Goal: Answer question/provide support: Share knowledge or assist other users

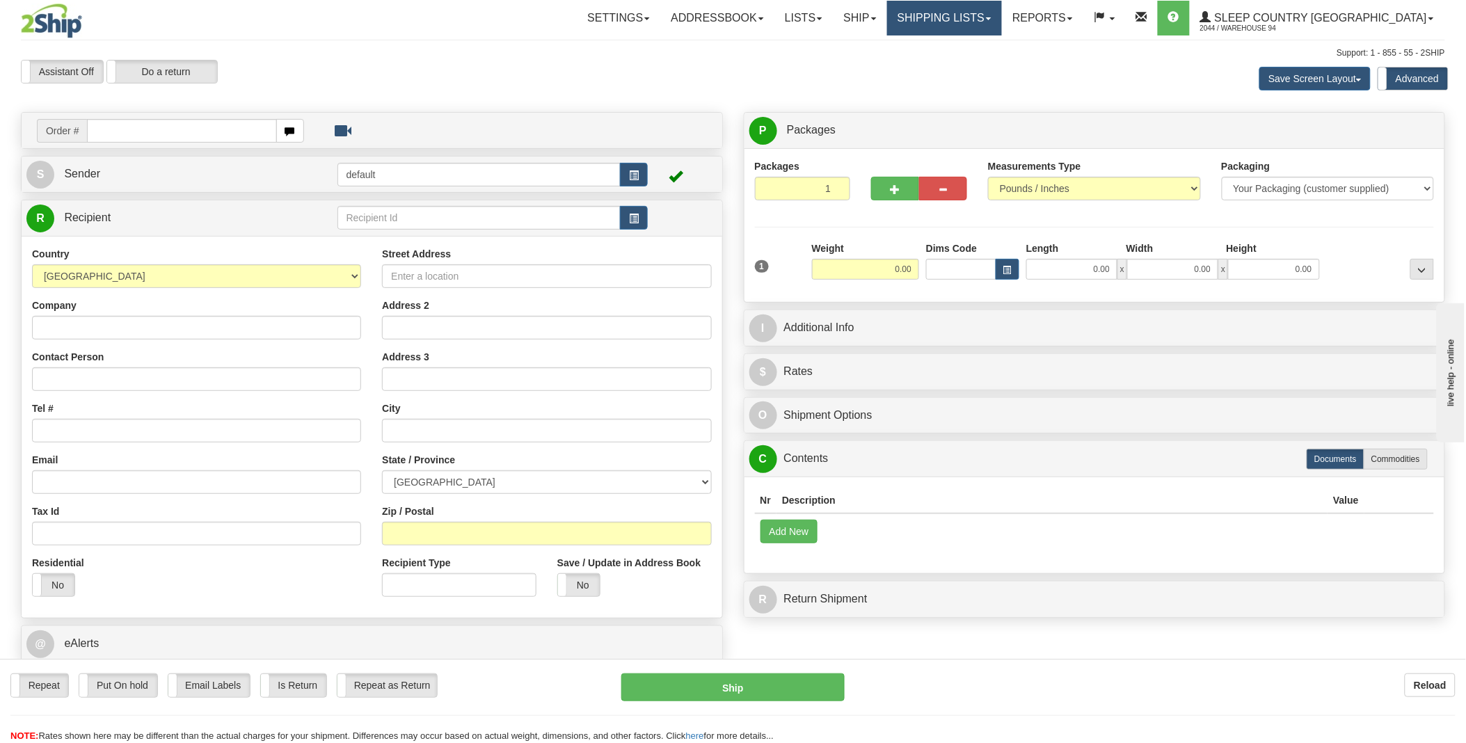
click at [1002, 18] on link "Shipping lists" at bounding box center [944, 18] width 115 height 35
click at [987, 63] on span "Search Shipment History" at bounding box center [933, 66] width 108 height 11
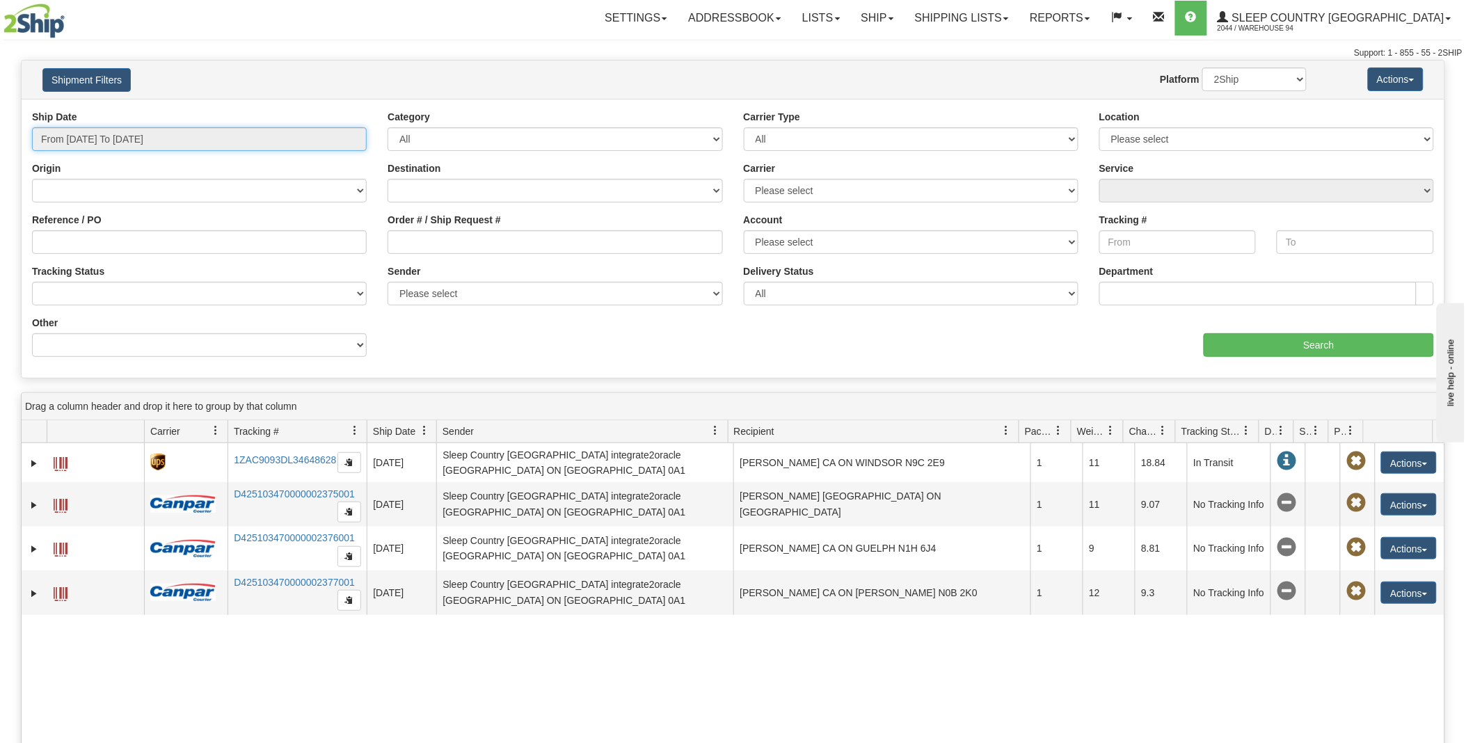
click at [202, 136] on input "From 09/30/2025 To 10/01/2025" at bounding box center [199, 139] width 335 height 24
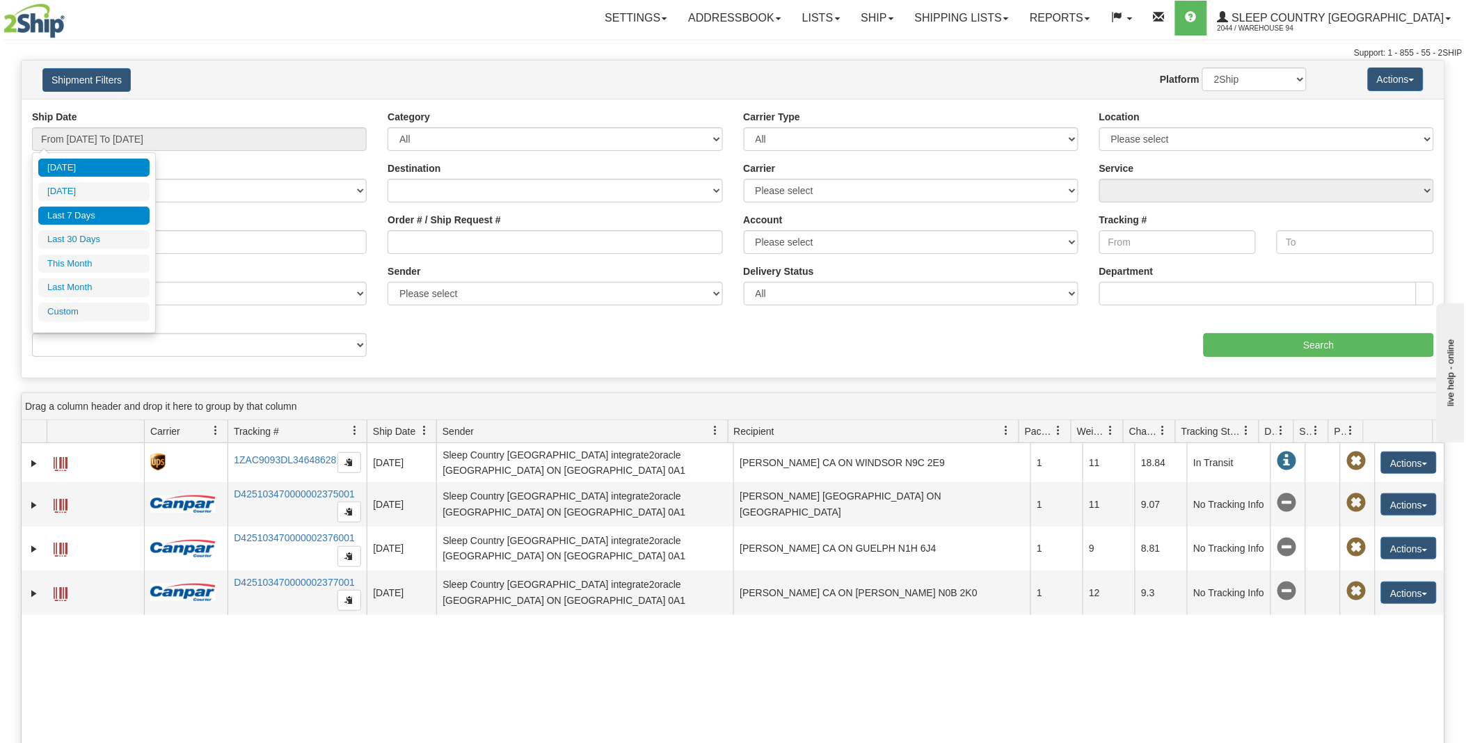
click at [77, 217] on li "Last 7 Days" at bounding box center [93, 216] width 111 height 19
type input "From 09/25/2025 To 10/01/2025"
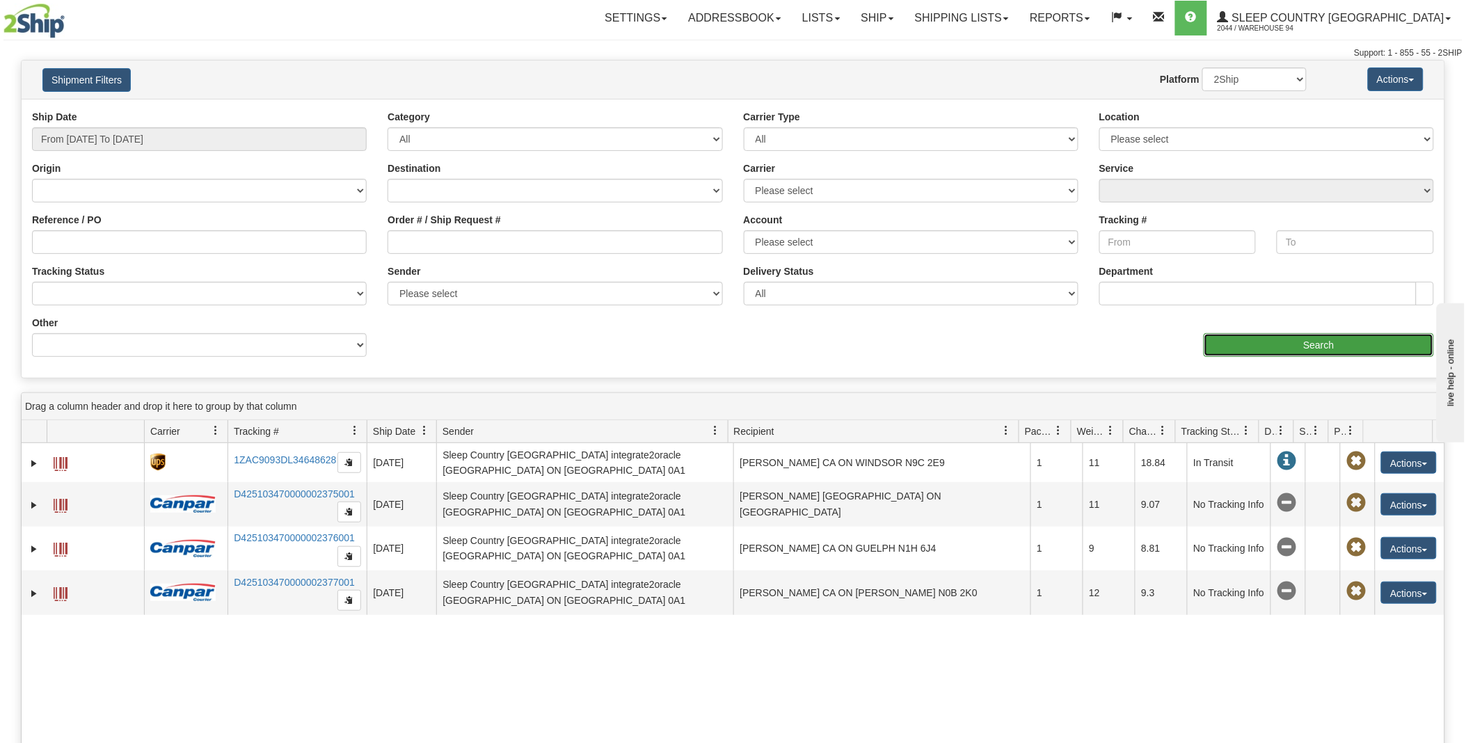
click at [1248, 338] on input "Search" at bounding box center [1319, 345] width 230 height 24
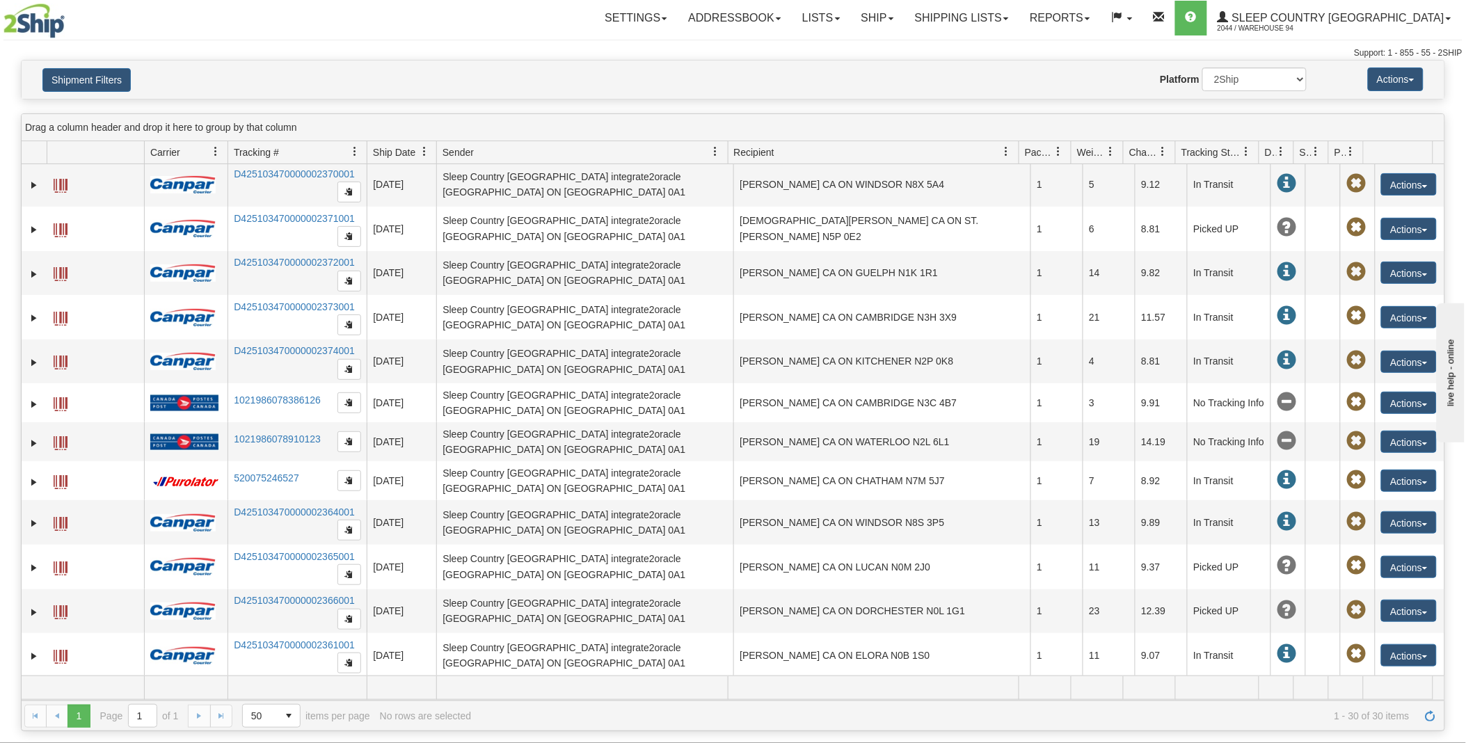
scroll to position [309, 0]
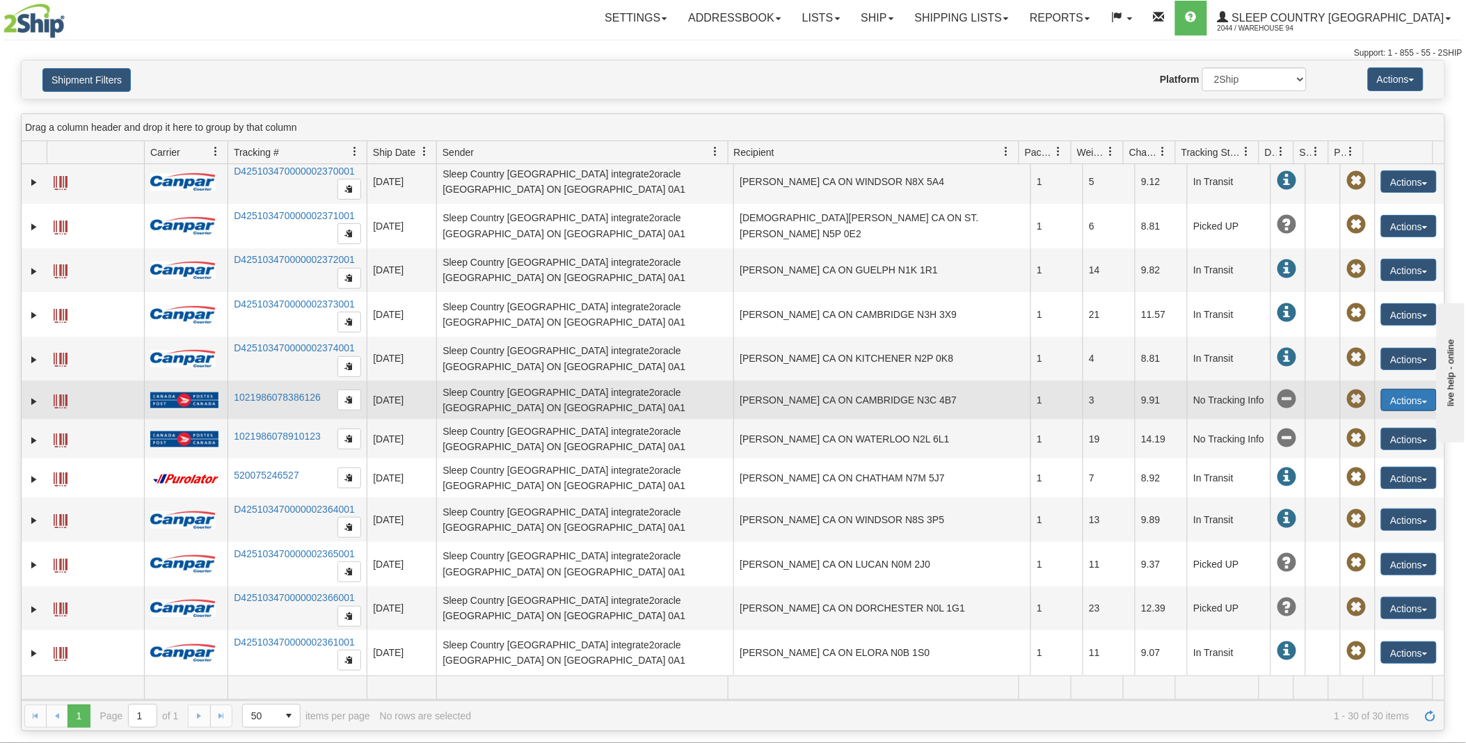
click at [1422, 404] on span "button" at bounding box center [1425, 402] width 6 height 3
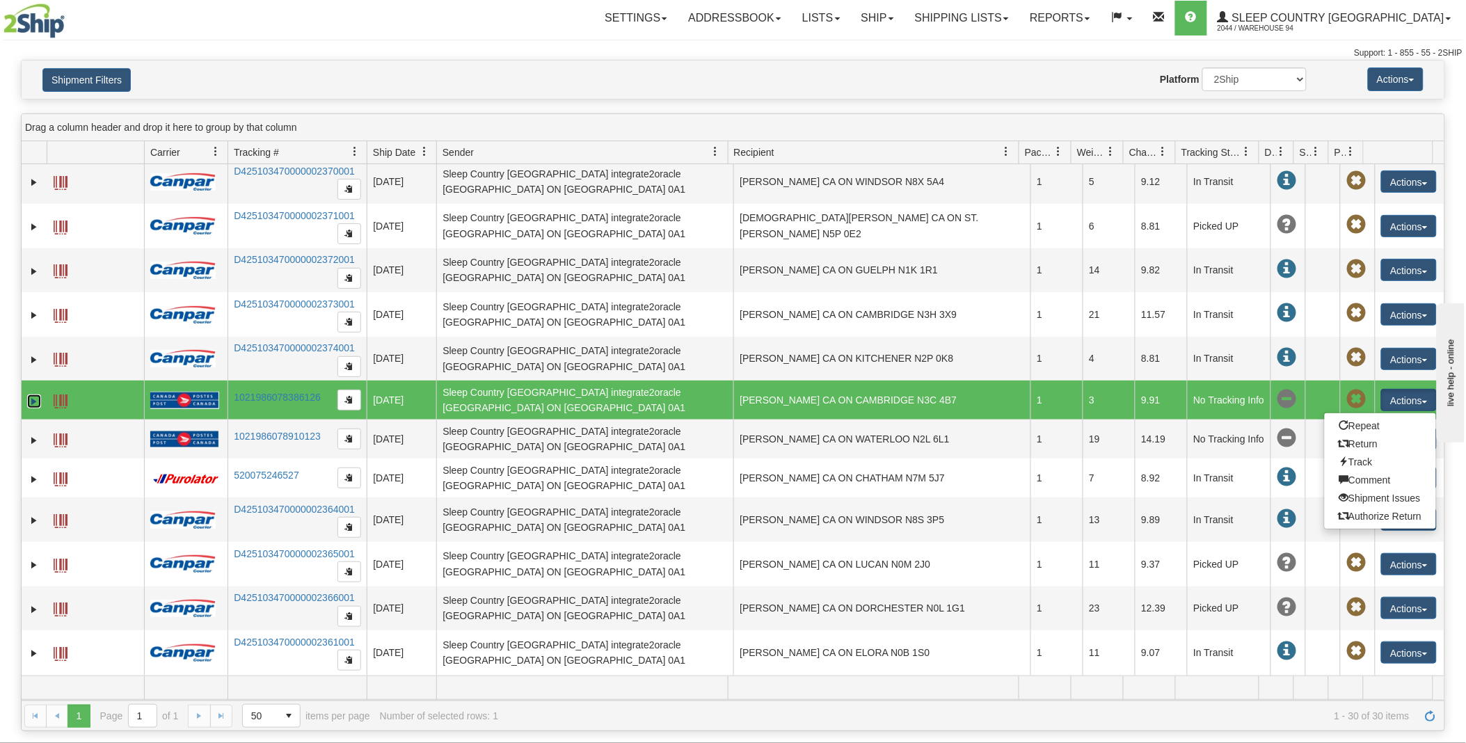
click at [31, 400] on link "Expand" at bounding box center [34, 401] width 14 height 14
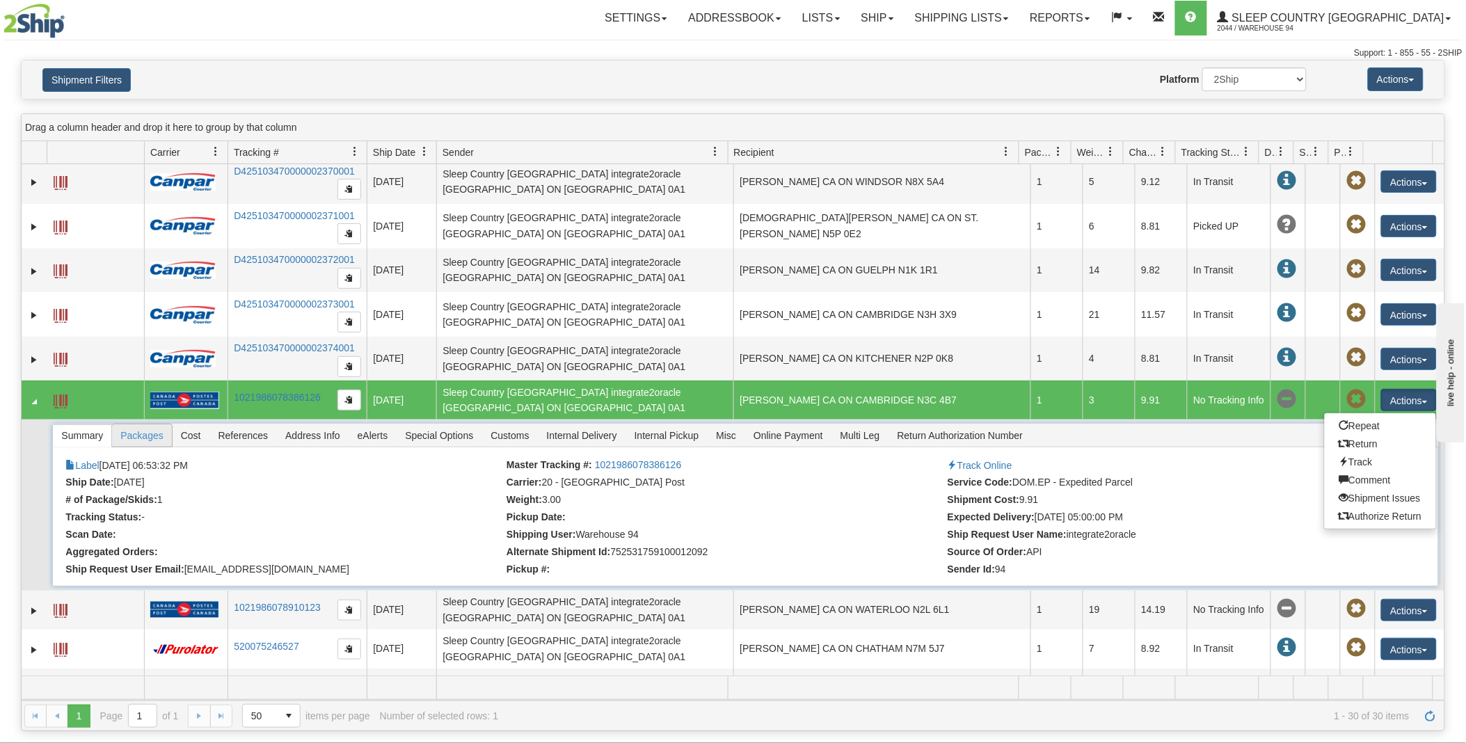
click at [149, 436] on span "Packages" at bounding box center [141, 435] width 59 height 22
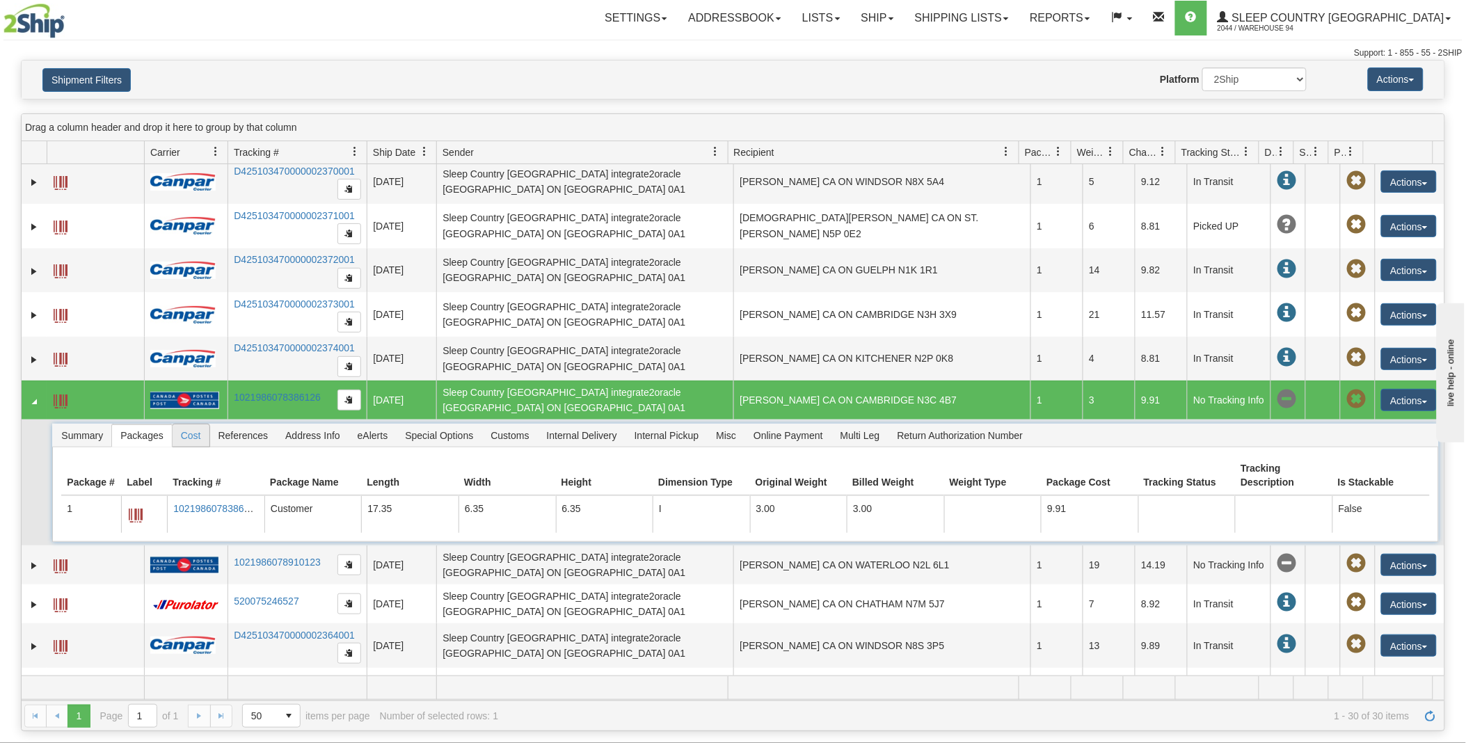
click at [202, 435] on span "Cost" at bounding box center [191, 435] width 37 height 22
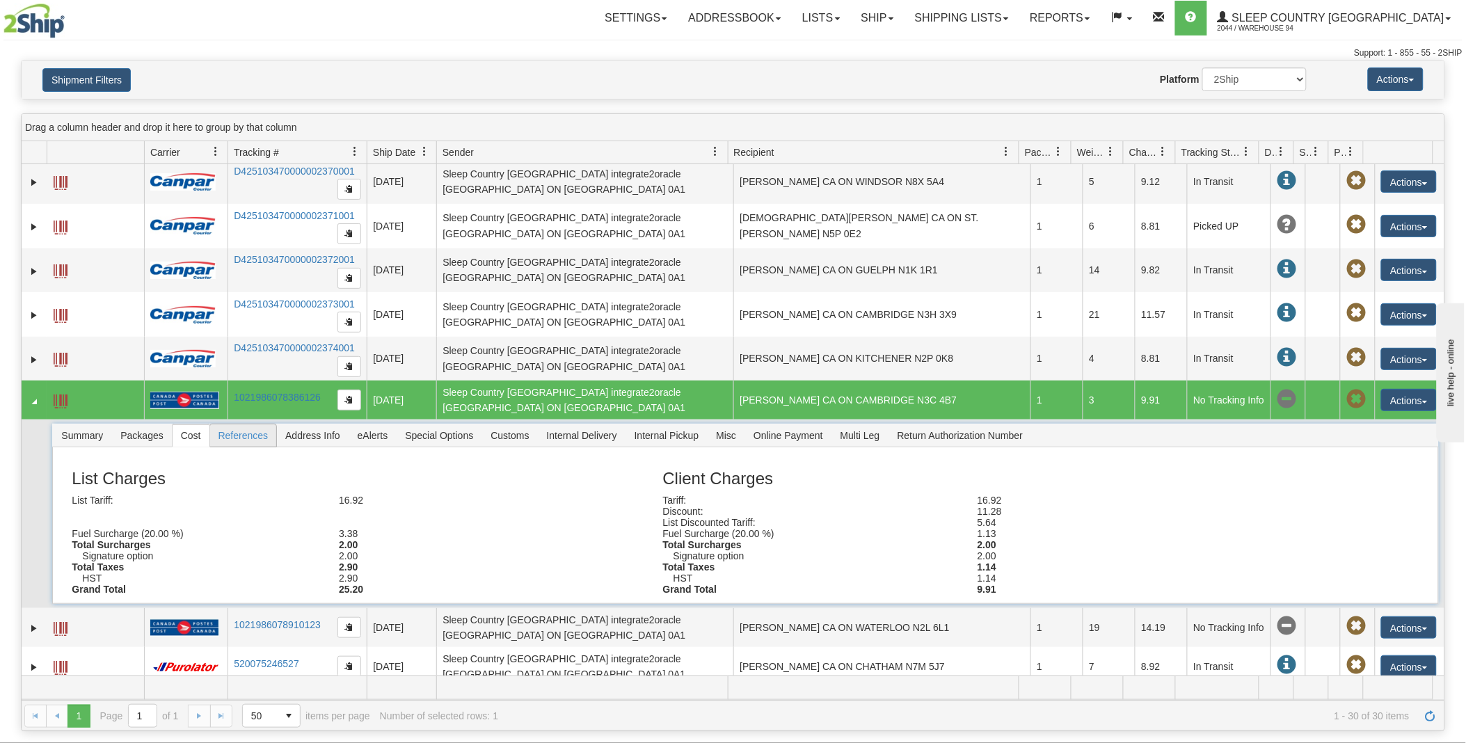
click at [244, 436] on span "References" at bounding box center [243, 435] width 67 height 22
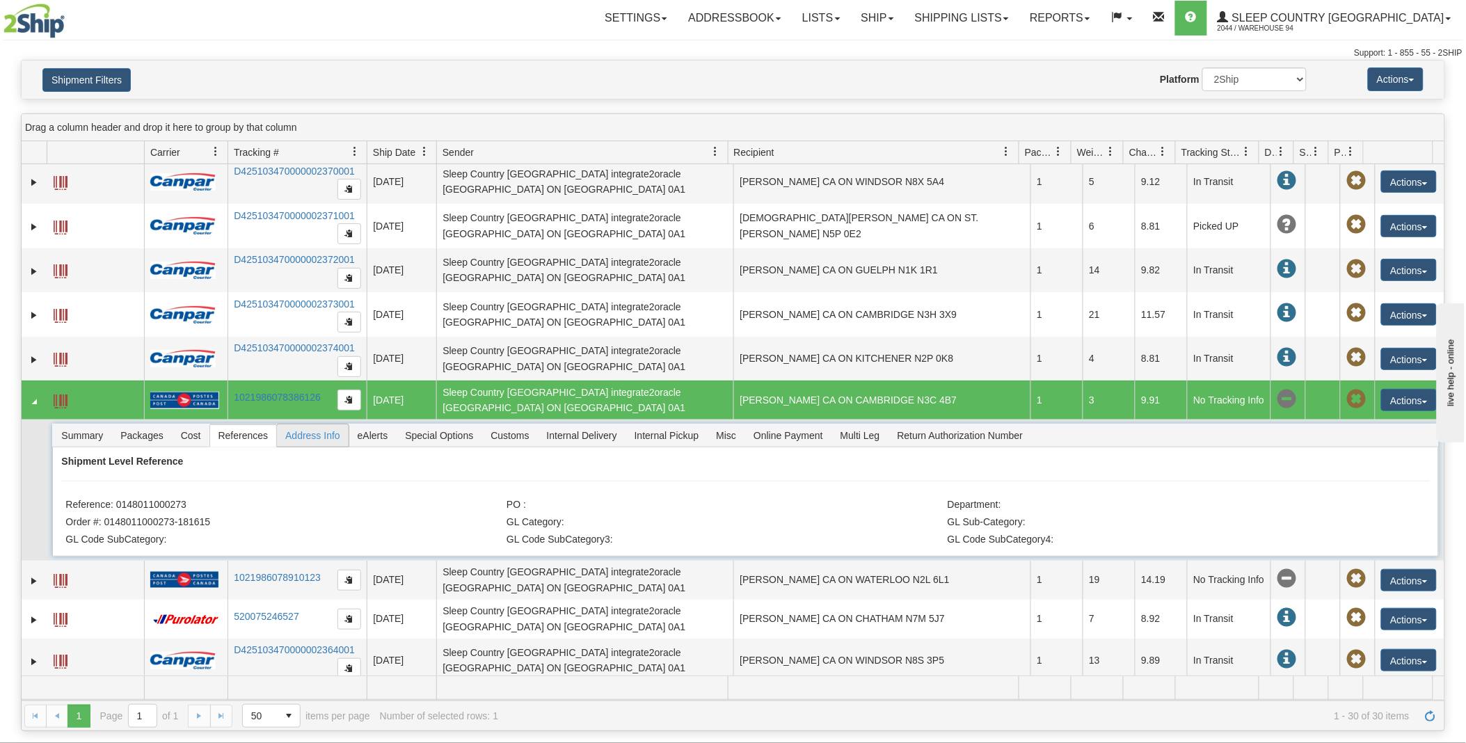
click at [305, 439] on span "Address Info" at bounding box center [313, 435] width 72 height 22
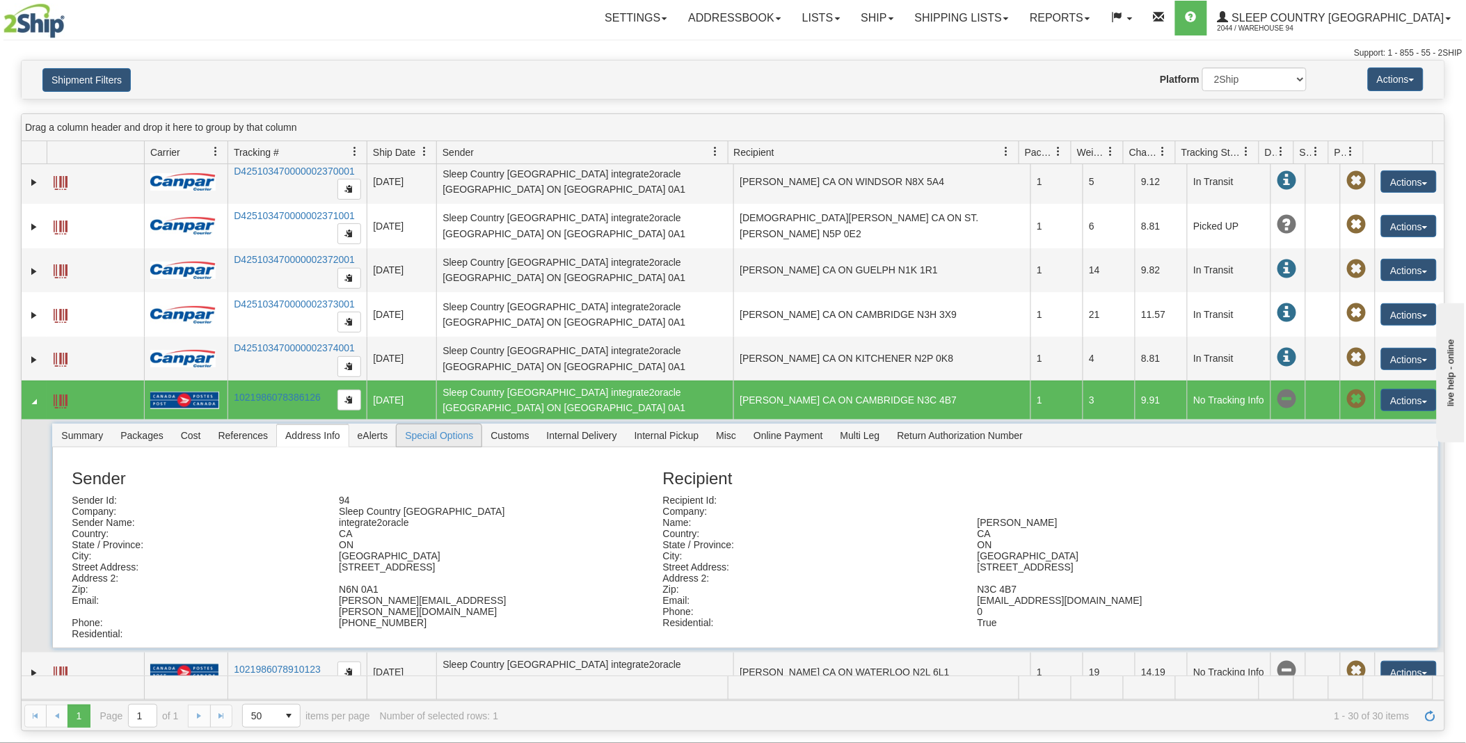
click at [441, 436] on span "Special Options" at bounding box center [439, 435] width 85 height 22
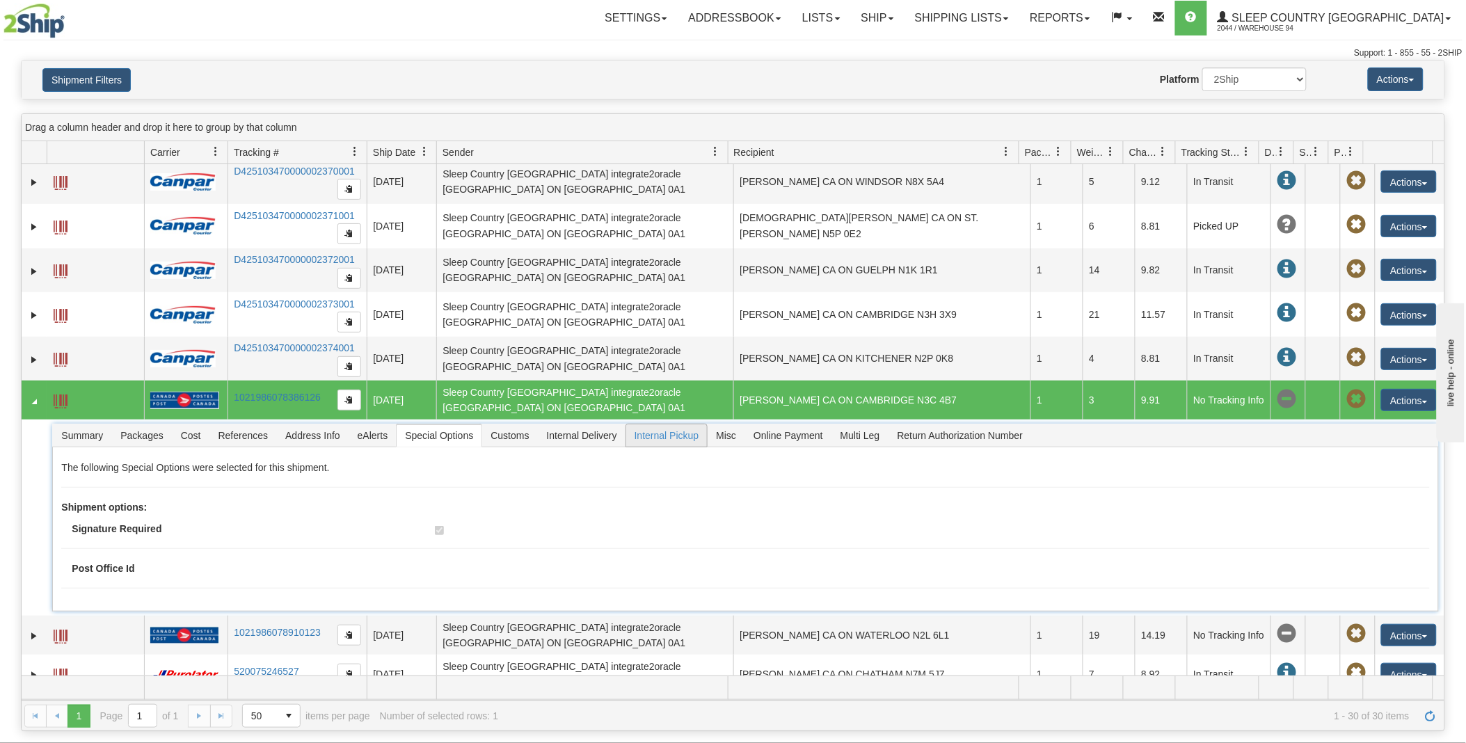
click at [643, 440] on span "Internal Pickup" at bounding box center [666, 435] width 81 height 22
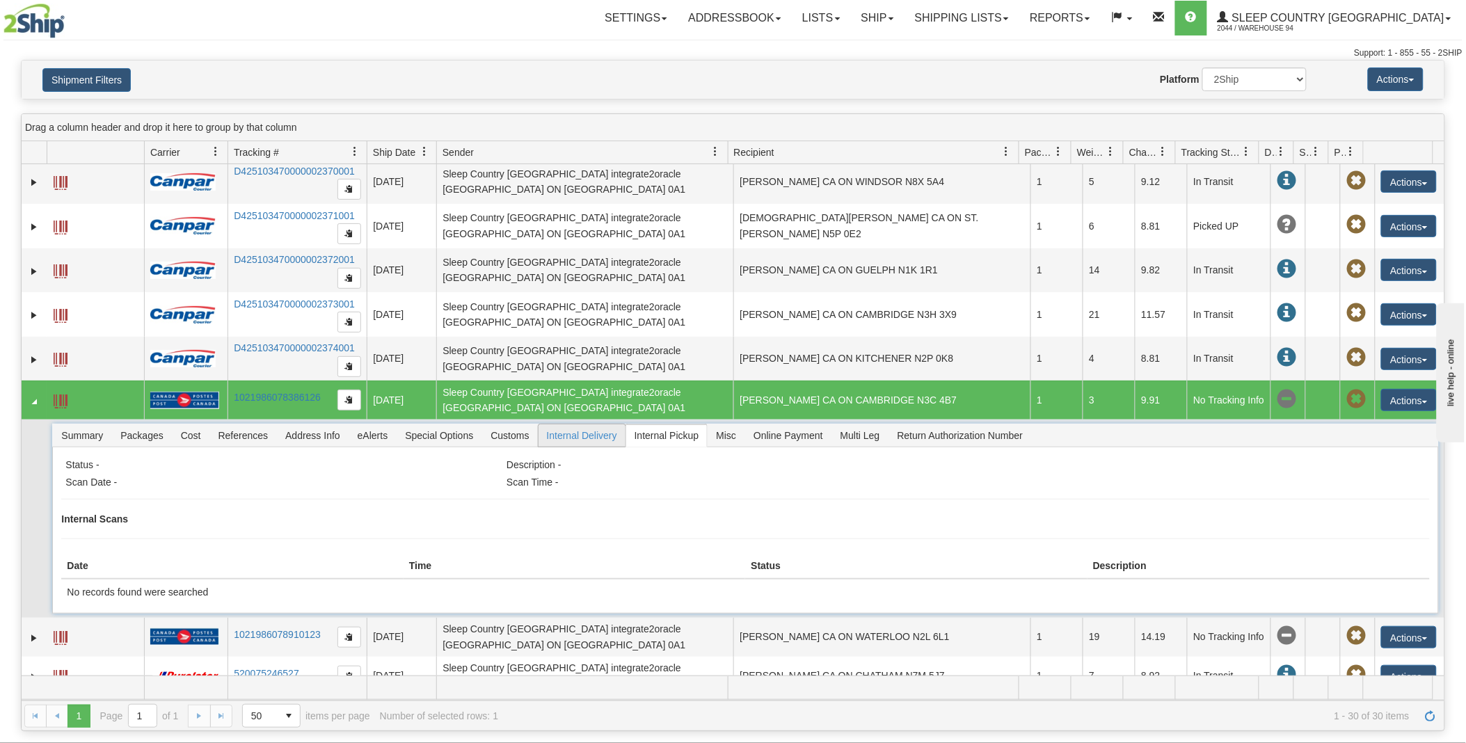
click at [606, 435] on span "Internal Delivery" at bounding box center [581, 435] width 87 height 22
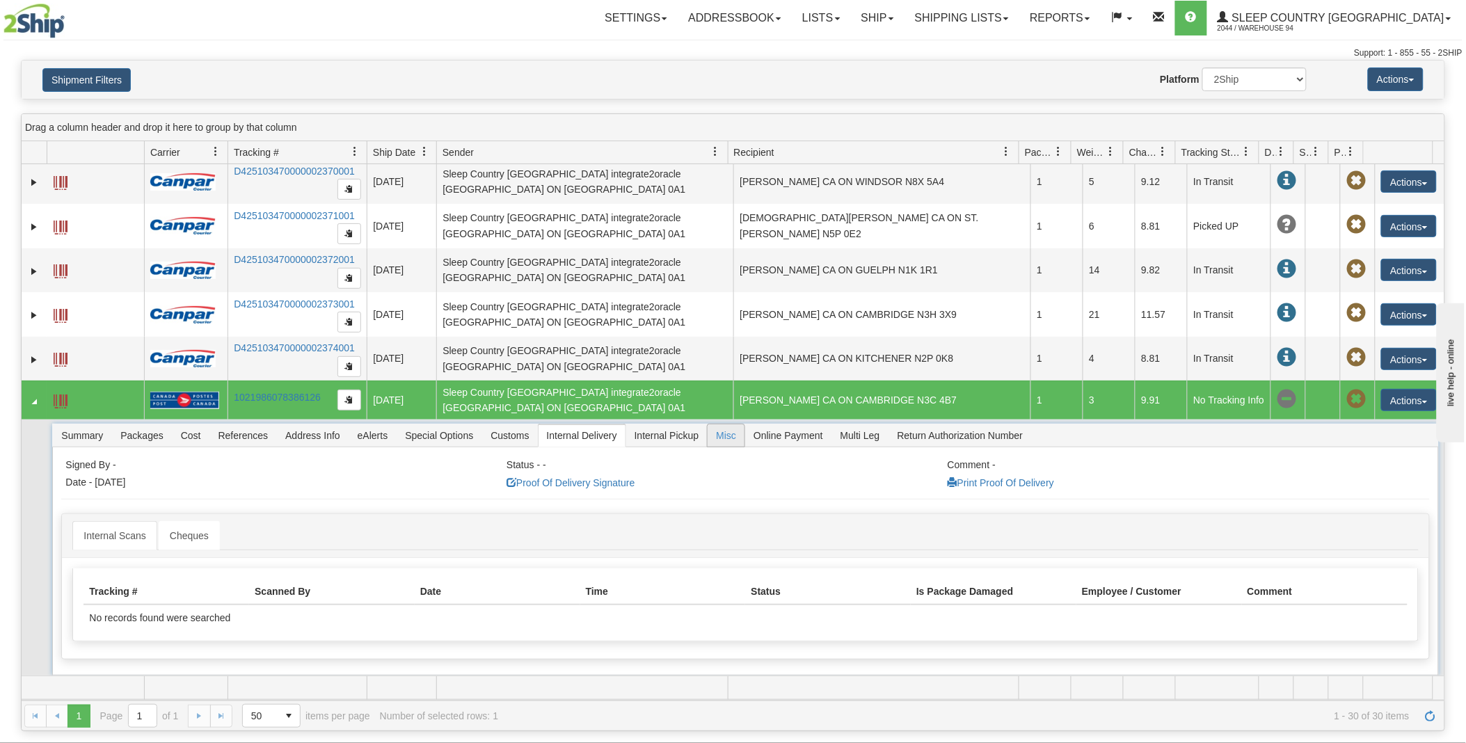
click at [731, 439] on span "Misc" at bounding box center [726, 435] width 37 height 22
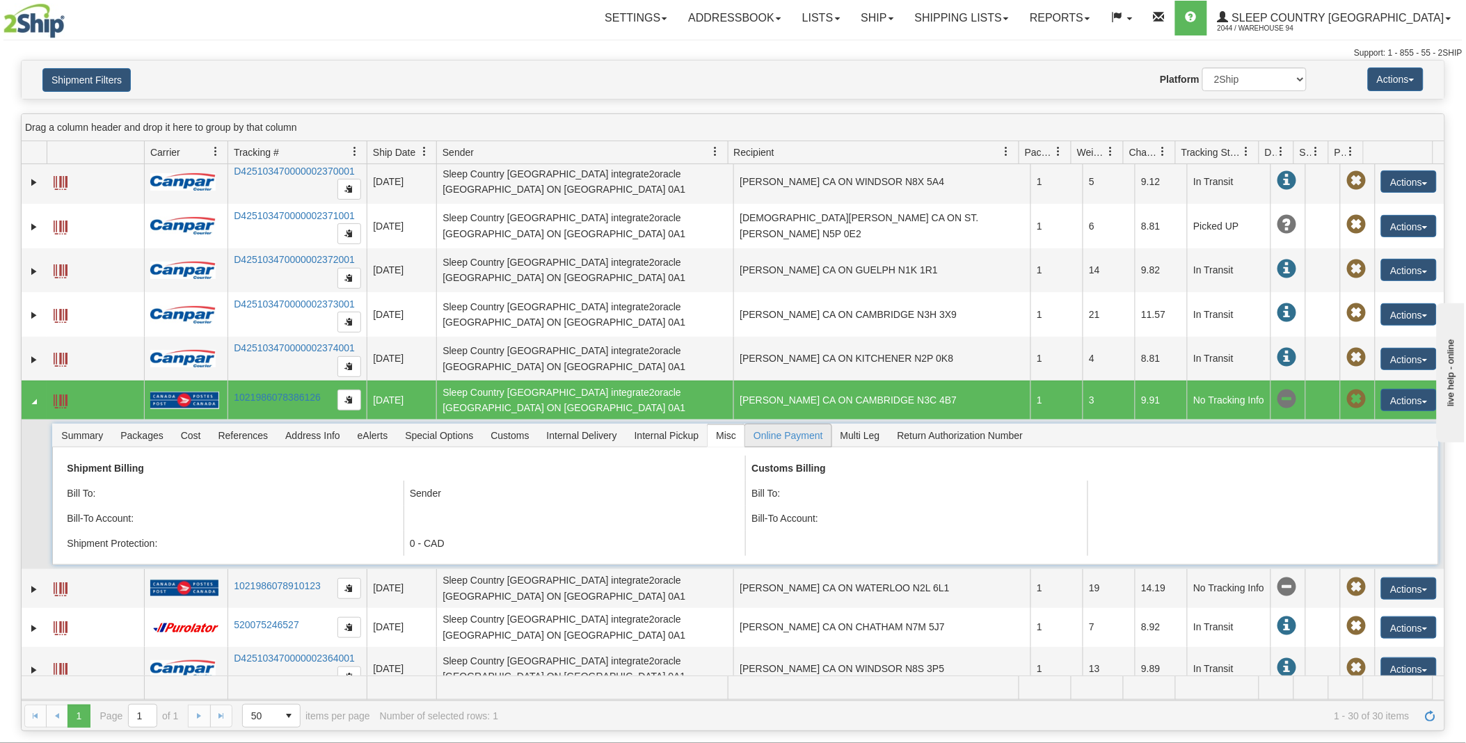
drag, startPoint x: 731, startPoint y: 439, endPoint x: 793, endPoint y: 437, distance: 62.6
click at [793, 437] on span "Online Payment" at bounding box center [788, 435] width 86 height 22
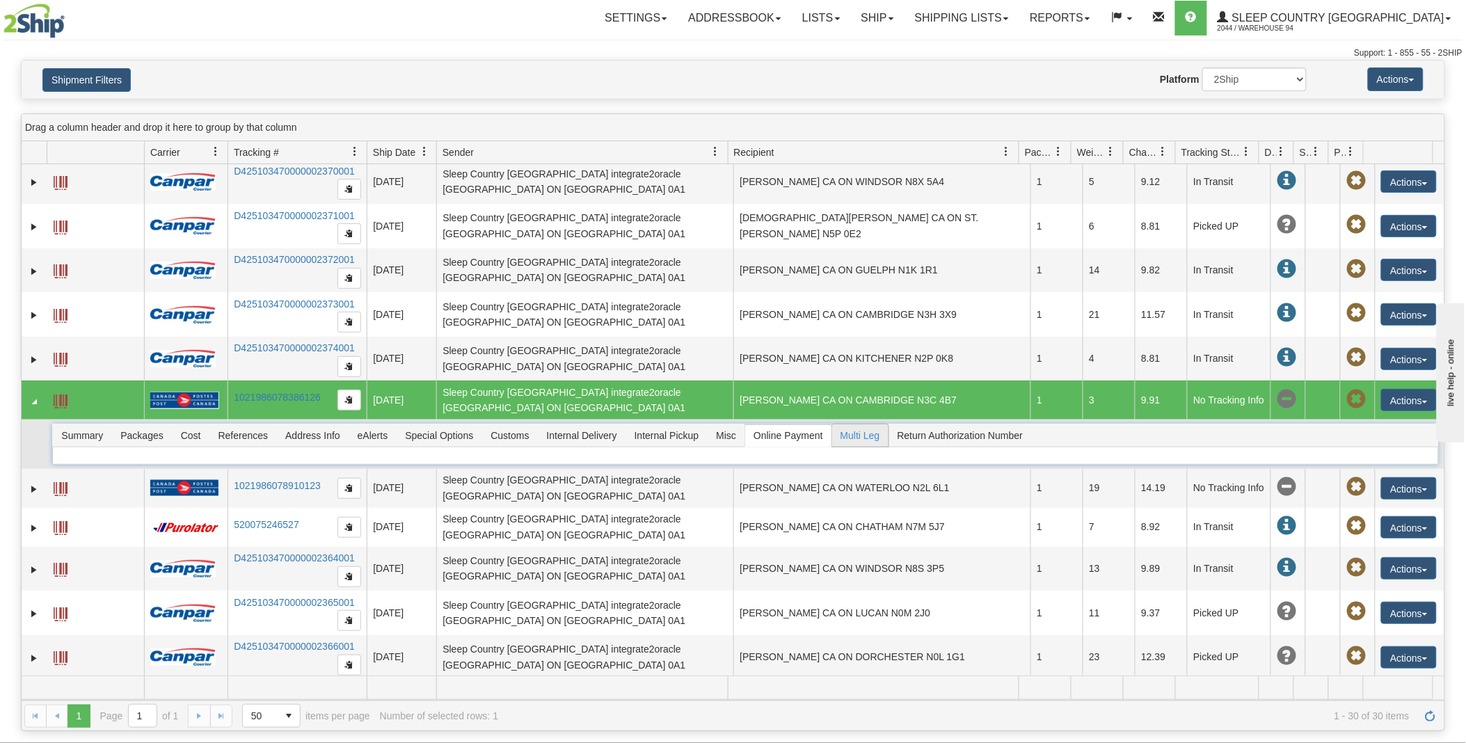
click at [858, 437] on span "Multi Leg" at bounding box center [860, 435] width 56 height 22
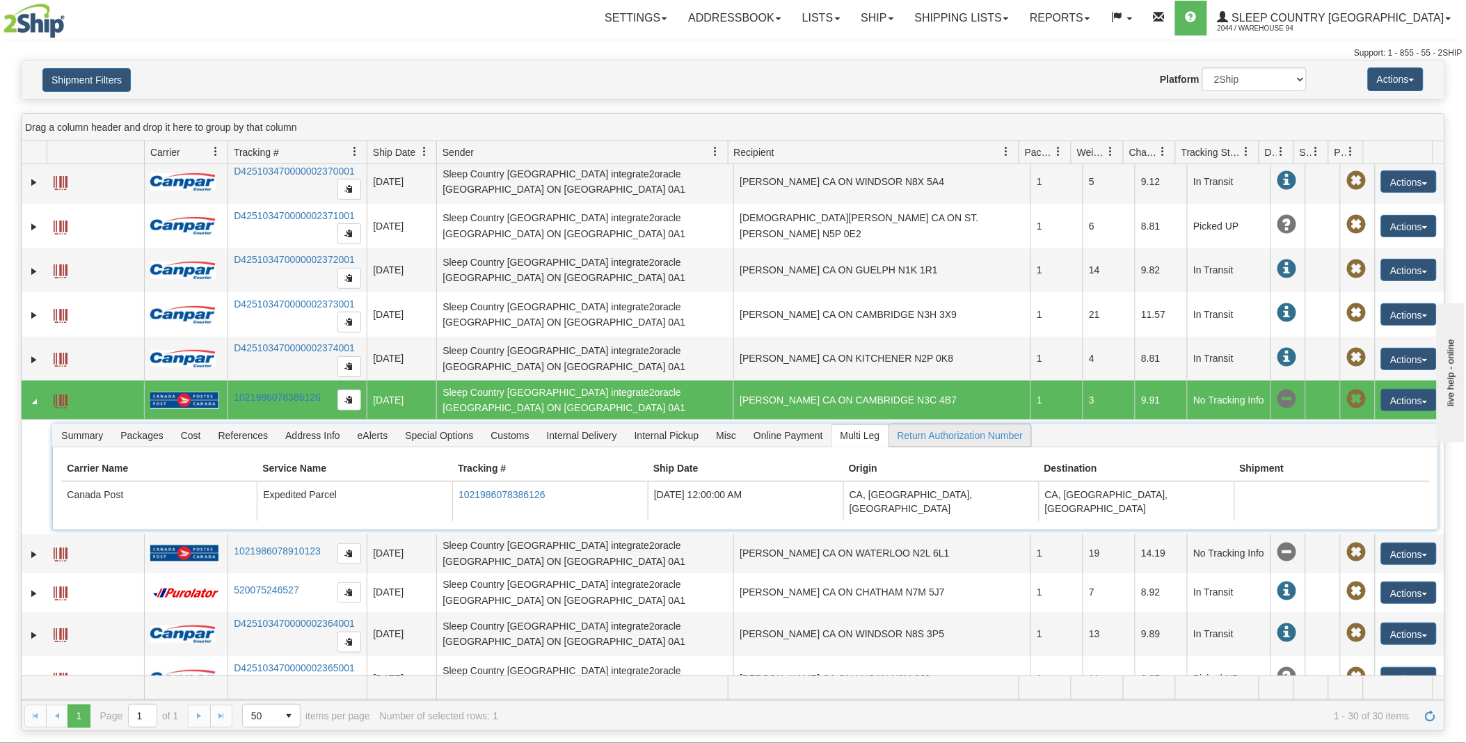
click at [936, 436] on span "Return Authorization Number" at bounding box center [960, 435] width 143 height 22
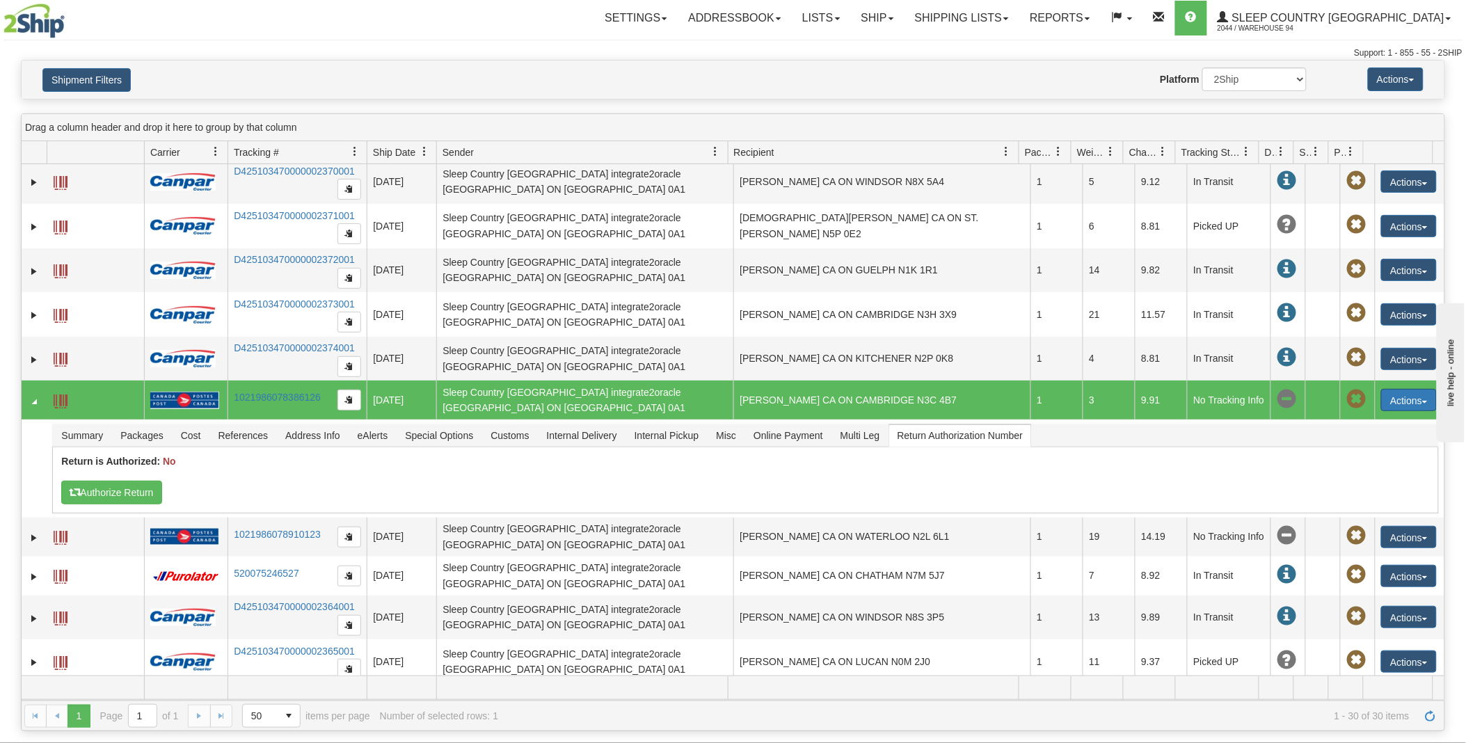
click at [1407, 404] on button "Actions" at bounding box center [1409, 400] width 56 height 22
click at [1373, 443] on link "Return" at bounding box center [1380, 444] width 111 height 18
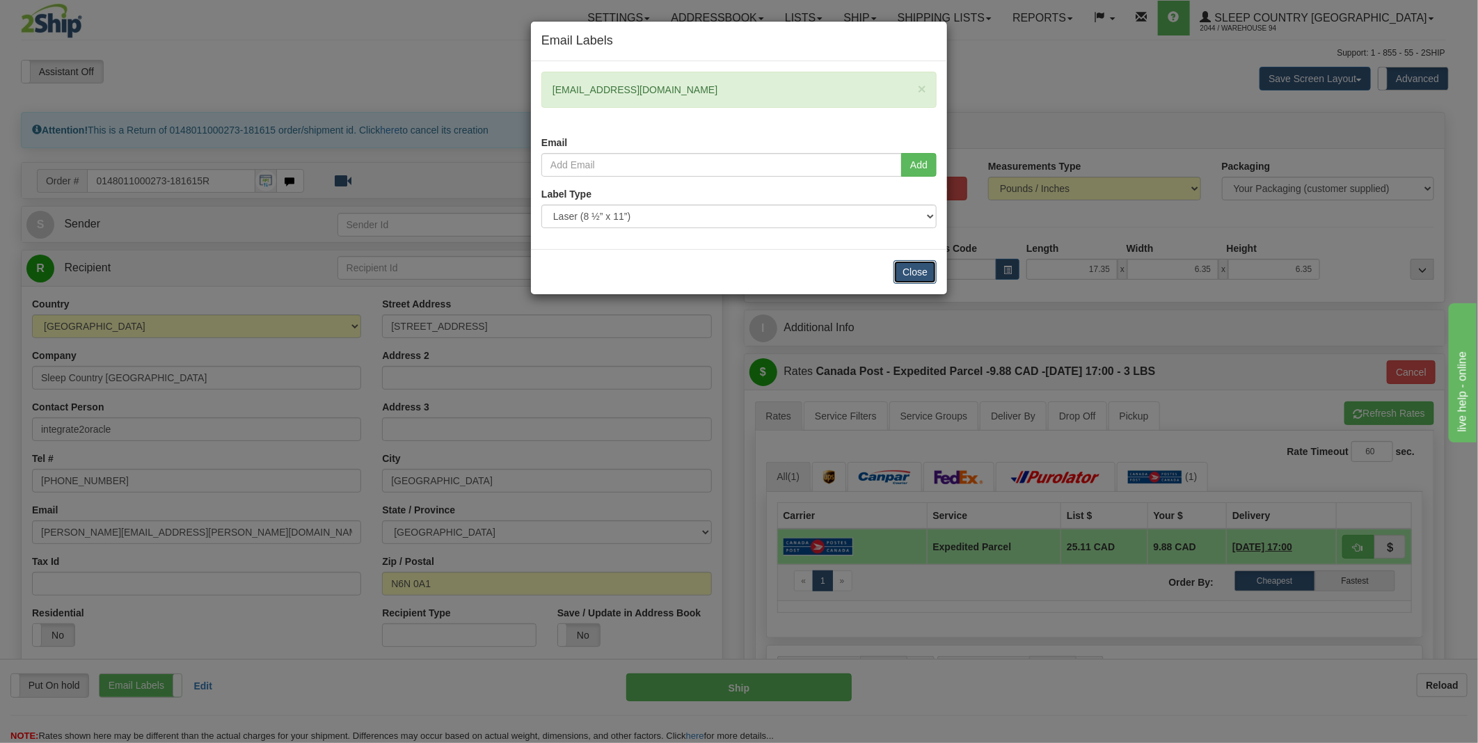
click at [907, 270] on button "Close" at bounding box center [914, 272] width 43 height 24
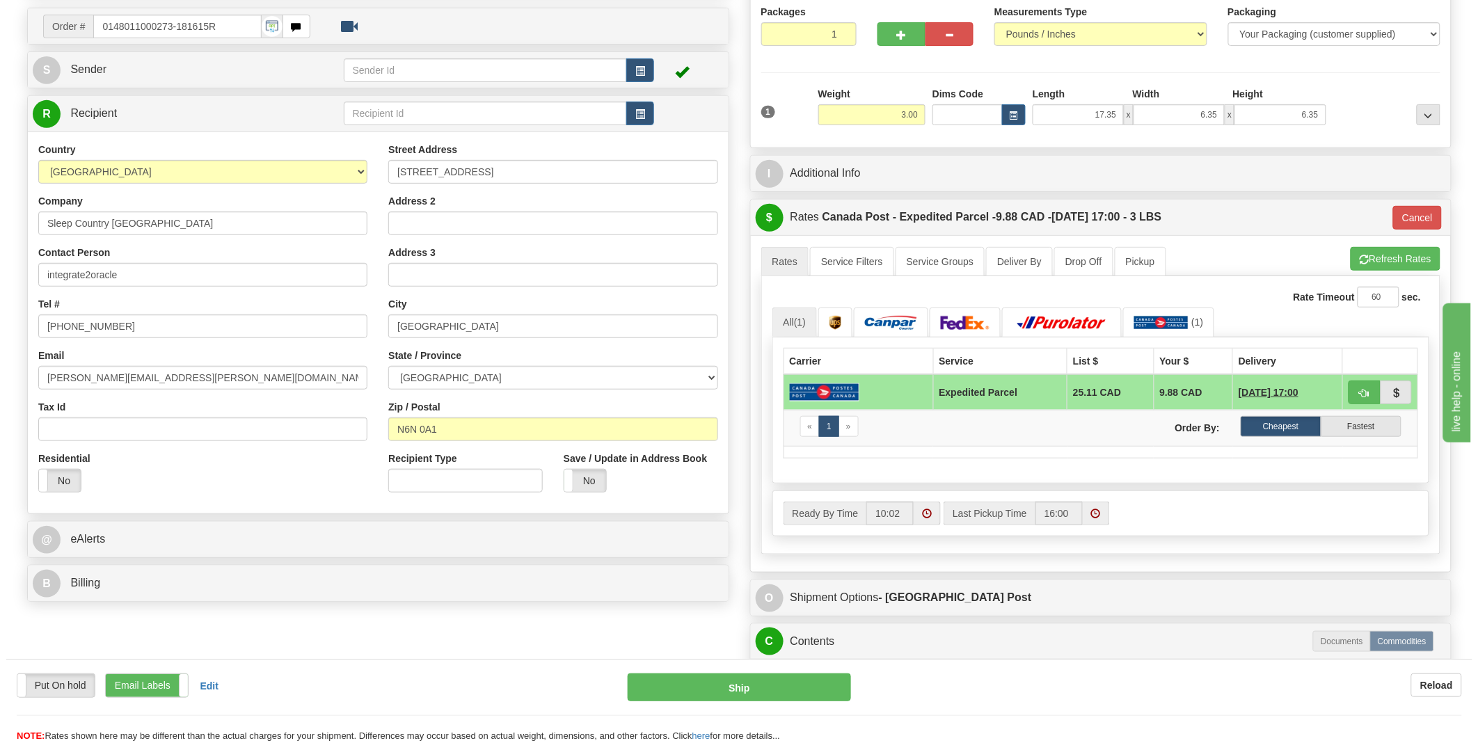
scroll to position [77, 0]
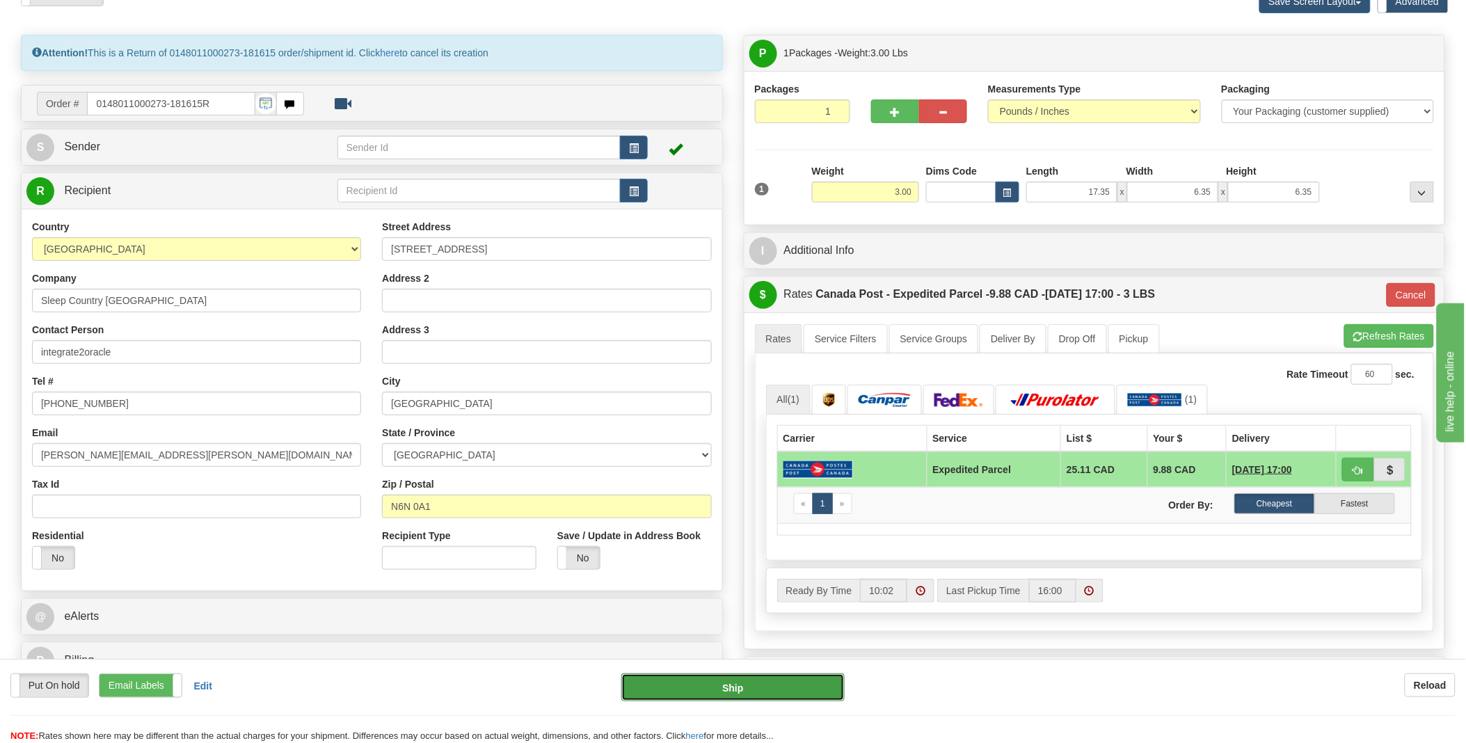
click at [785, 692] on button "Ship" at bounding box center [732, 687] width 223 height 28
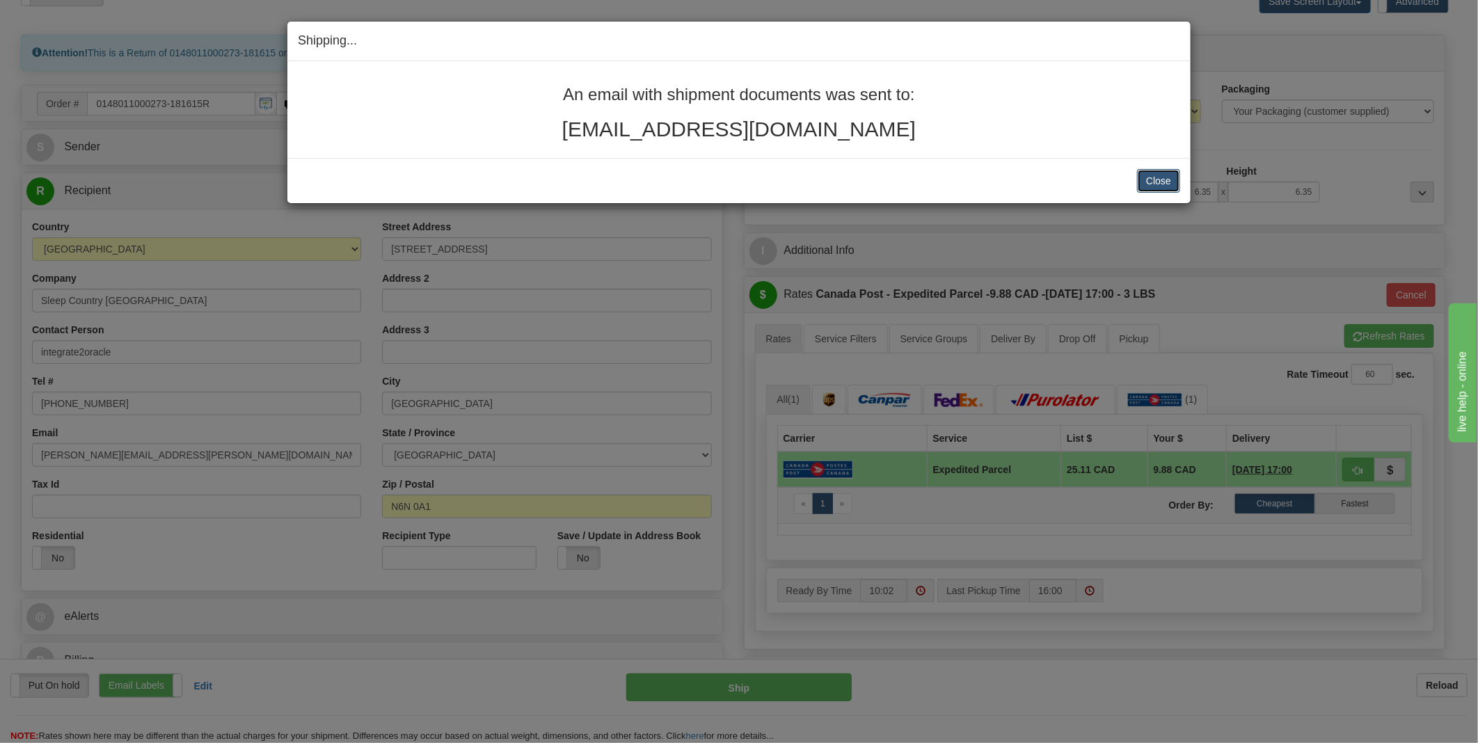
click at [1146, 182] on button "Close" at bounding box center [1158, 181] width 43 height 24
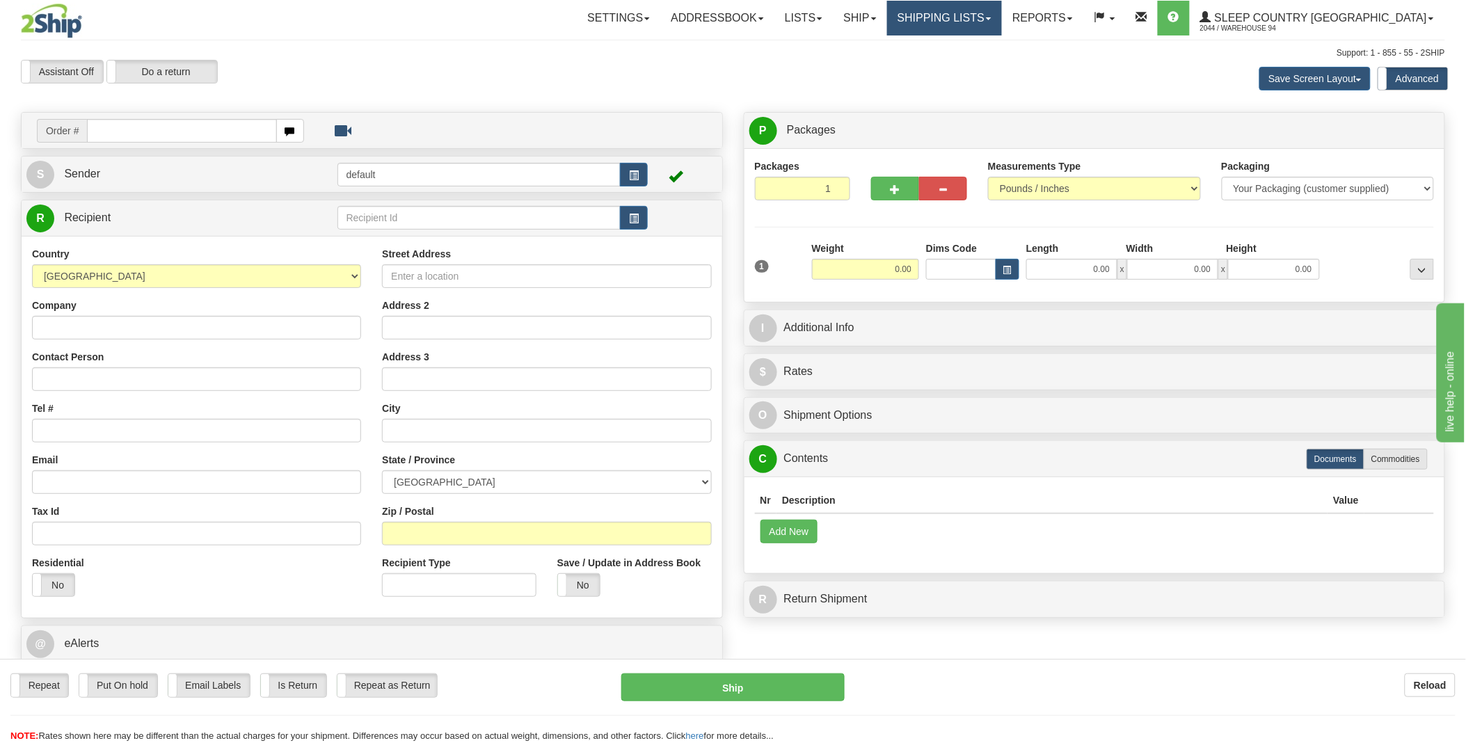
click at [1002, 22] on link "Shipping lists" at bounding box center [944, 18] width 115 height 35
click at [1000, 40] on link "Current Shipments" at bounding box center [933, 49] width 136 height 18
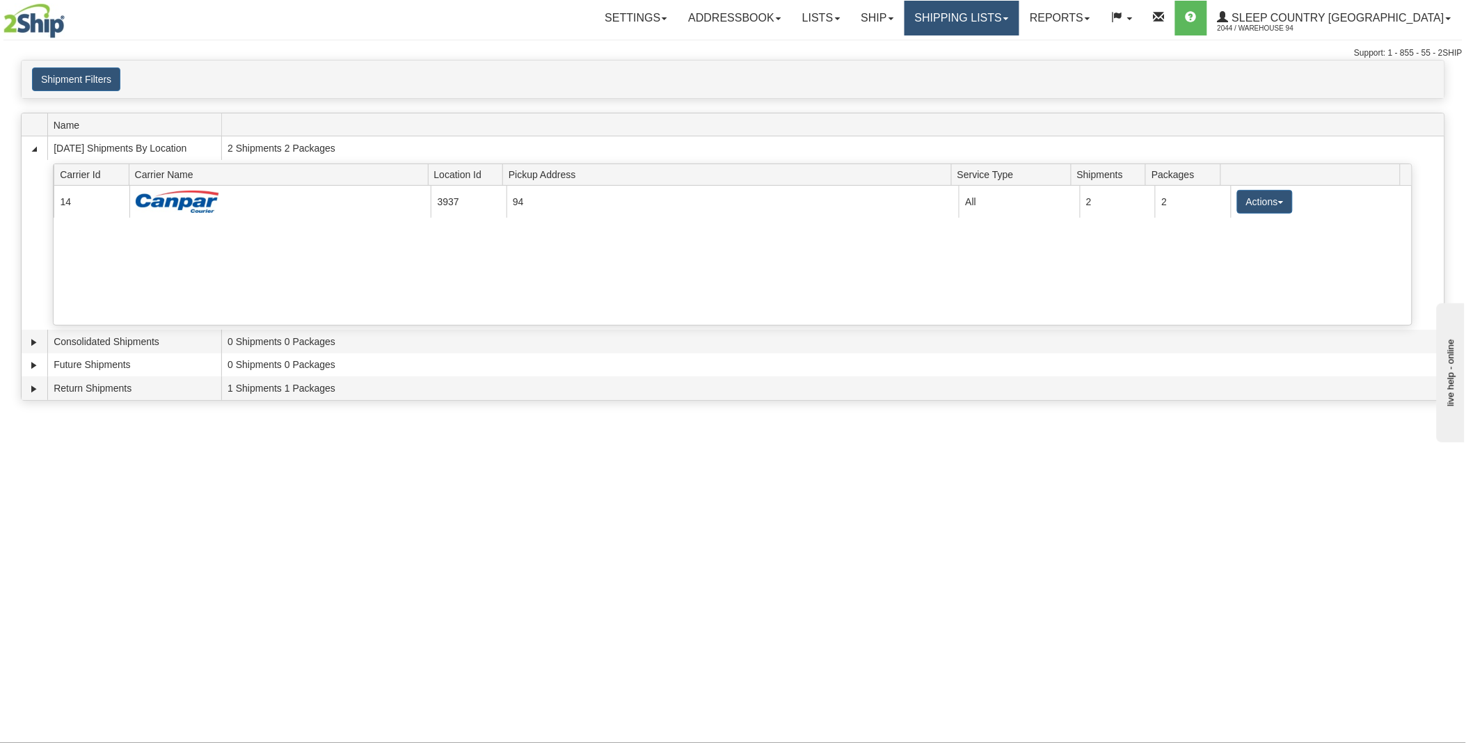
click at [1019, 15] on link "Shipping lists" at bounding box center [961, 18] width 115 height 35
click at [1003, 65] on span "Search Shipment History" at bounding box center [951, 66] width 108 height 11
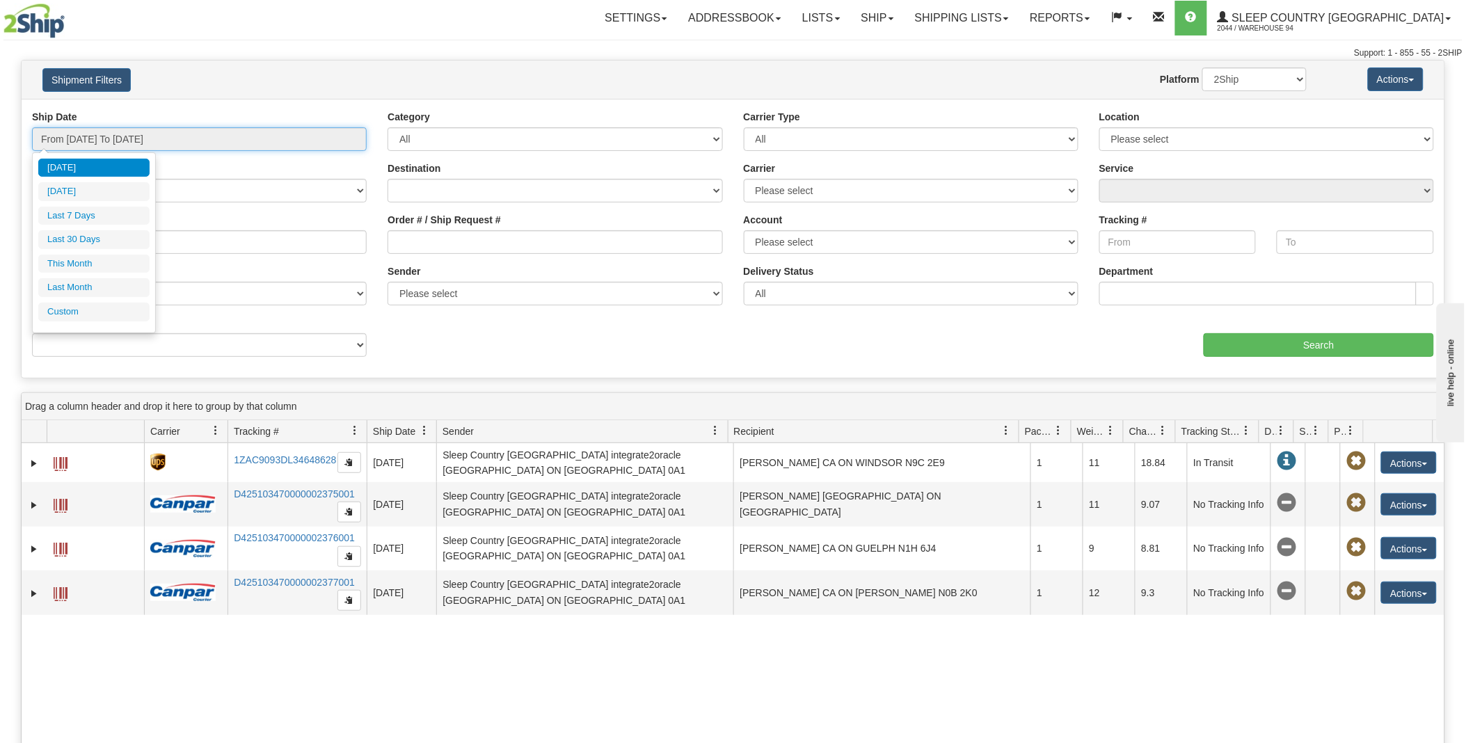
click at [141, 142] on input "From [DATE] To [DATE]" at bounding box center [199, 139] width 335 height 24
click at [87, 214] on li "Last 7 Days" at bounding box center [93, 216] width 111 height 19
type input "From [DATE] To [DATE]"
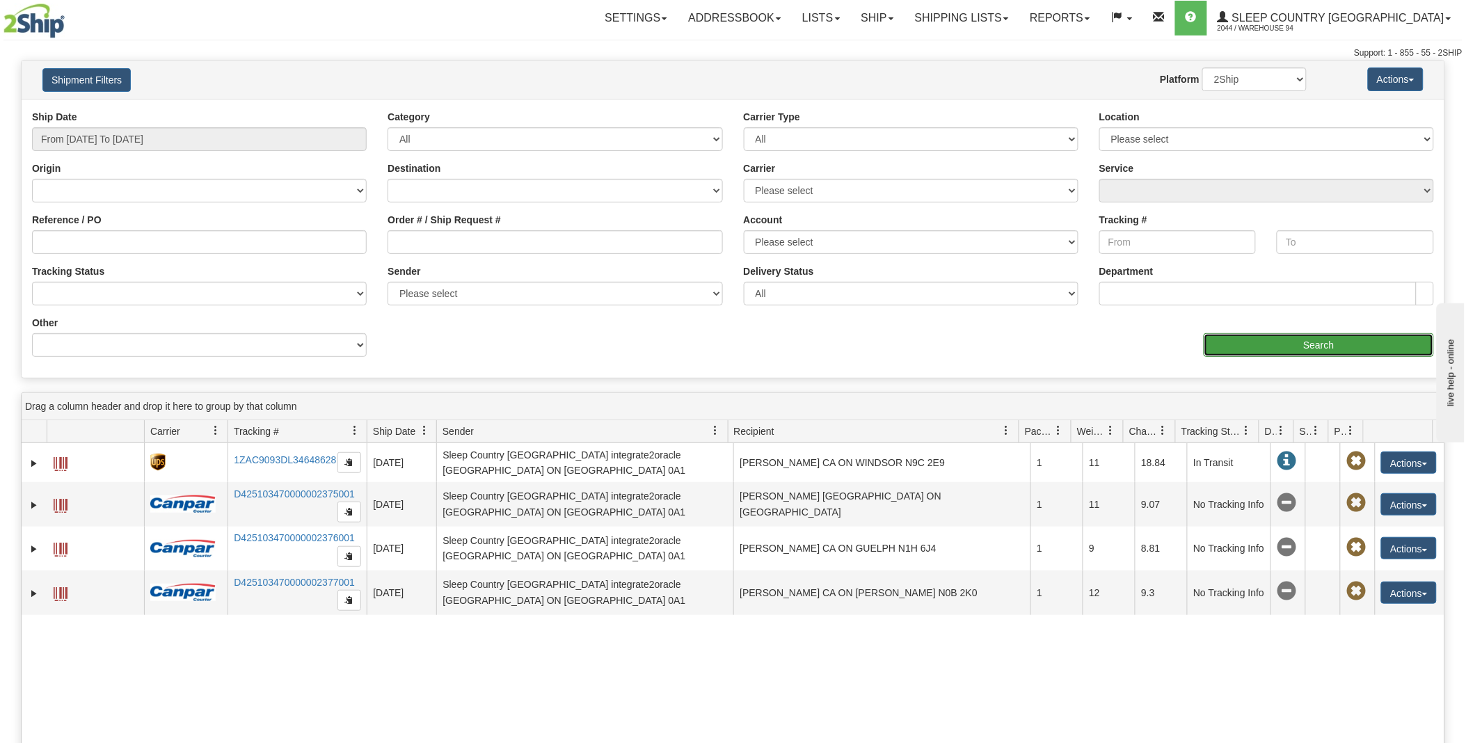
click at [1220, 344] on input "Search" at bounding box center [1319, 345] width 230 height 24
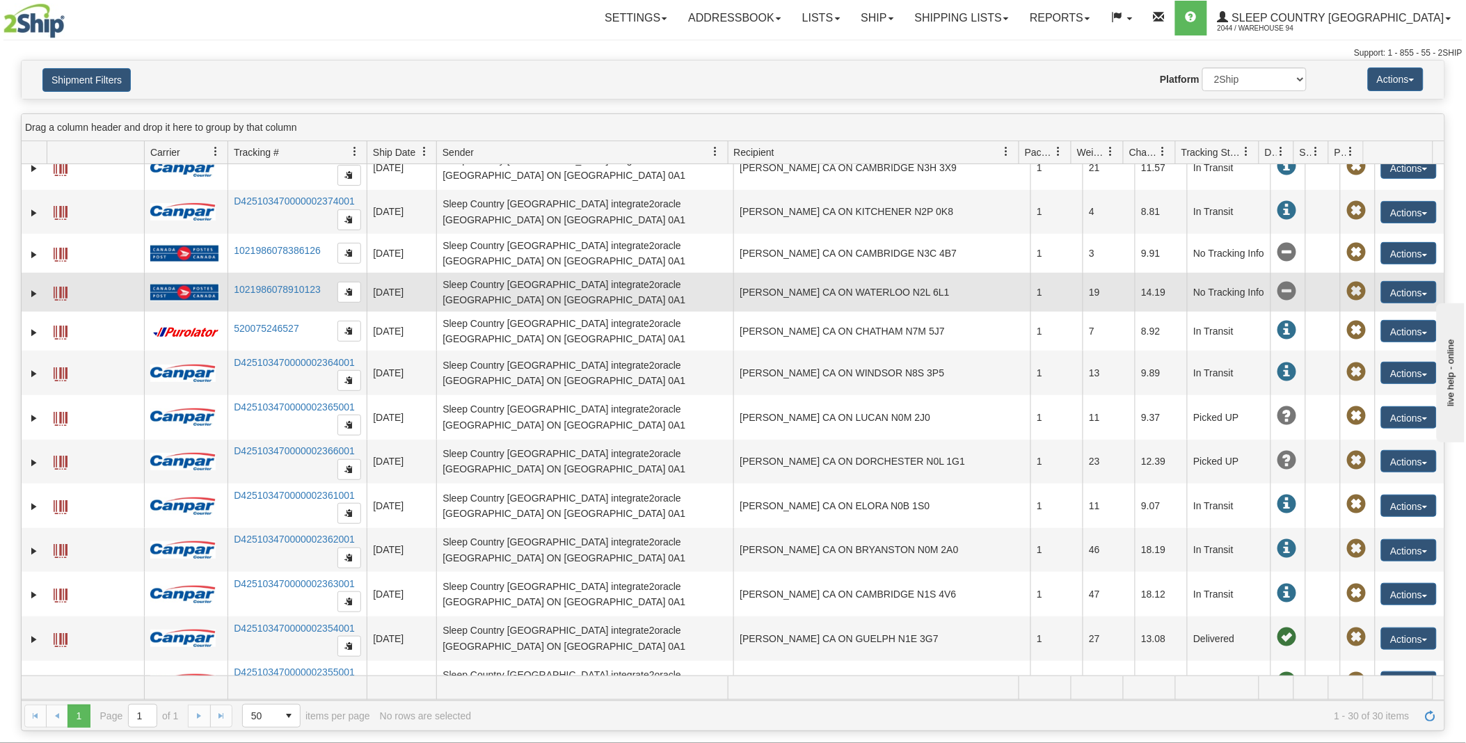
scroll to position [309, 0]
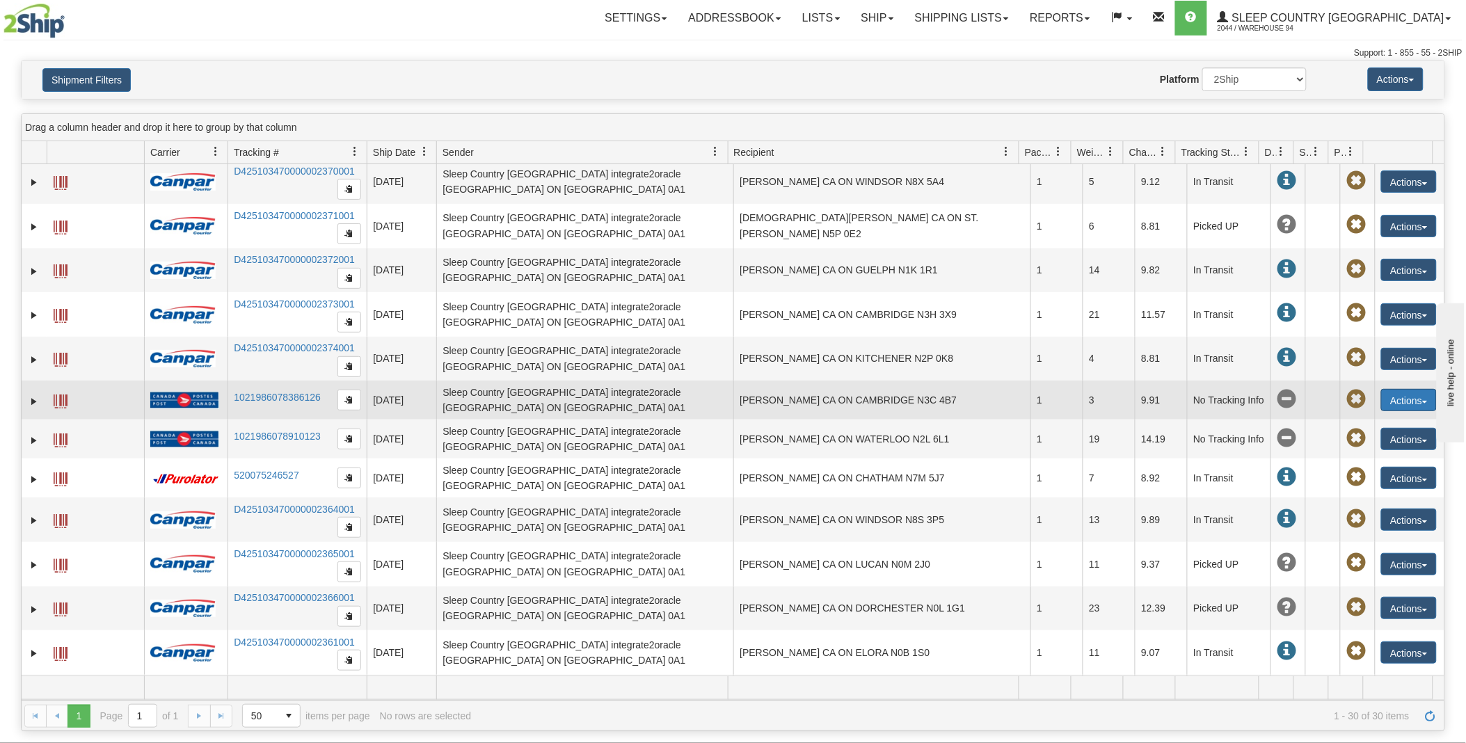
click at [1403, 401] on button "Actions" at bounding box center [1409, 400] width 56 height 22
click at [33, 402] on link "Expand" at bounding box center [34, 401] width 14 height 14
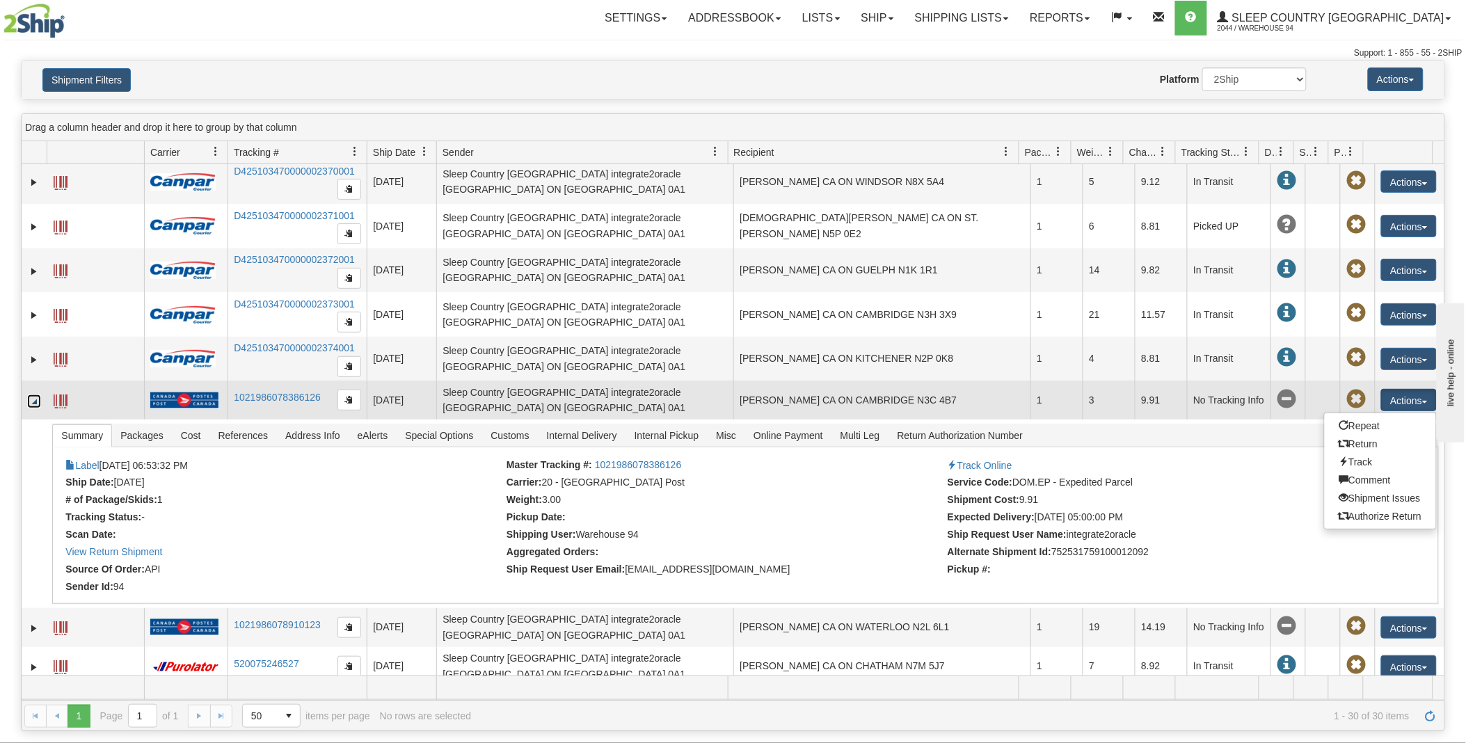
click at [33, 402] on link "Collapse" at bounding box center [34, 401] width 14 height 14
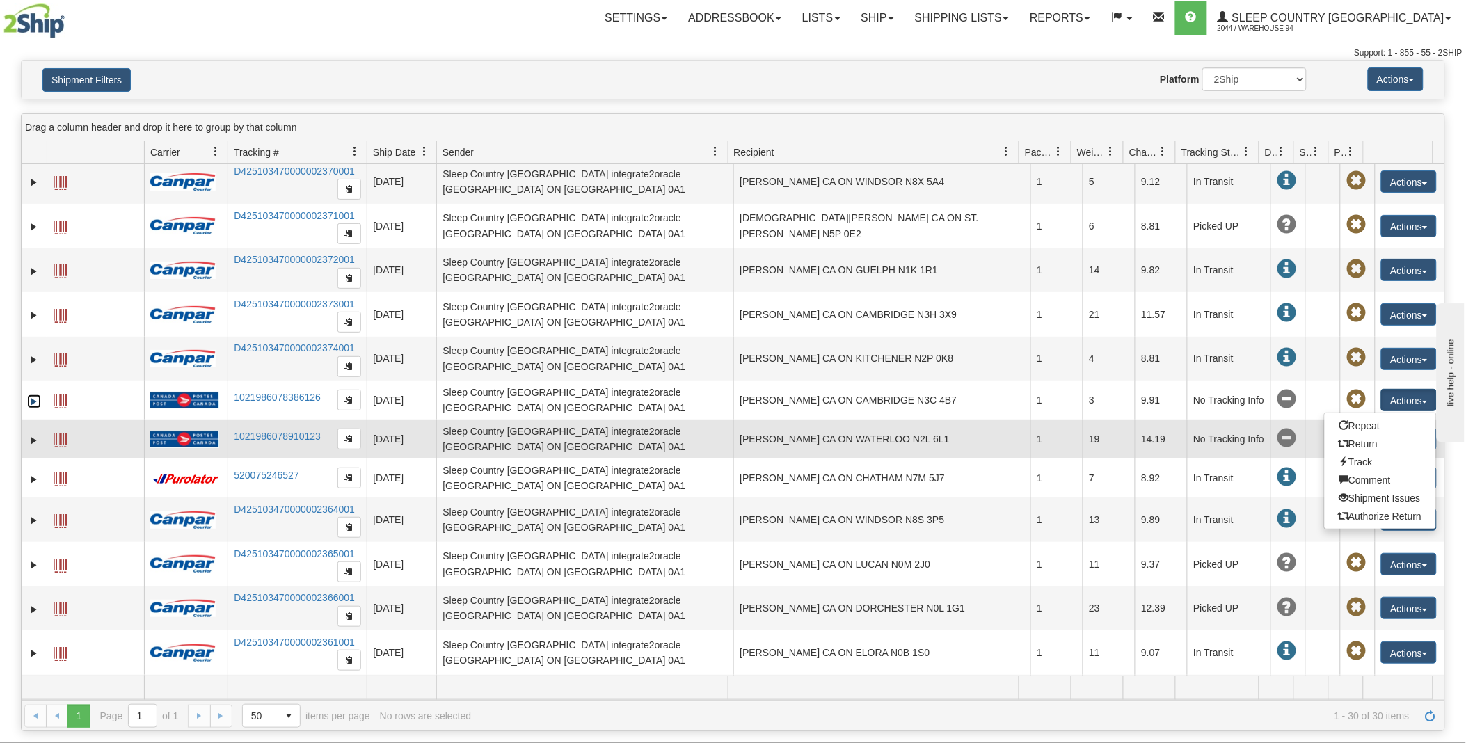
click at [1279, 438] on span at bounding box center [1286, 438] width 19 height 19
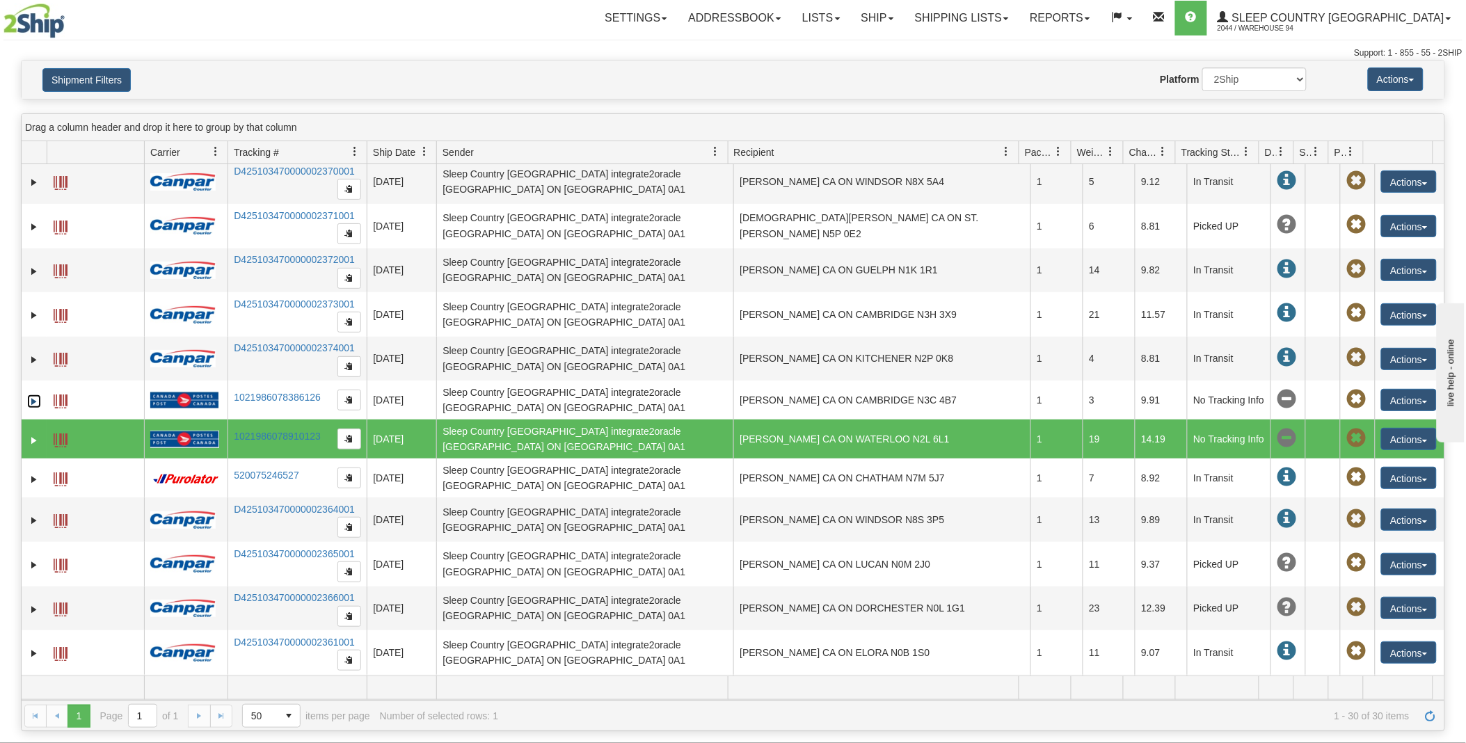
click at [1350, 438] on span at bounding box center [1355, 438] width 19 height 19
click at [1419, 441] on button "Actions" at bounding box center [1409, 439] width 56 height 22
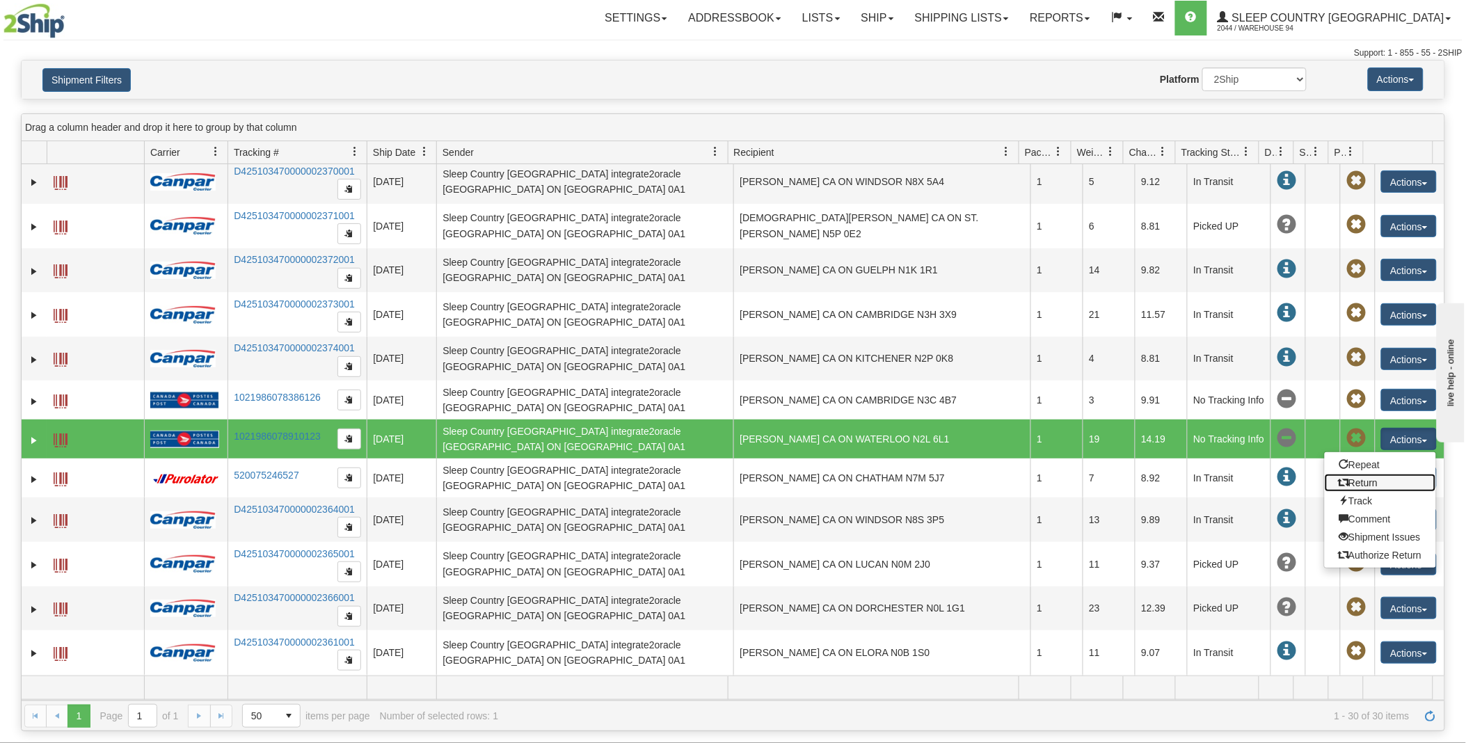
click at [1373, 482] on link "Return" at bounding box center [1380, 483] width 111 height 18
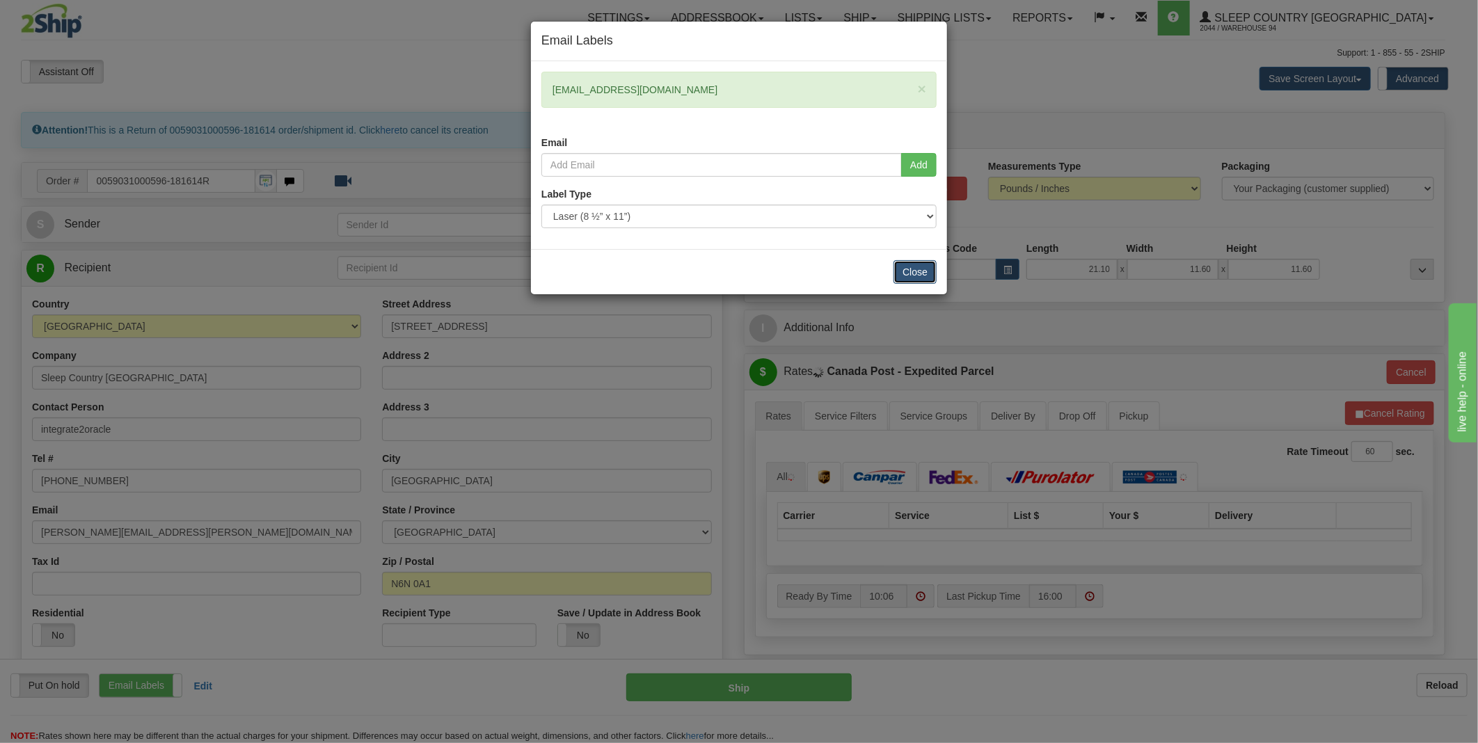
click at [926, 277] on button "Close" at bounding box center [914, 272] width 43 height 24
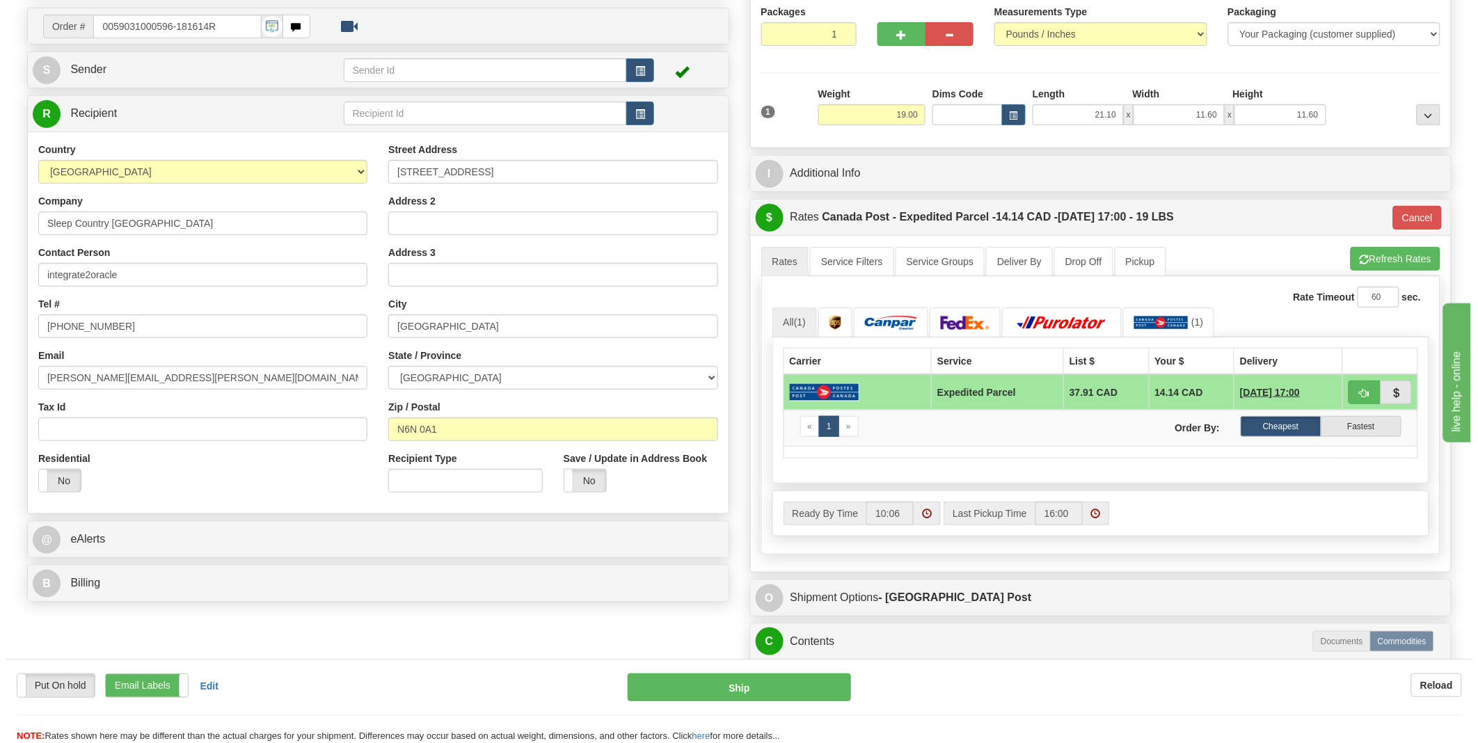
scroll to position [386, 0]
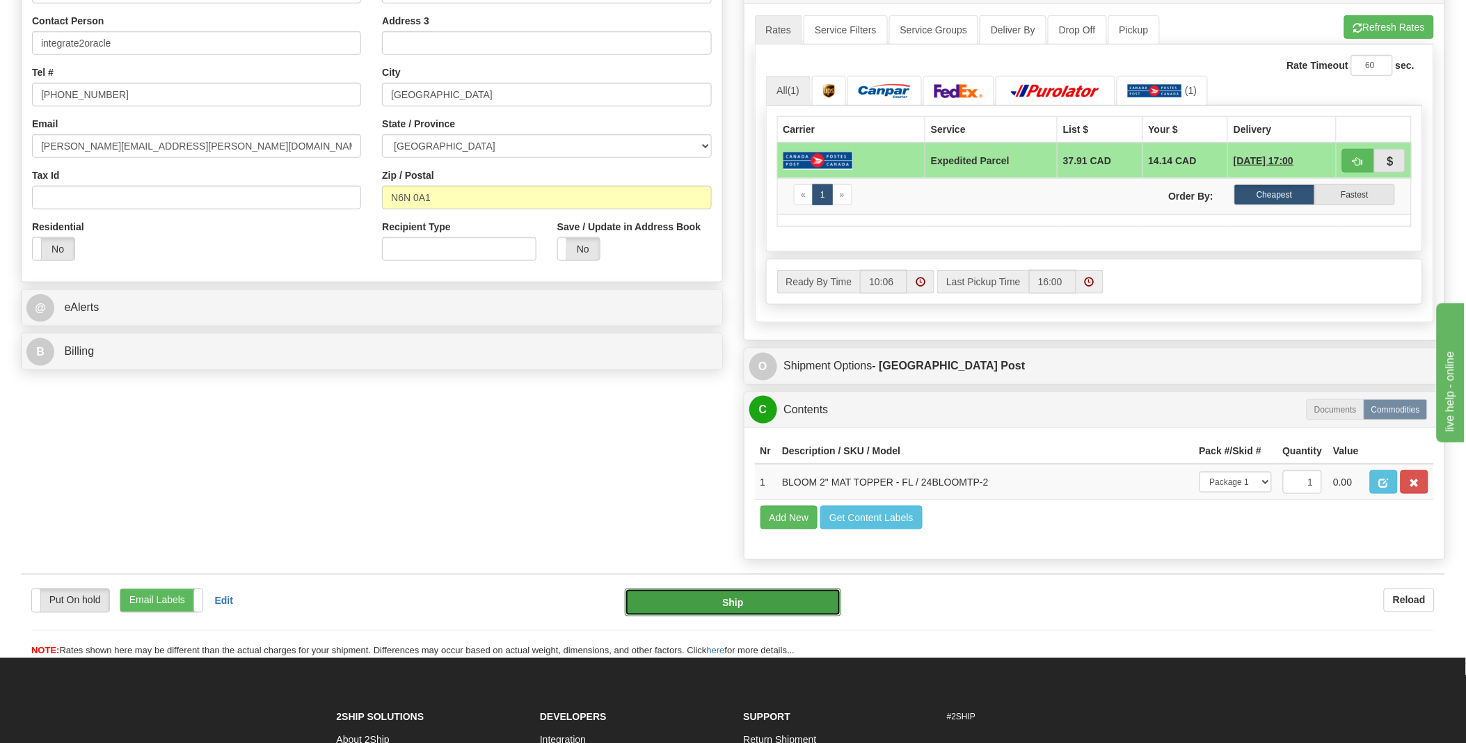
click at [737, 616] on button "Ship" at bounding box center [733, 603] width 216 height 28
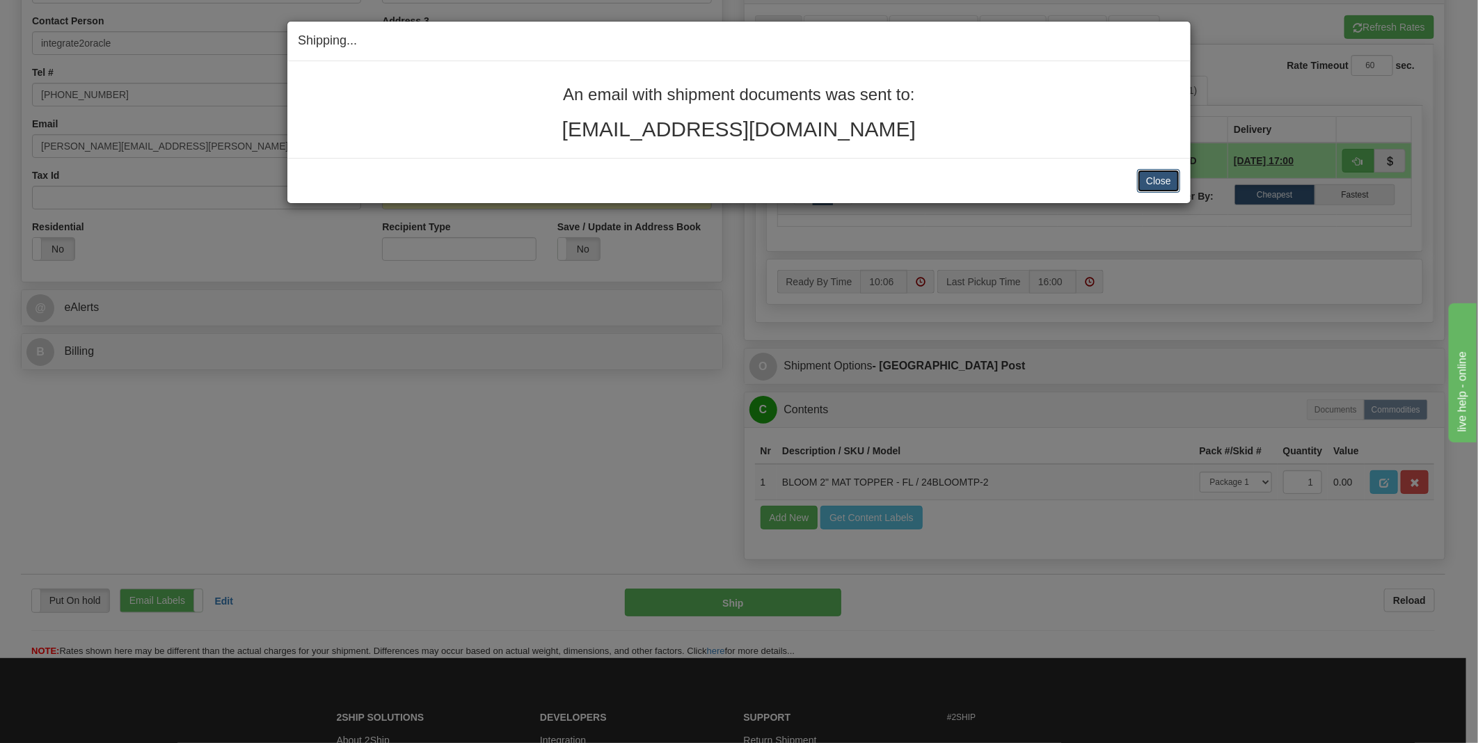
click at [1146, 179] on button "Close" at bounding box center [1158, 181] width 43 height 24
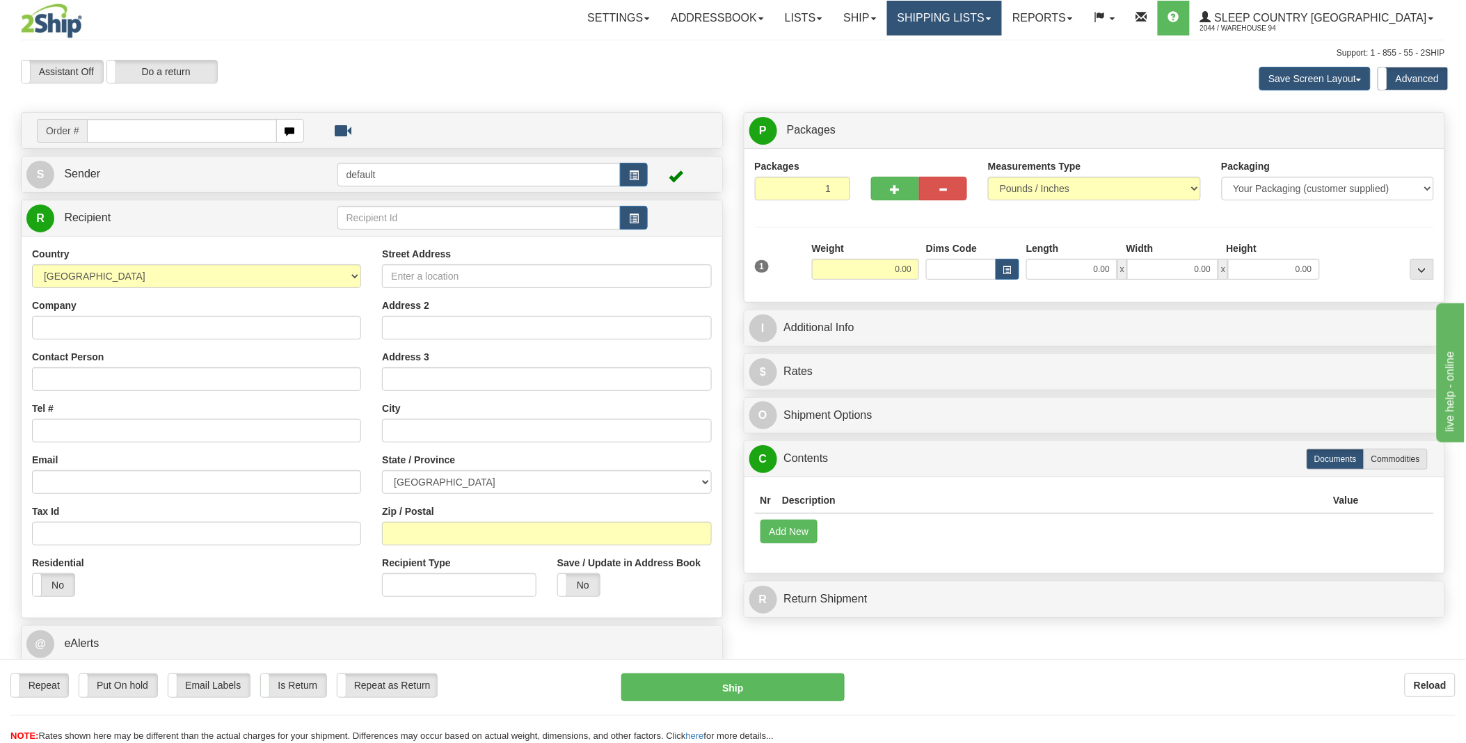
click at [1002, 14] on link "Shipping lists" at bounding box center [944, 18] width 115 height 35
click at [1019, 650] on div "Create a label for the return Create Pickup Without Label Order #" at bounding box center [732, 412] width 1445 height 600
click at [997, 6] on link "Shipping lists" at bounding box center [944, 18] width 115 height 35
click at [961, 45] on span "Current Shipments" at bounding box center [919, 48] width 81 height 11
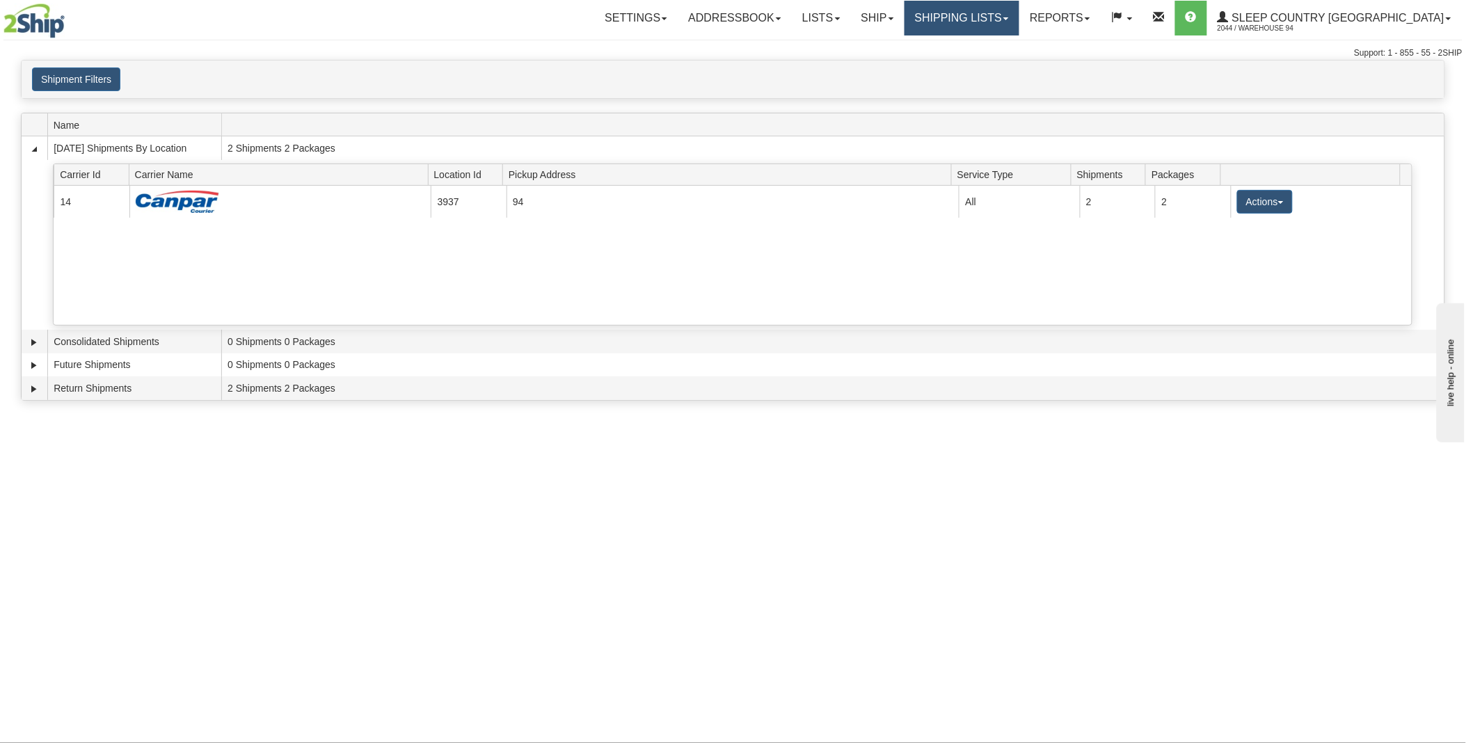
click at [1012, 15] on link "Shipping lists" at bounding box center [961, 18] width 115 height 35
click at [1005, 65] on span "Search Shipment History" at bounding box center [951, 66] width 108 height 11
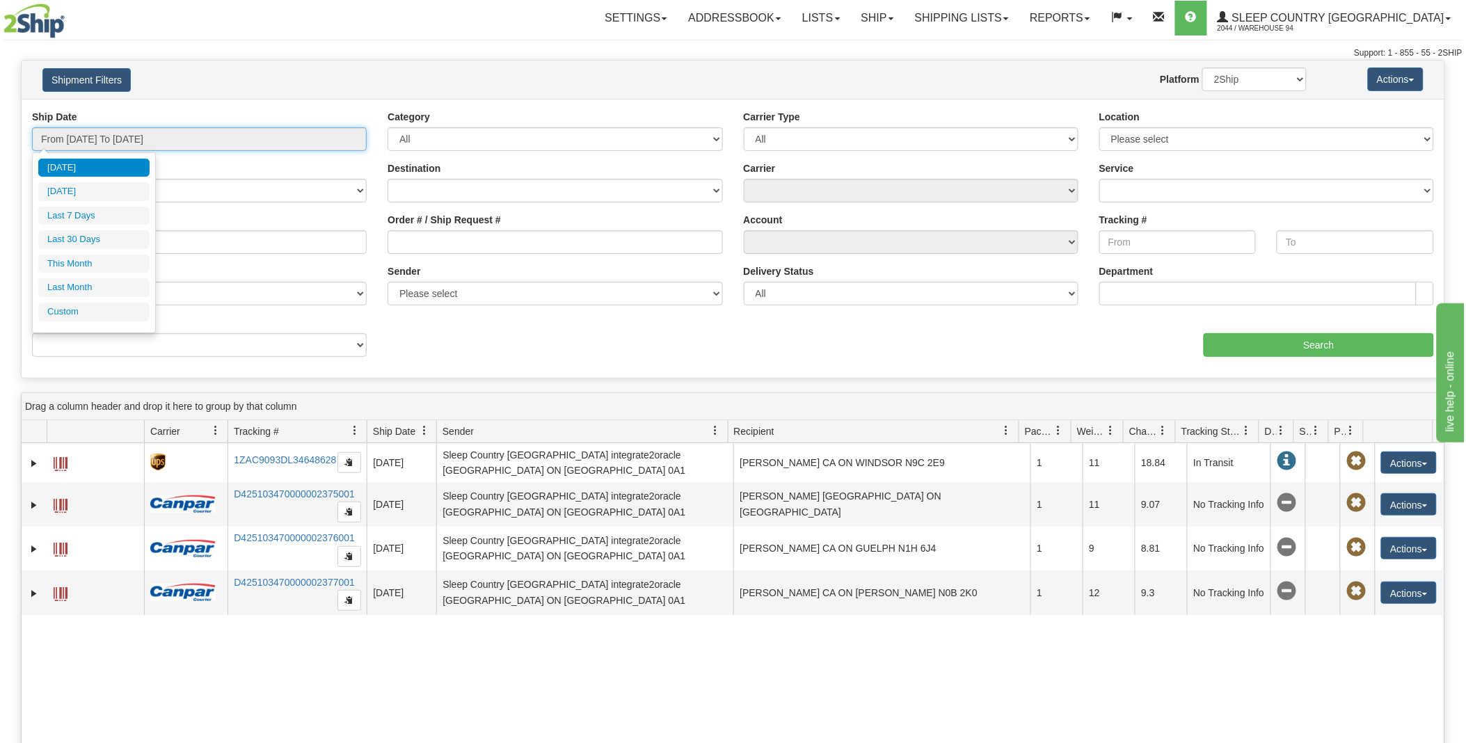
click at [228, 141] on input "From 09/30/2025 To 10/01/2025" at bounding box center [199, 139] width 335 height 24
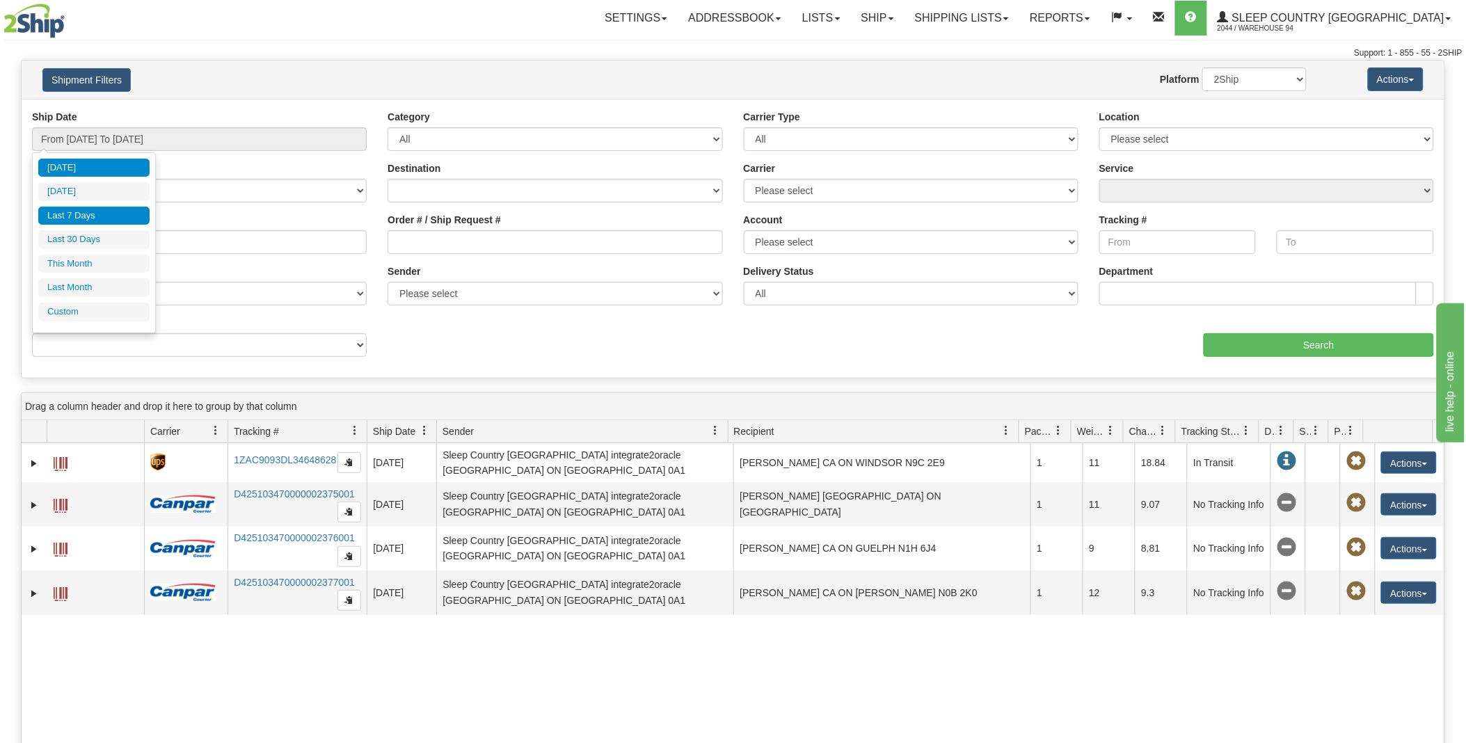
click at [87, 211] on li "Last 7 Days" at bounding box center [93, 216] width 111 height 19
type input "From 09/25/2025 To 10/01/2025"
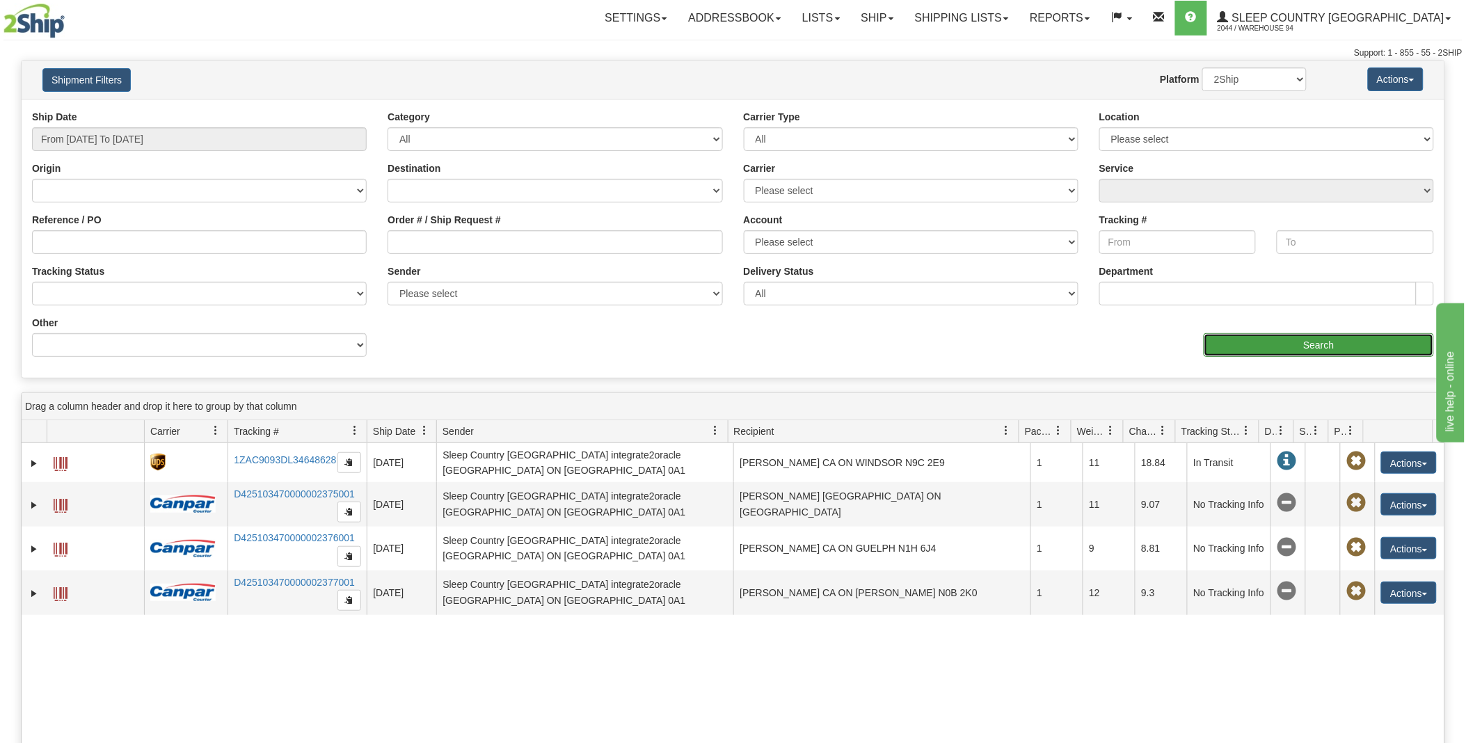
click at [1311, 346] on input "Search" at bounding box center [1319, 345] width 230 height 24
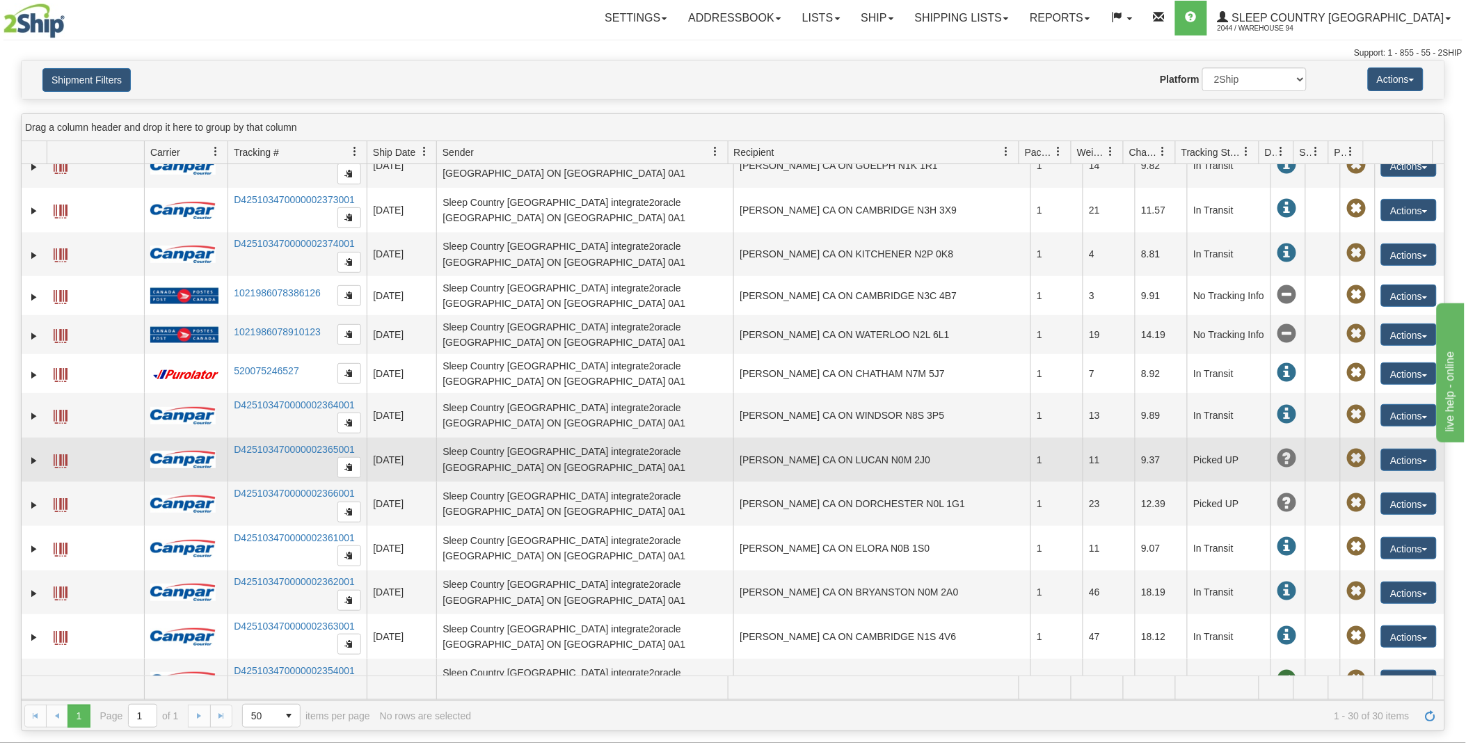
scroll to position [386, 0]
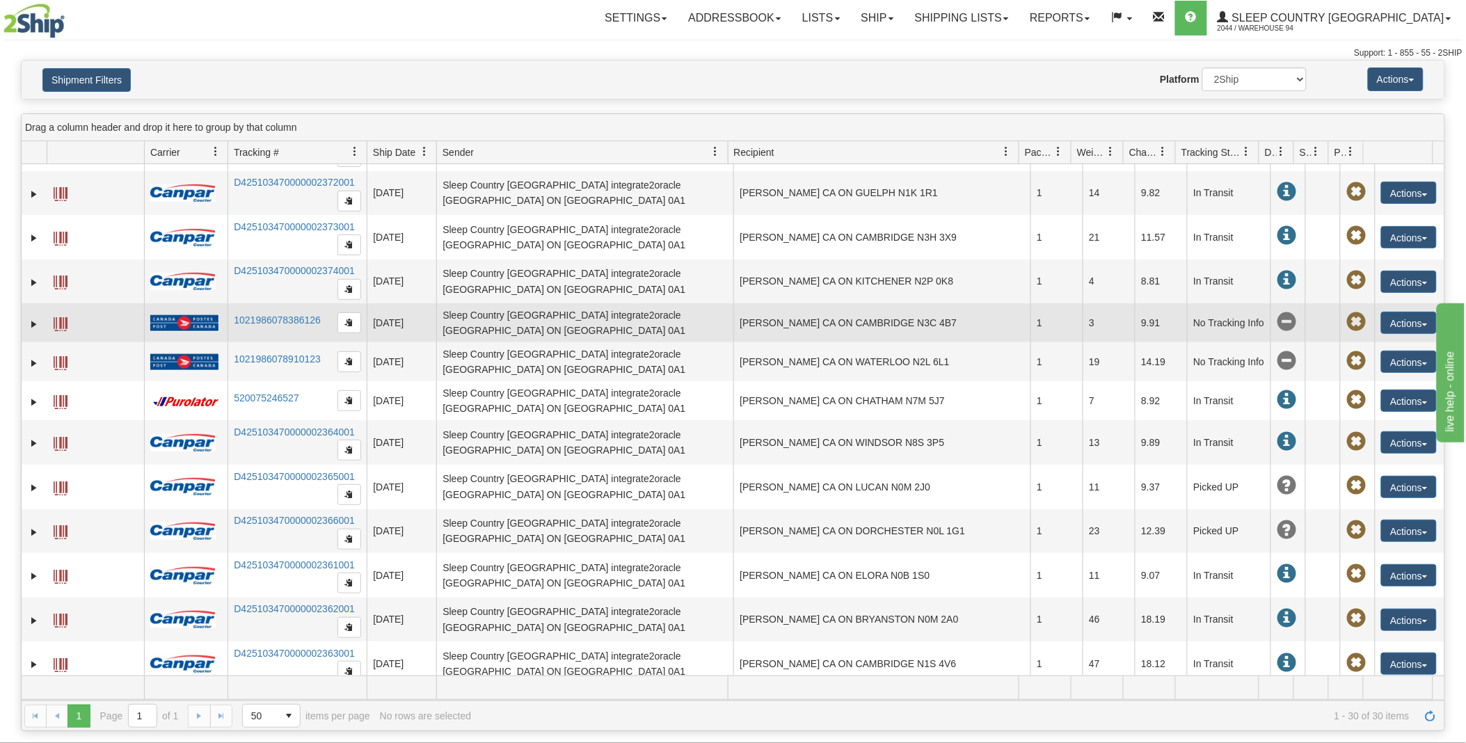
click at [58, 326] on span at bounding box center [61, 324] width 14 height 14
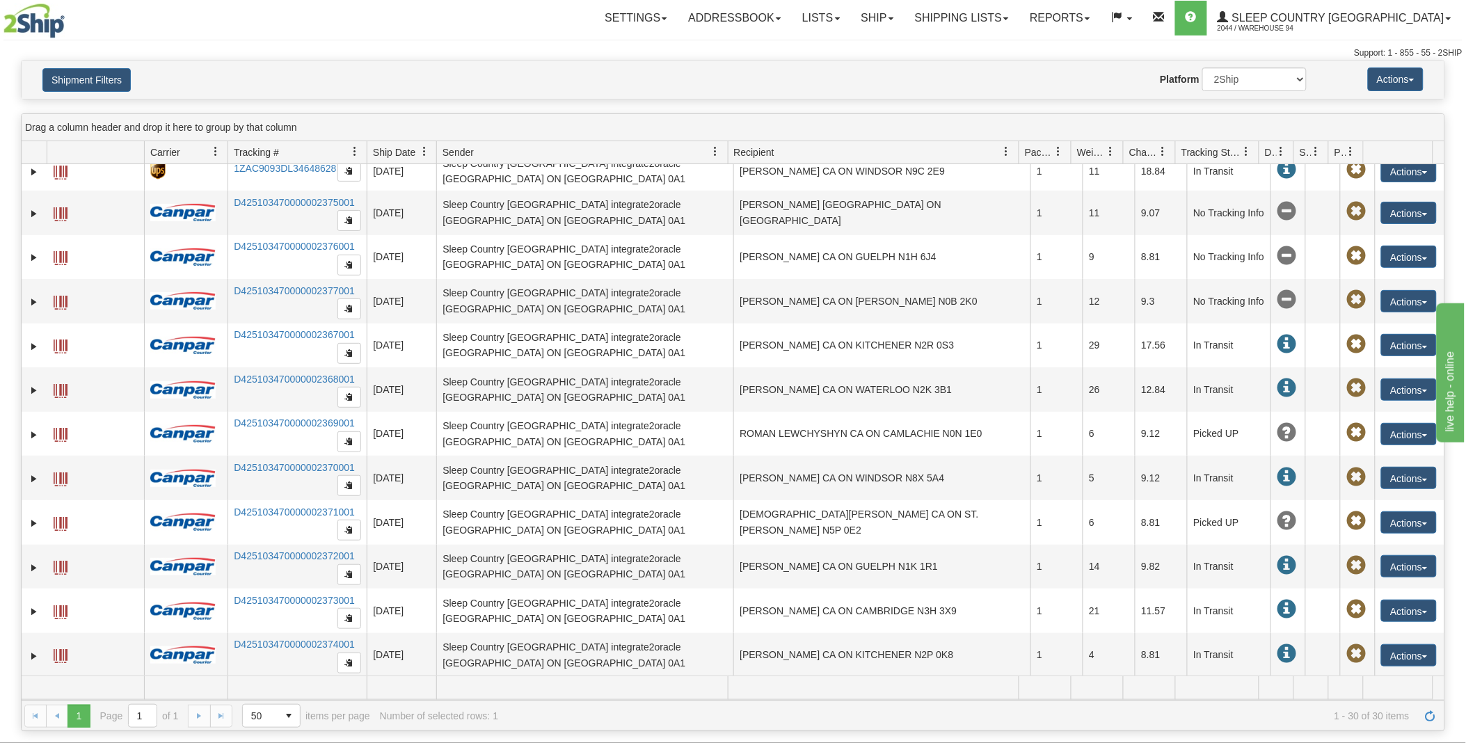
scroll to position [0, 0]
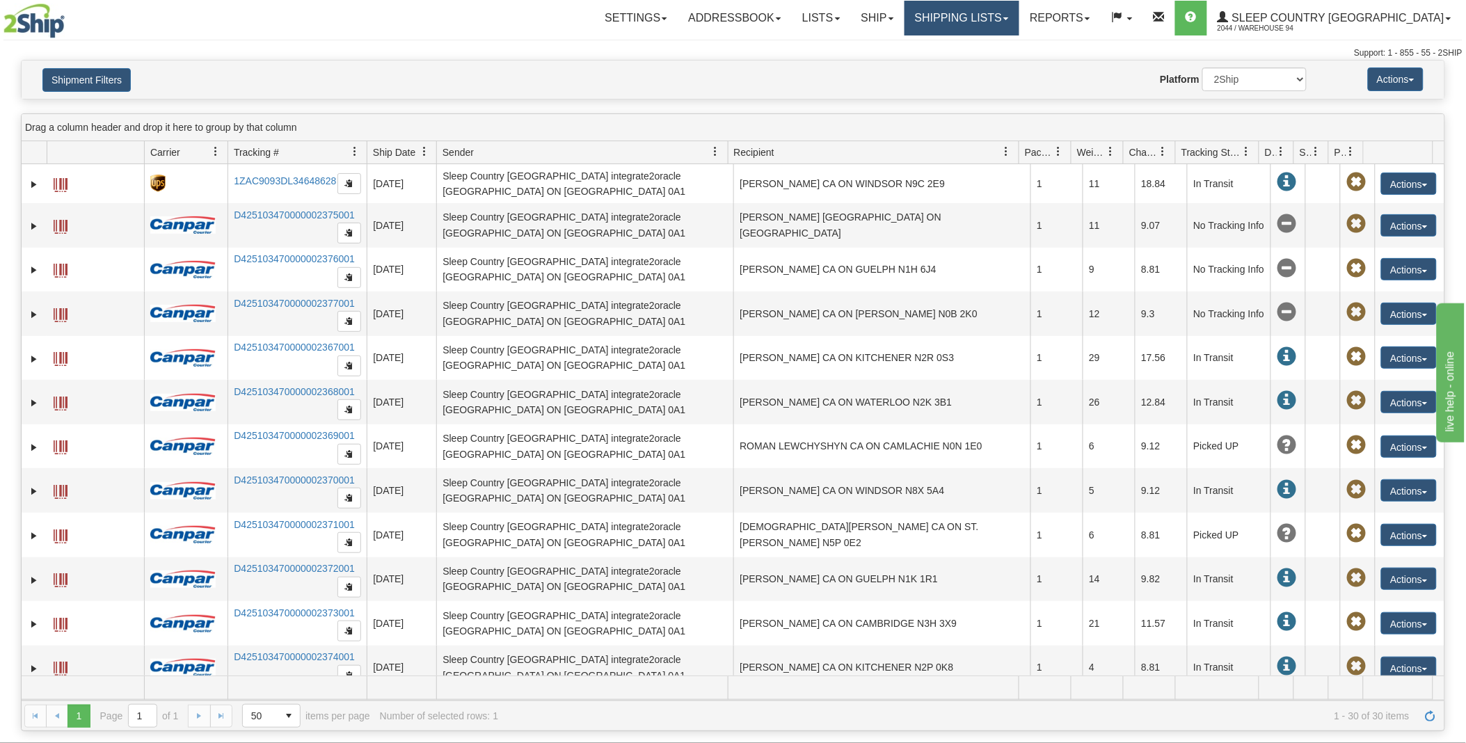
click at [1005, 5] on link "Shipping lists" at bounding box center [961, 18] width 115 height 35
click at [944, 81] on span "Pickup List" at bounding box center [920, 84] width 47 height 11
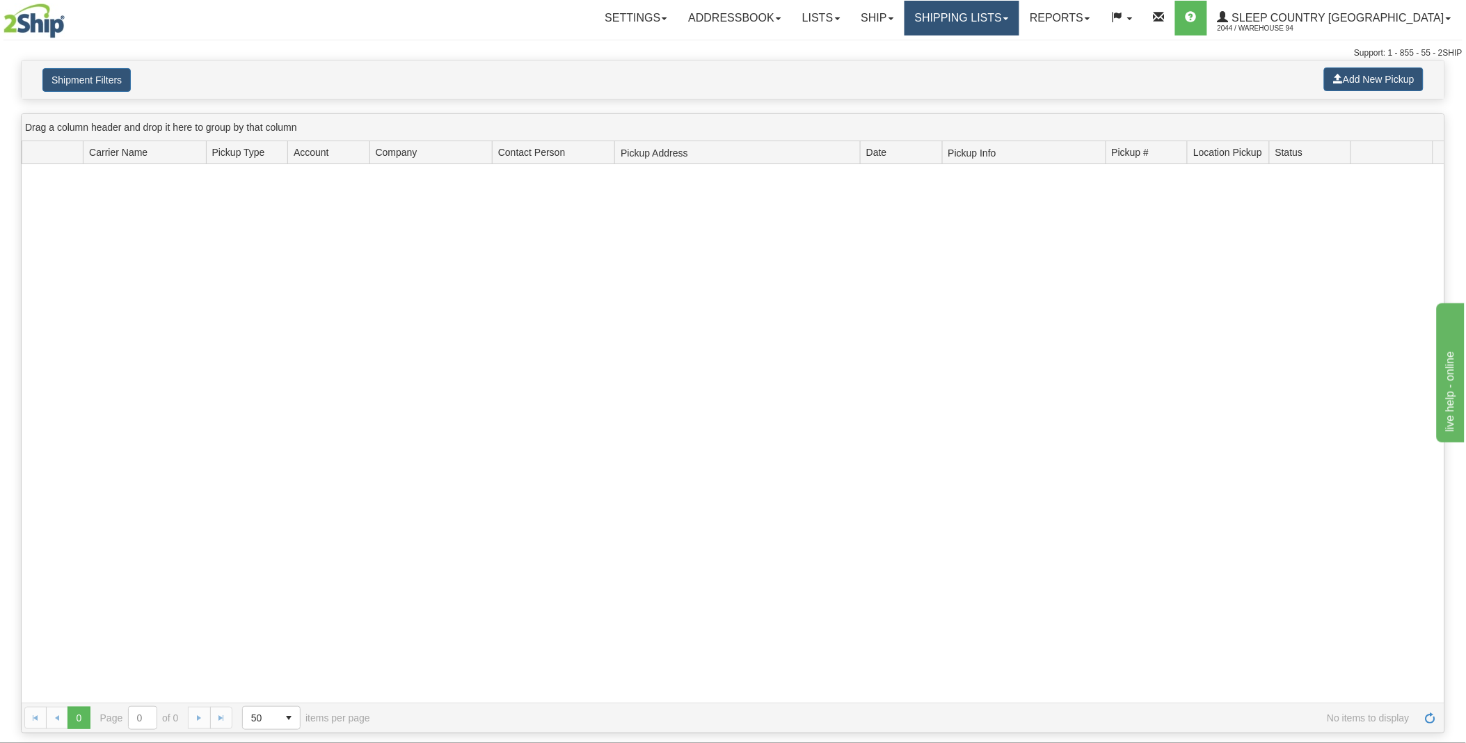
click at [1019, 13] on link "Shipping lists" at bounding box center [961, 18] width 115 height 35
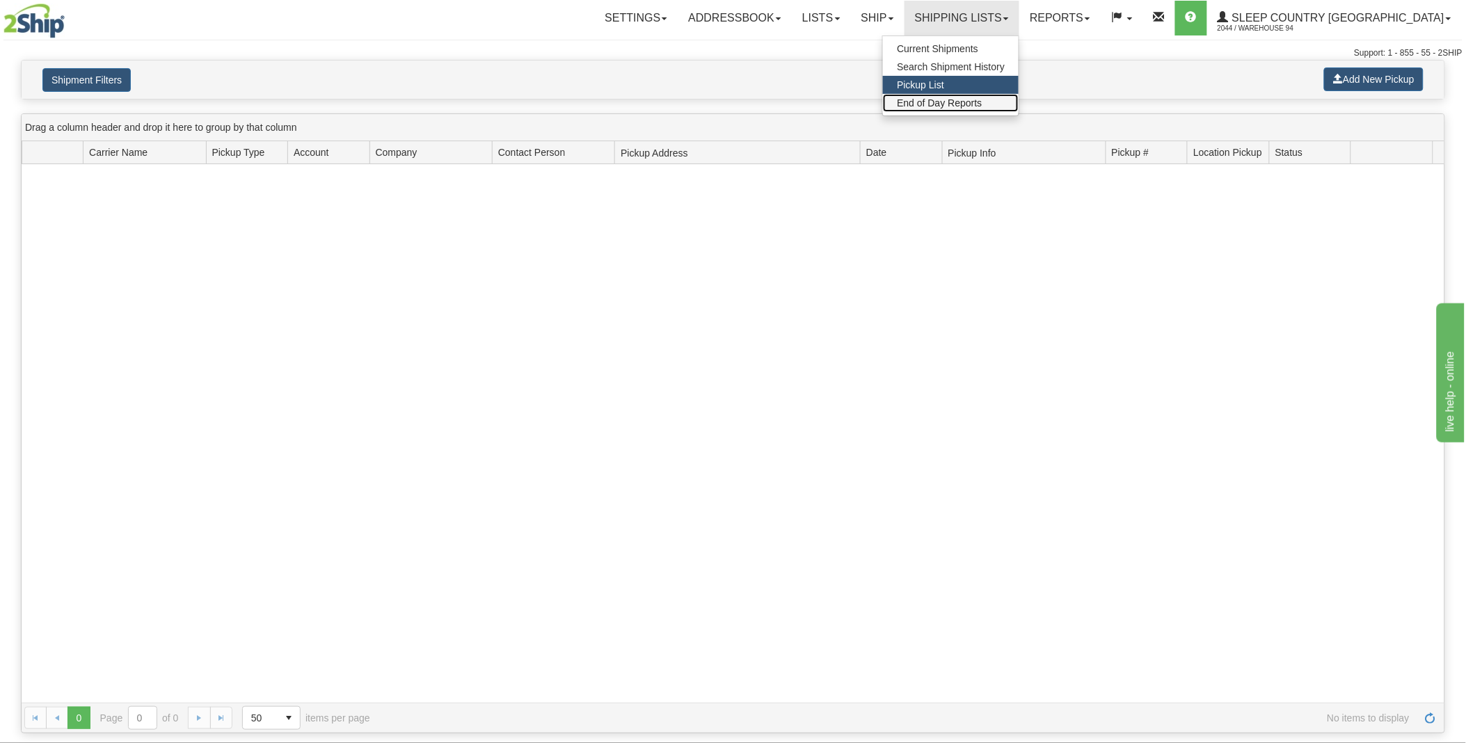
click at [982, 100] on span "End of Day Reports" at bounding box center [939, 102] width 85 height 11
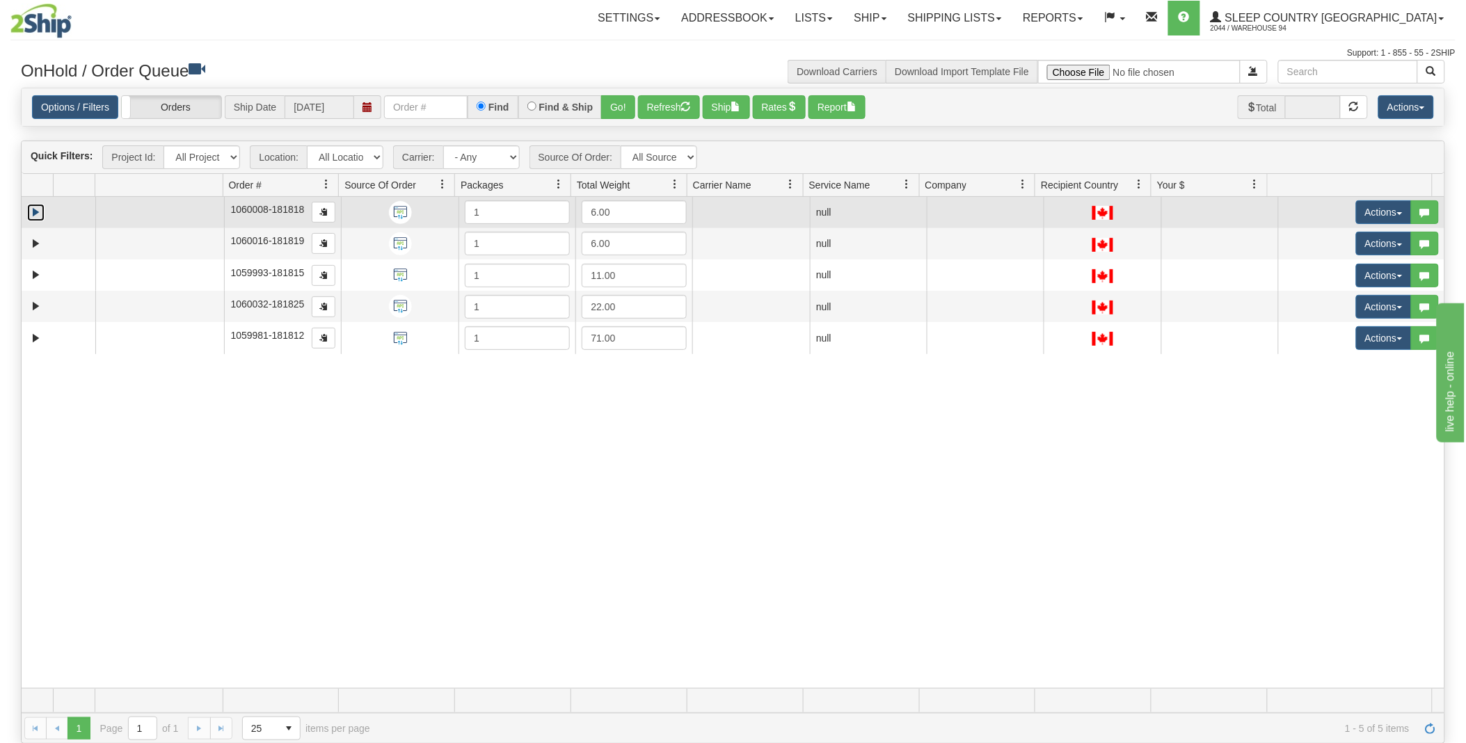
click at [32, 213] on link "Expand" at bounding box center [35, 212] width 17 height 17
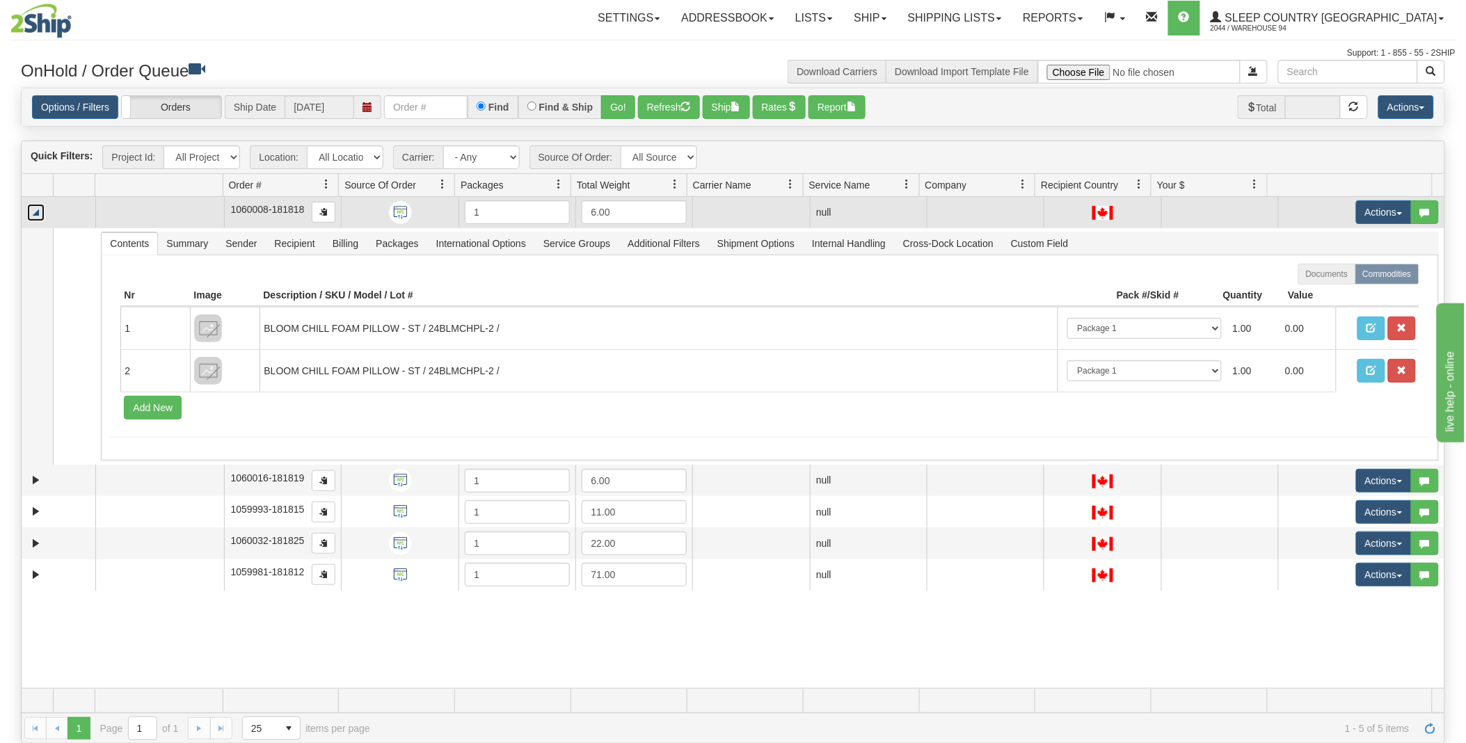
click at [32, 213] on link "Collapse" at bounding box center [35, 212] width 17 height 17
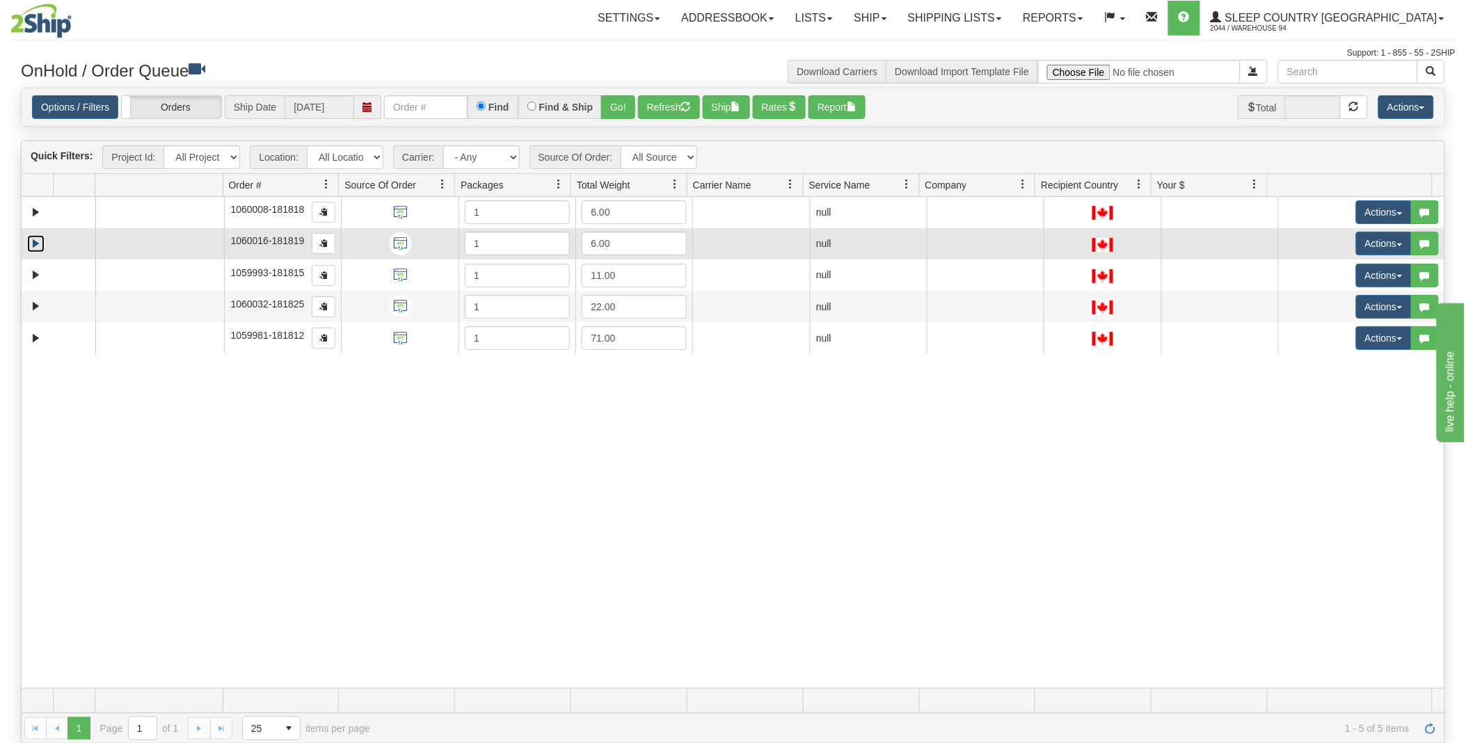
click at [33, 247] on link "Expand" at bounding box center [35, 243] width 17 height 17
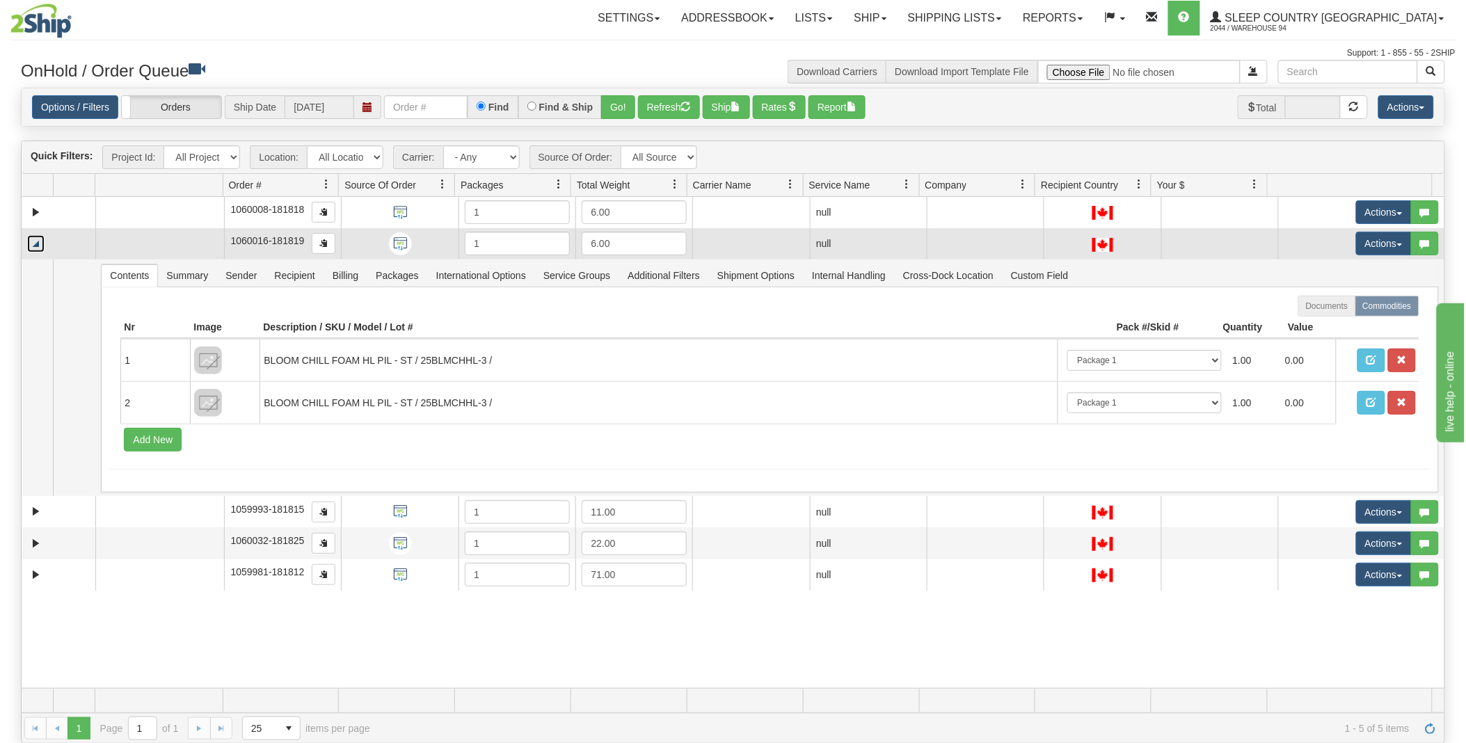
click at [33, 247] on link "Collapse" at bounding box center [35, 243] width 17 height 17
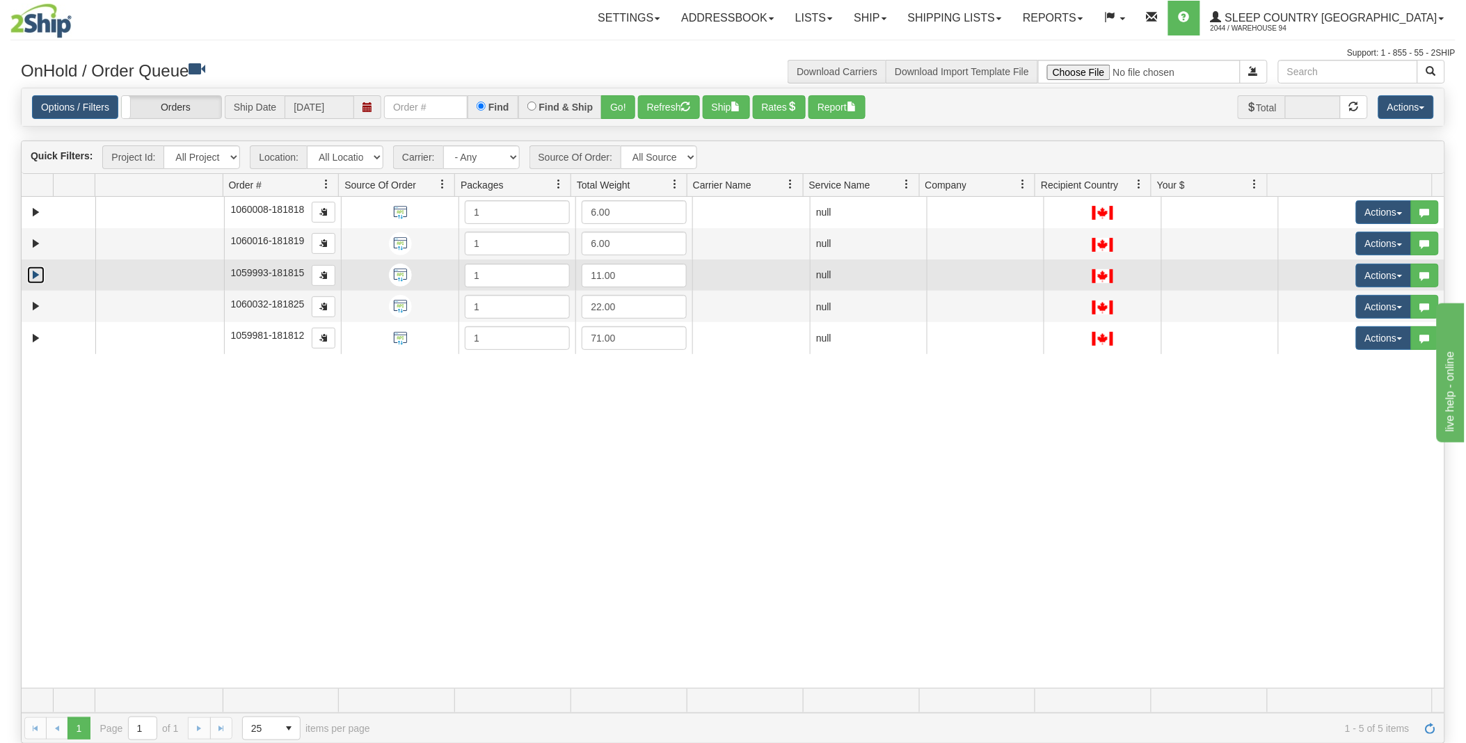
click at [31, 274] on link "Expand" at bounding box center [35, 274] width 17 height 17
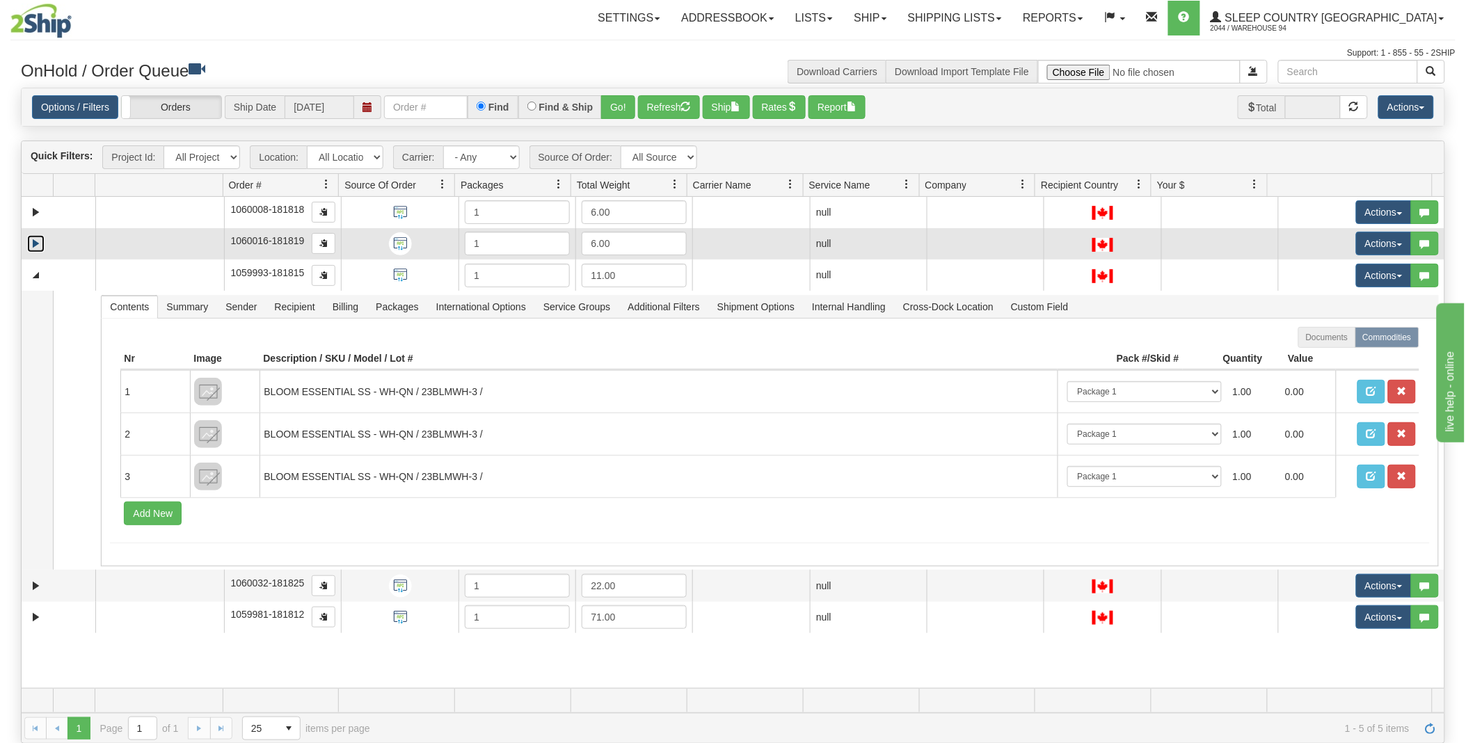
click at [33, 237] on link "Expand" at bounding box center [35, 243] width 17 height 17
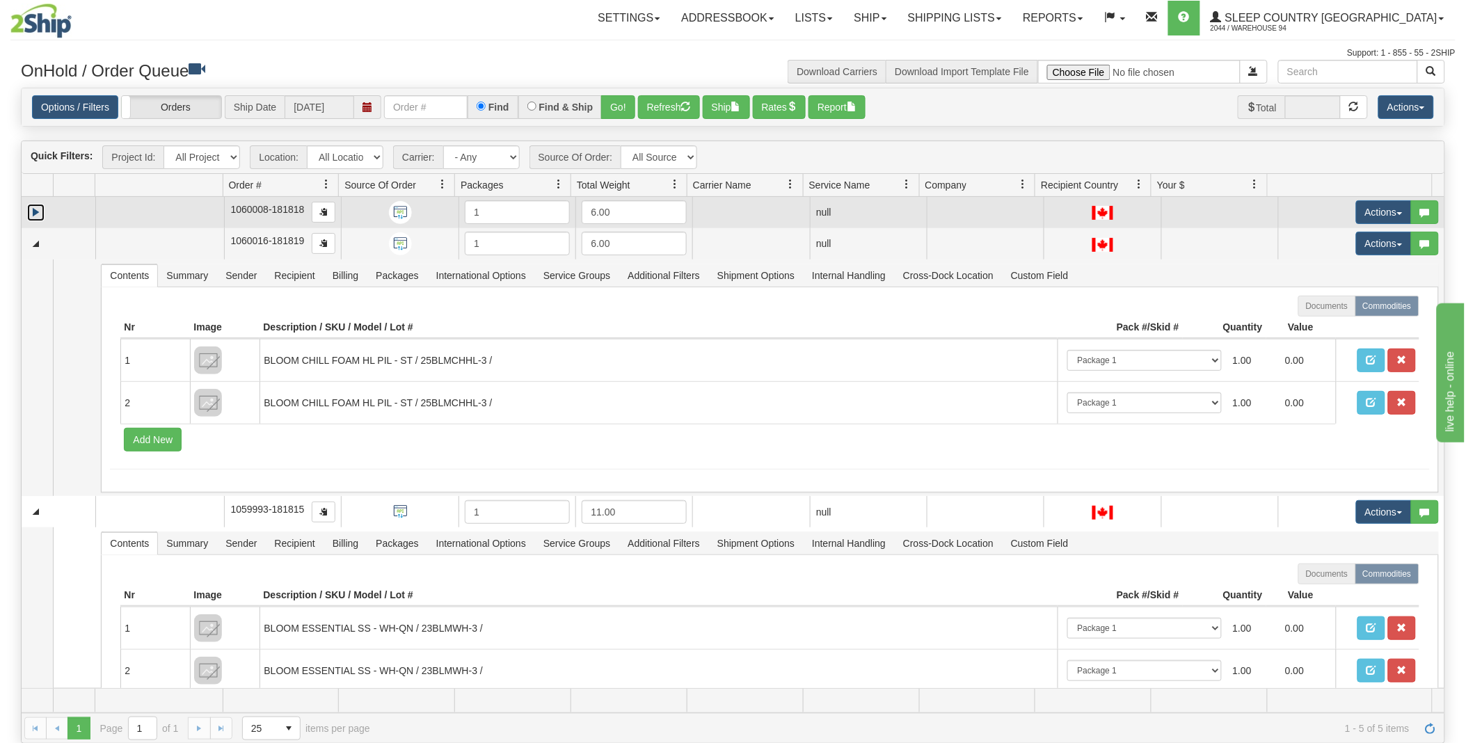
click at [35, 214] on link "Expand" at bounding box center [35, 212] width 17 height 17
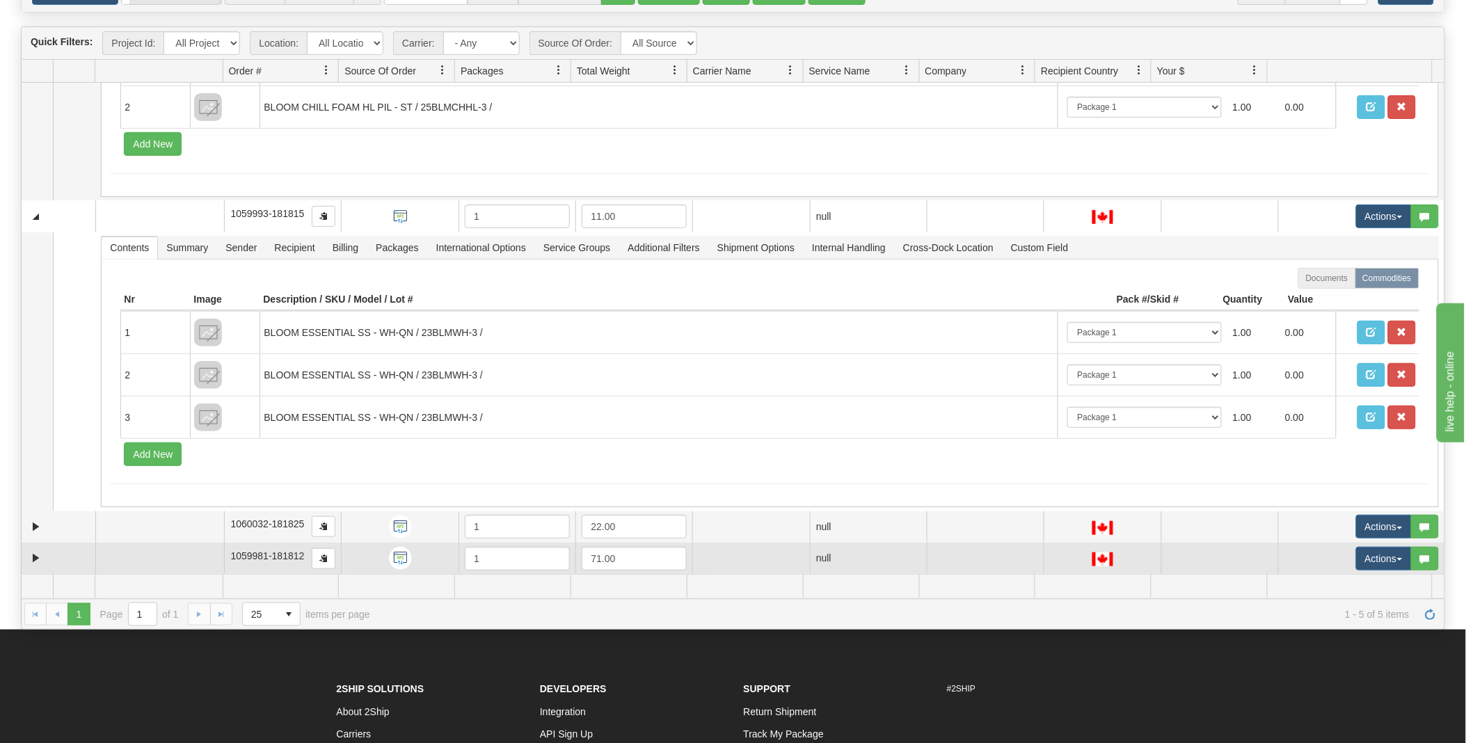
scroll to position [232, 0]
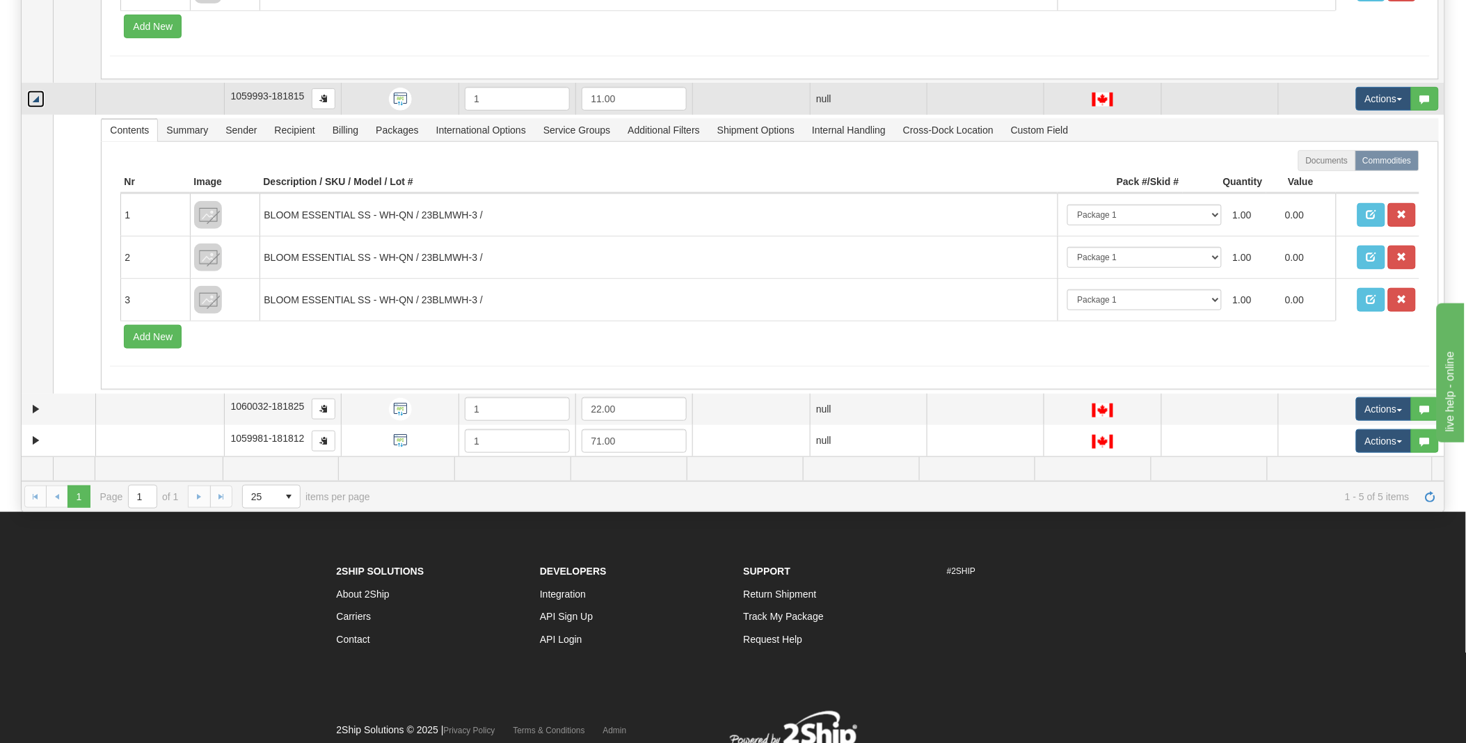
click at [40, 97] on link "Collapse" at bounding box center [35, 98] width 17 height 17
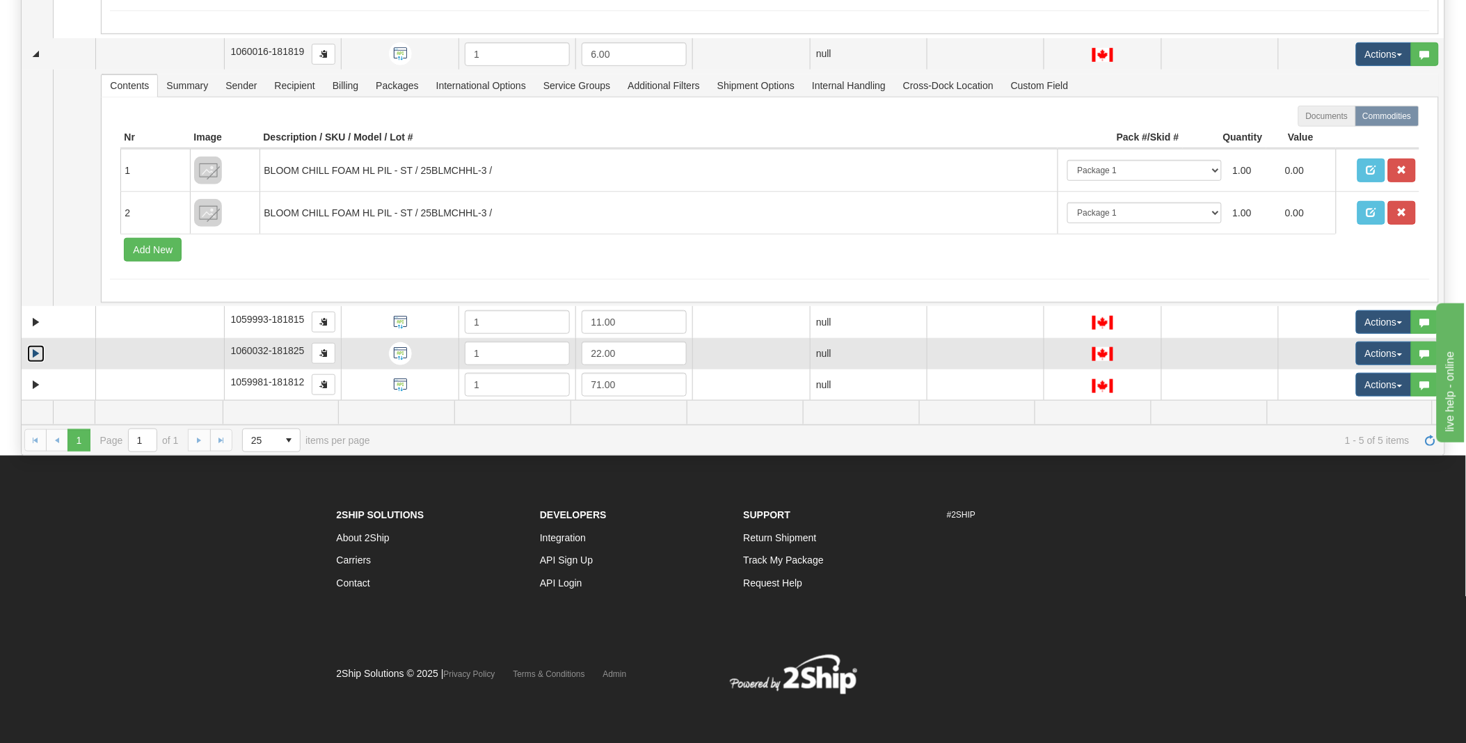
click at [31, 353] on link "Expand" at bounding box center [35, 353] width 17 height 17
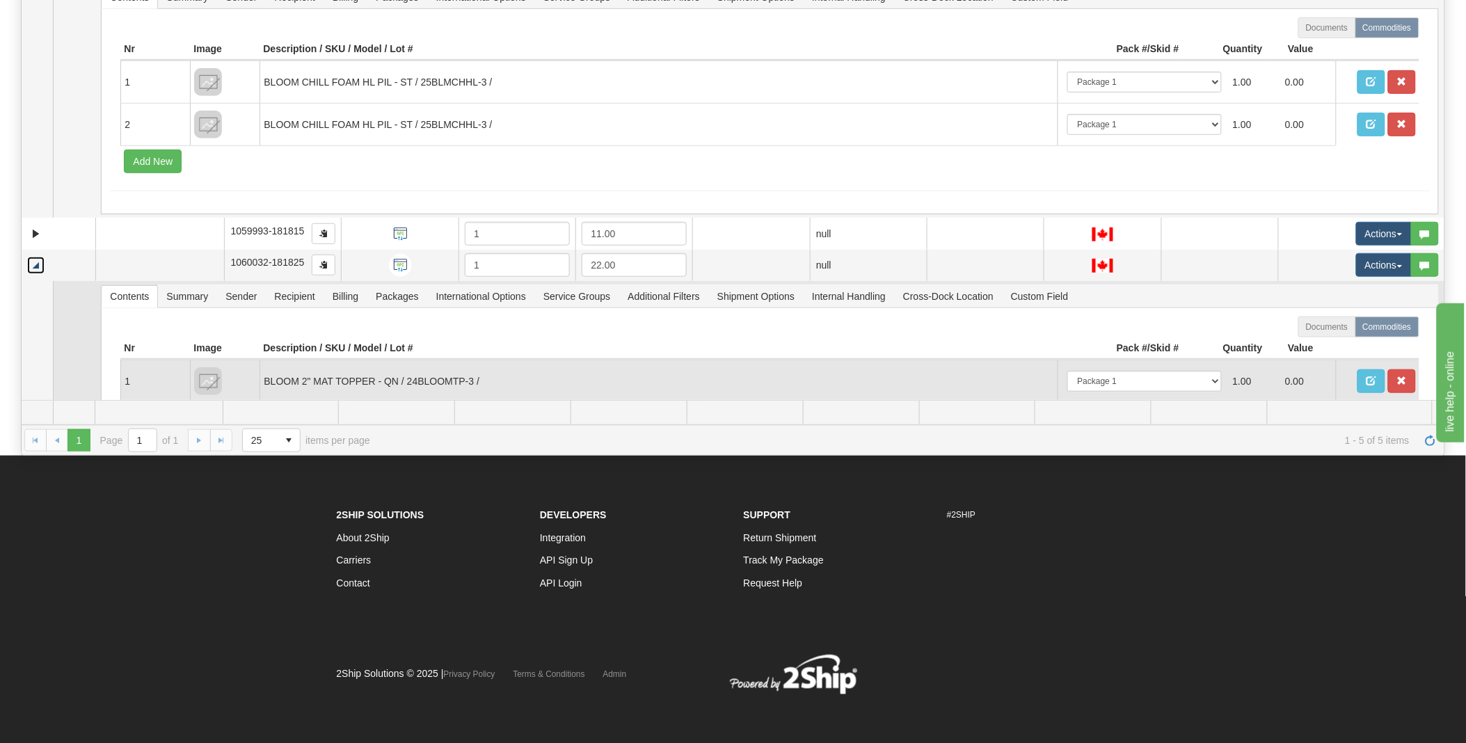
scroll to position [333, 0]
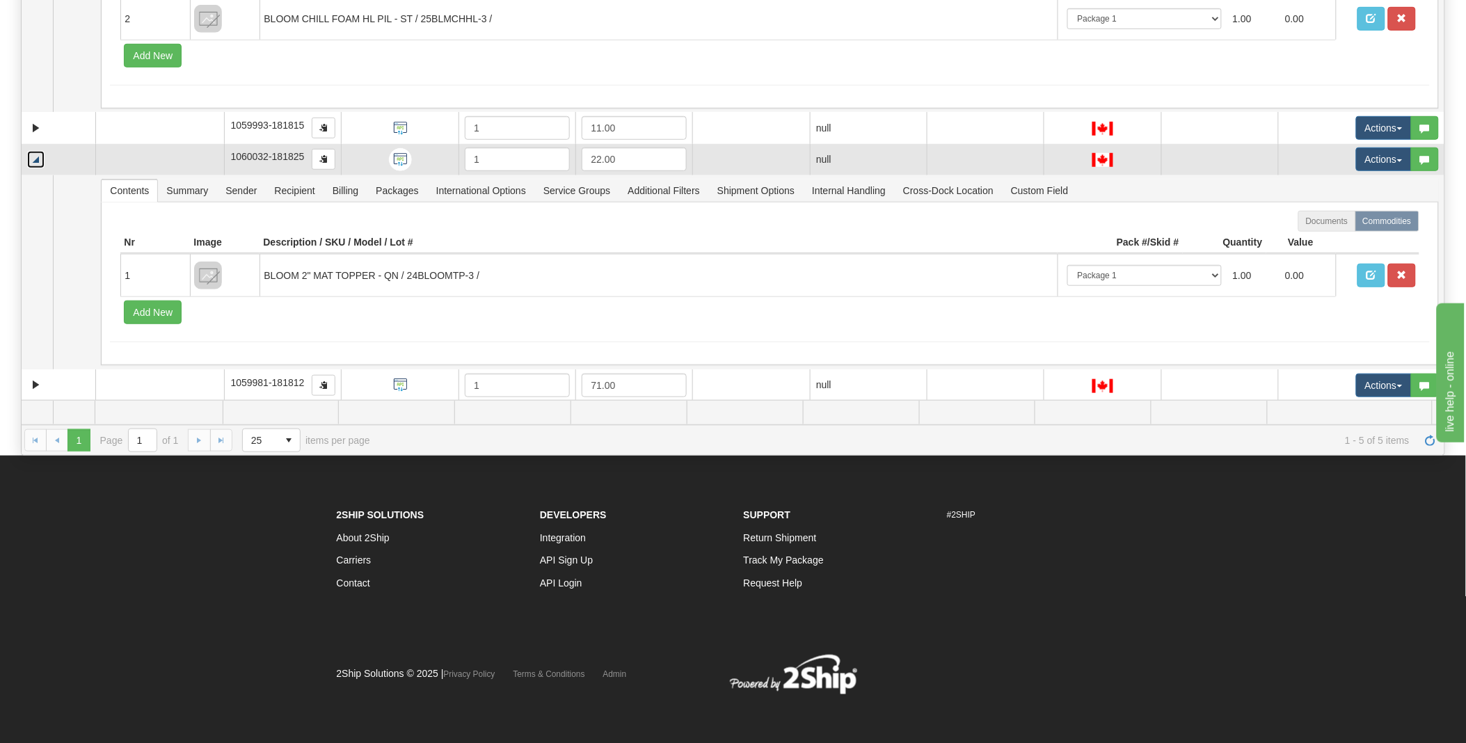
click at [38, 156] on link "Collapse" at bounding box center [35, 159] width 17 height 17
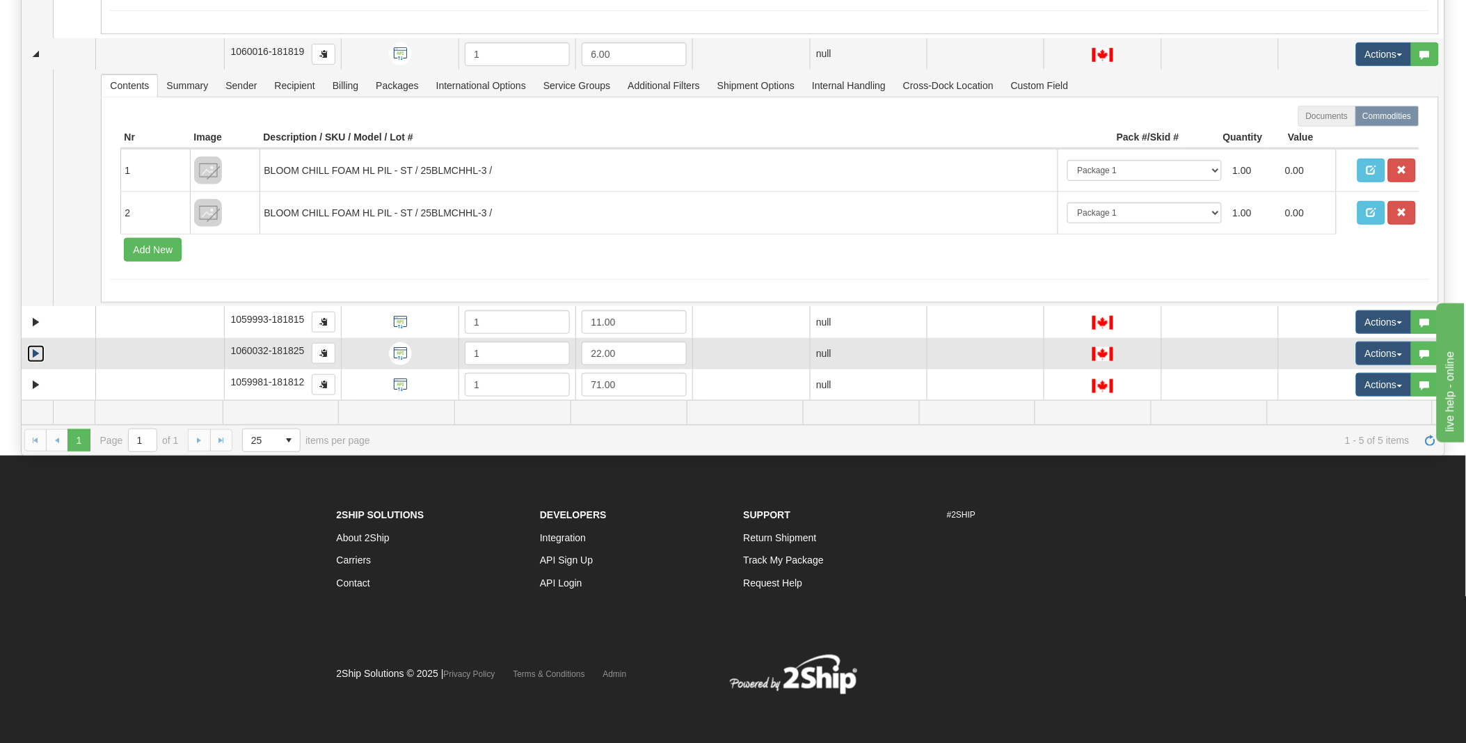
scroll to position [139, 0]
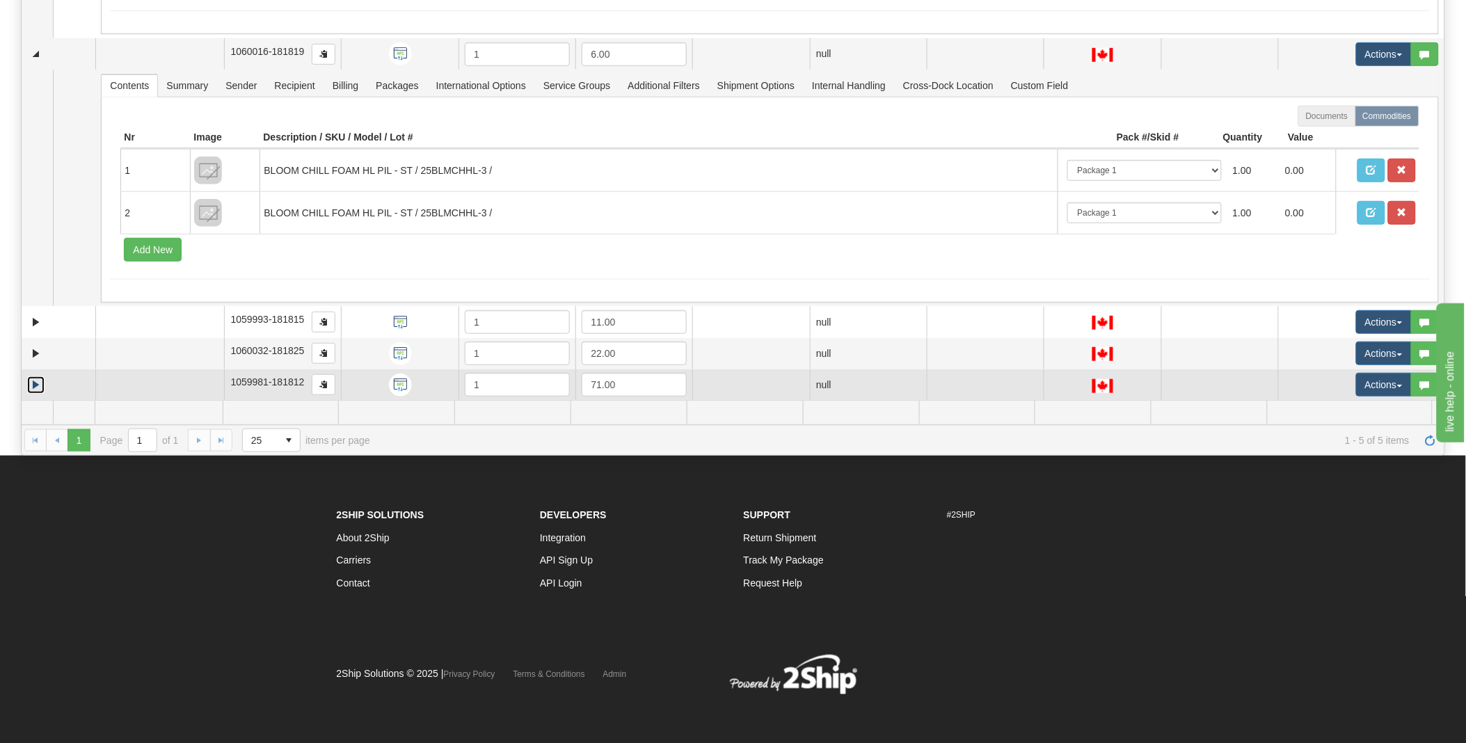
click at [38, 385] on link "Expand" at bounding box center [35, 384] width 17 height 17
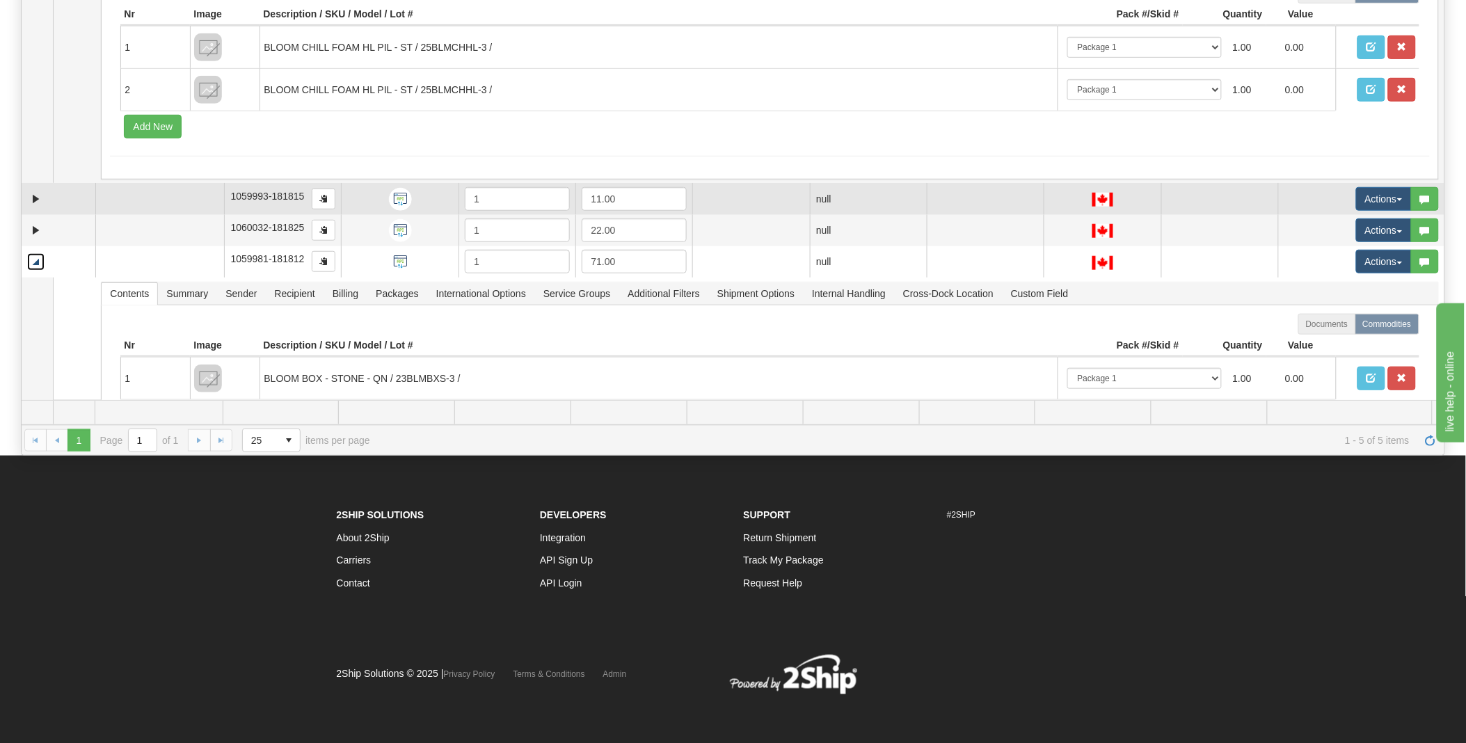
scroll to position [333, 0]
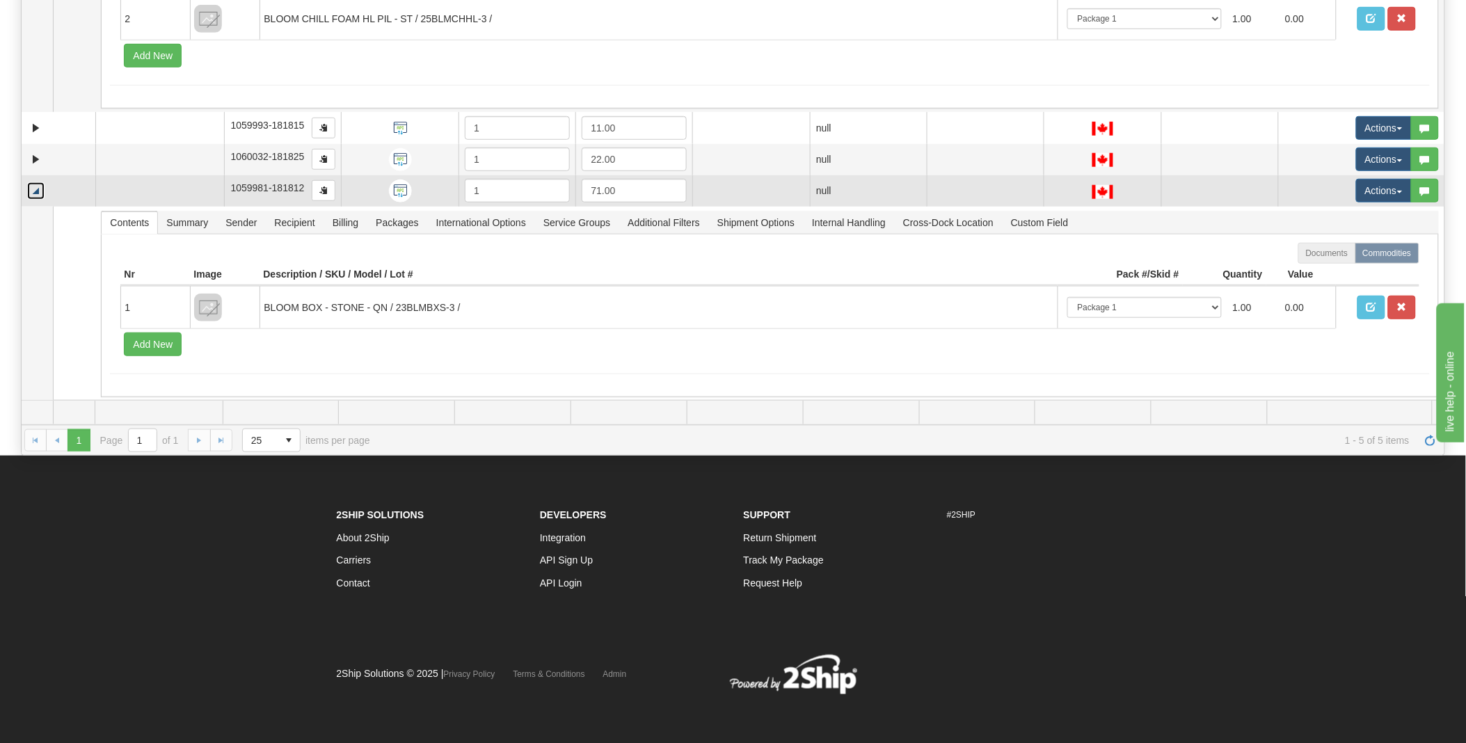
click at [33, 189] on link "Collapse" at bounding box center [35, 190] width 17 height 17
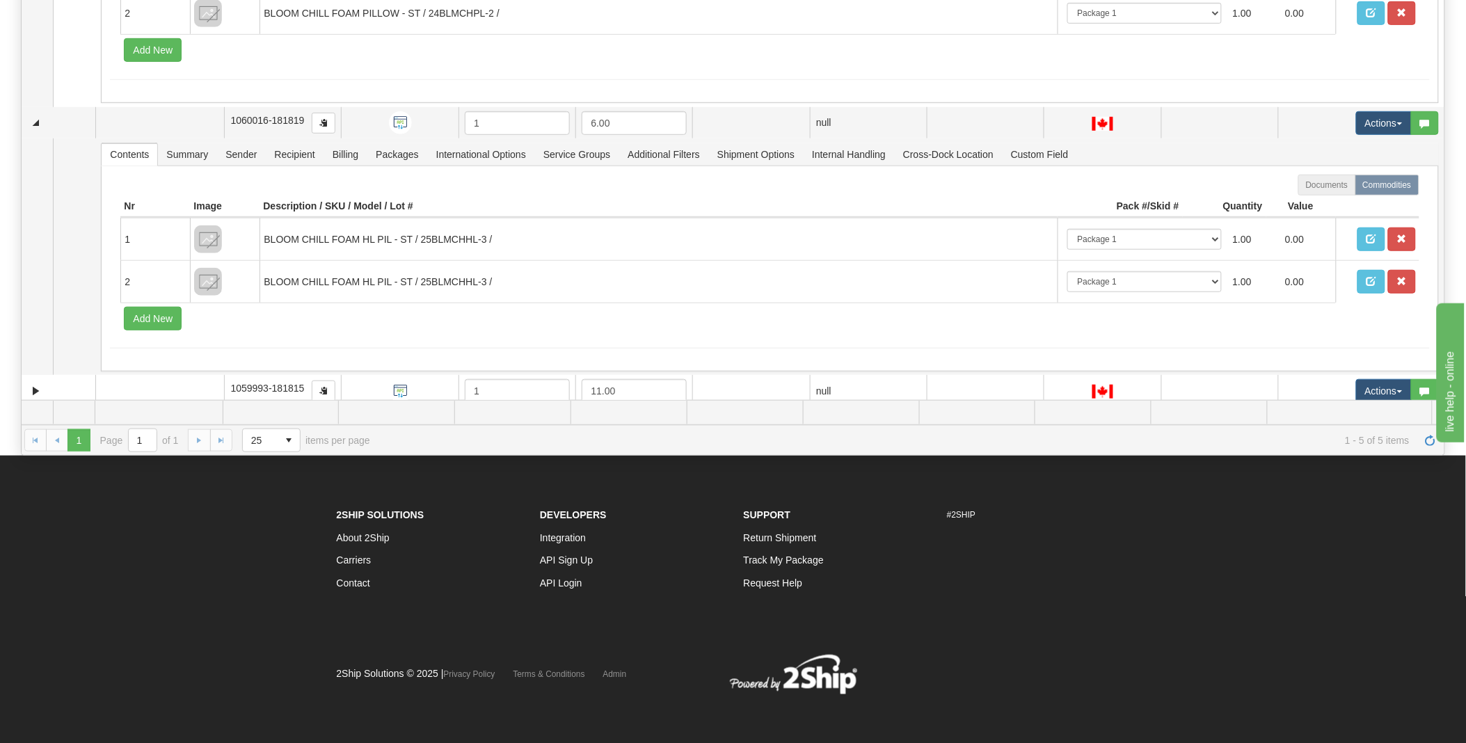
scroll to position [0, 0]
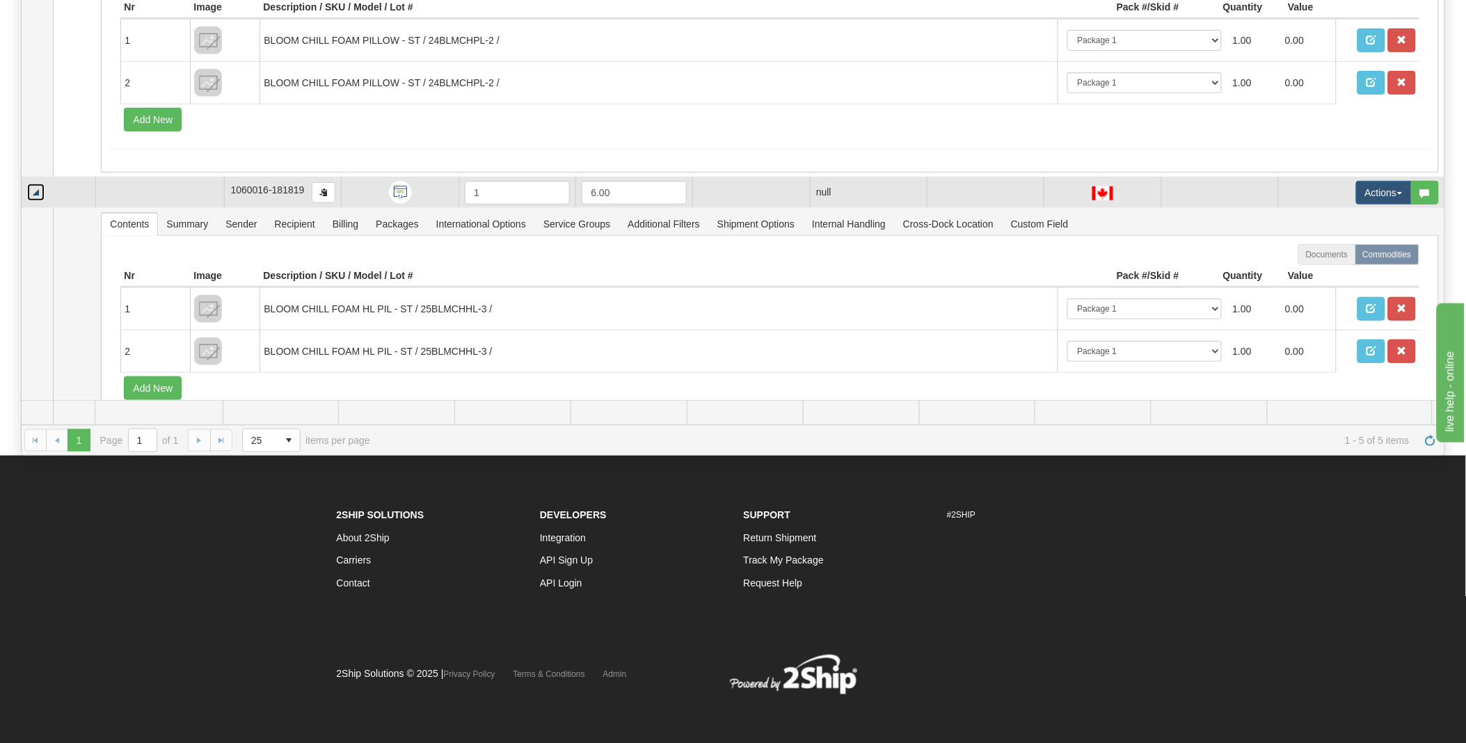
click at [35, 190] on link "Collapse" at bounding box center [35, 192] width 17 height 17
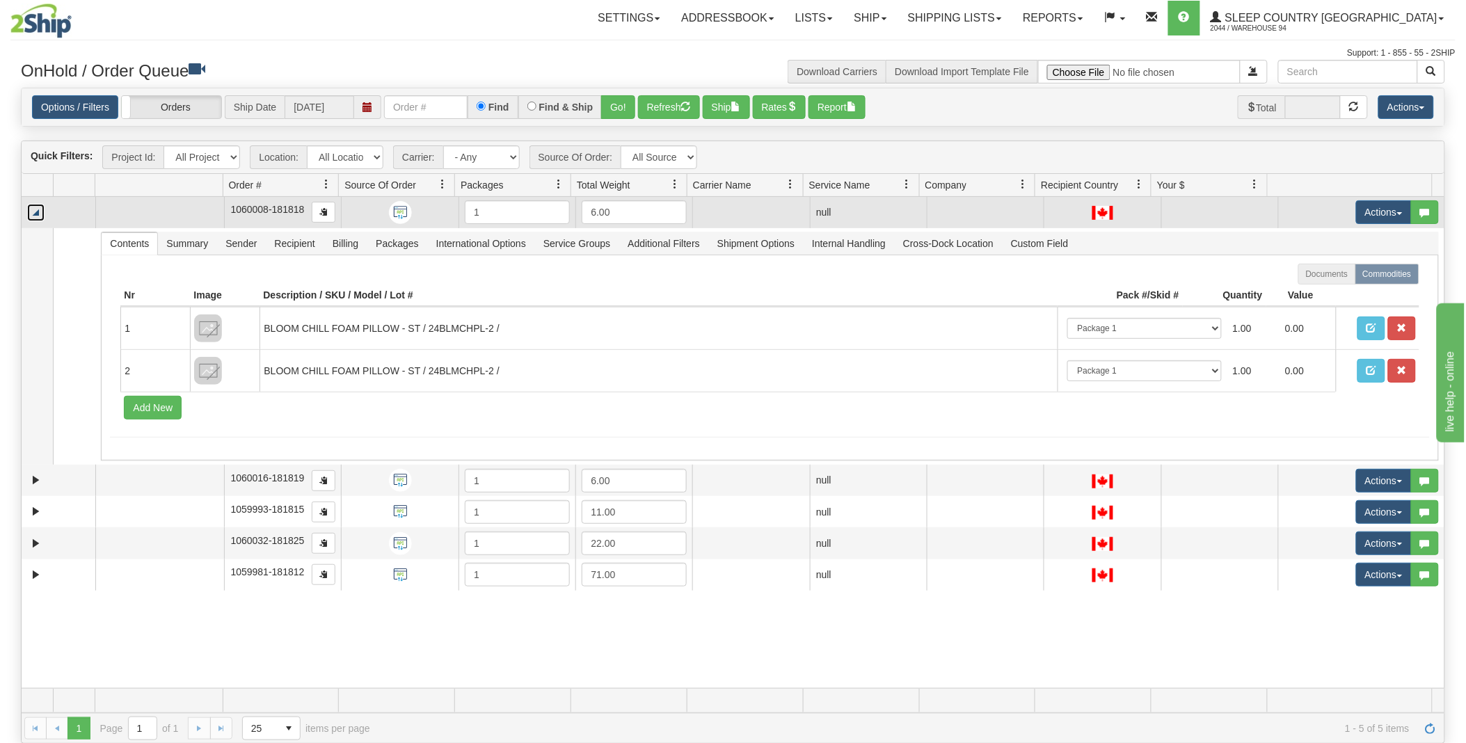
click at [38, 214] on link "Collapse" at bounding box center [35, 212] width 17 height 17
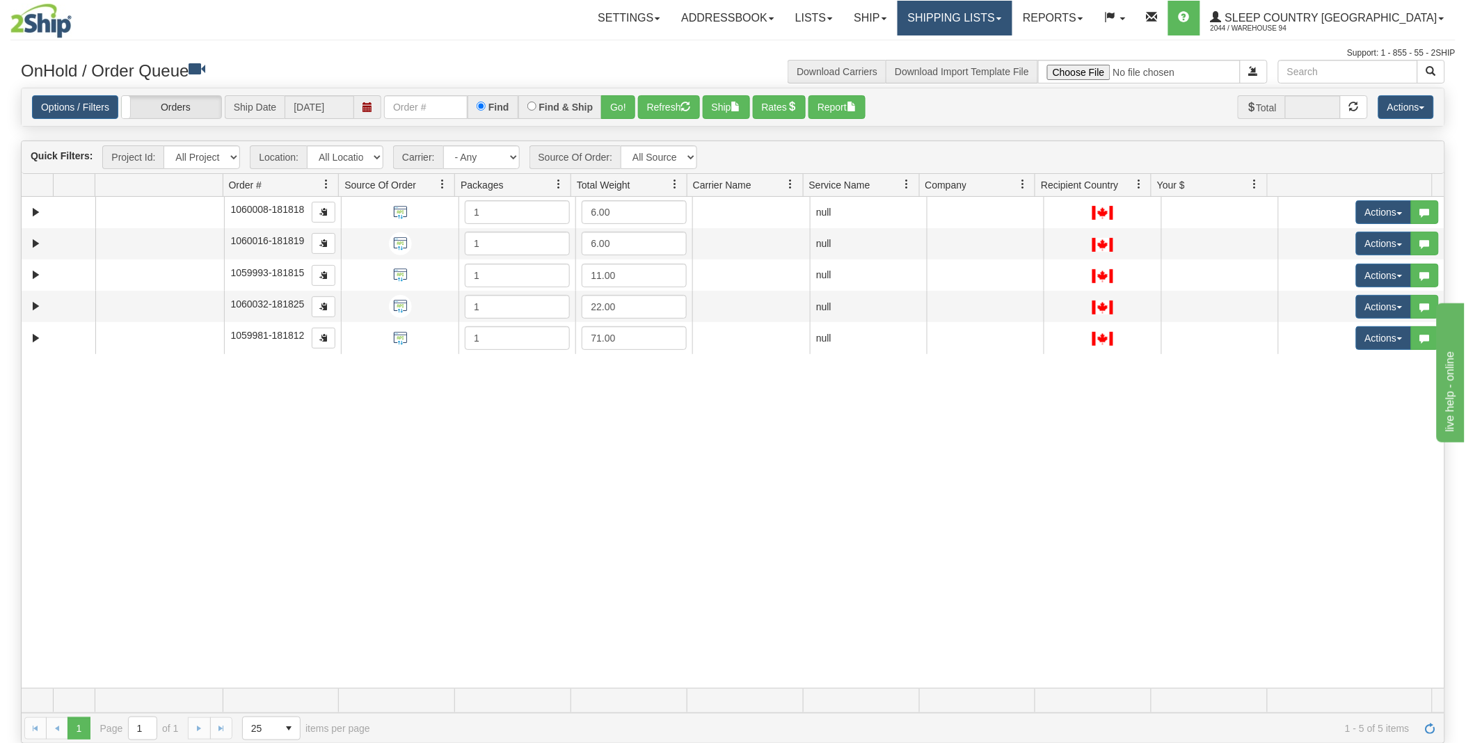
click at [1012, 22] on link "Shipping lists" at bounding box center [954, 18] width 115 height 35
click at [998, 61] on span "Search Shipment History" at bounding box center [944, 66] width 108 height 11
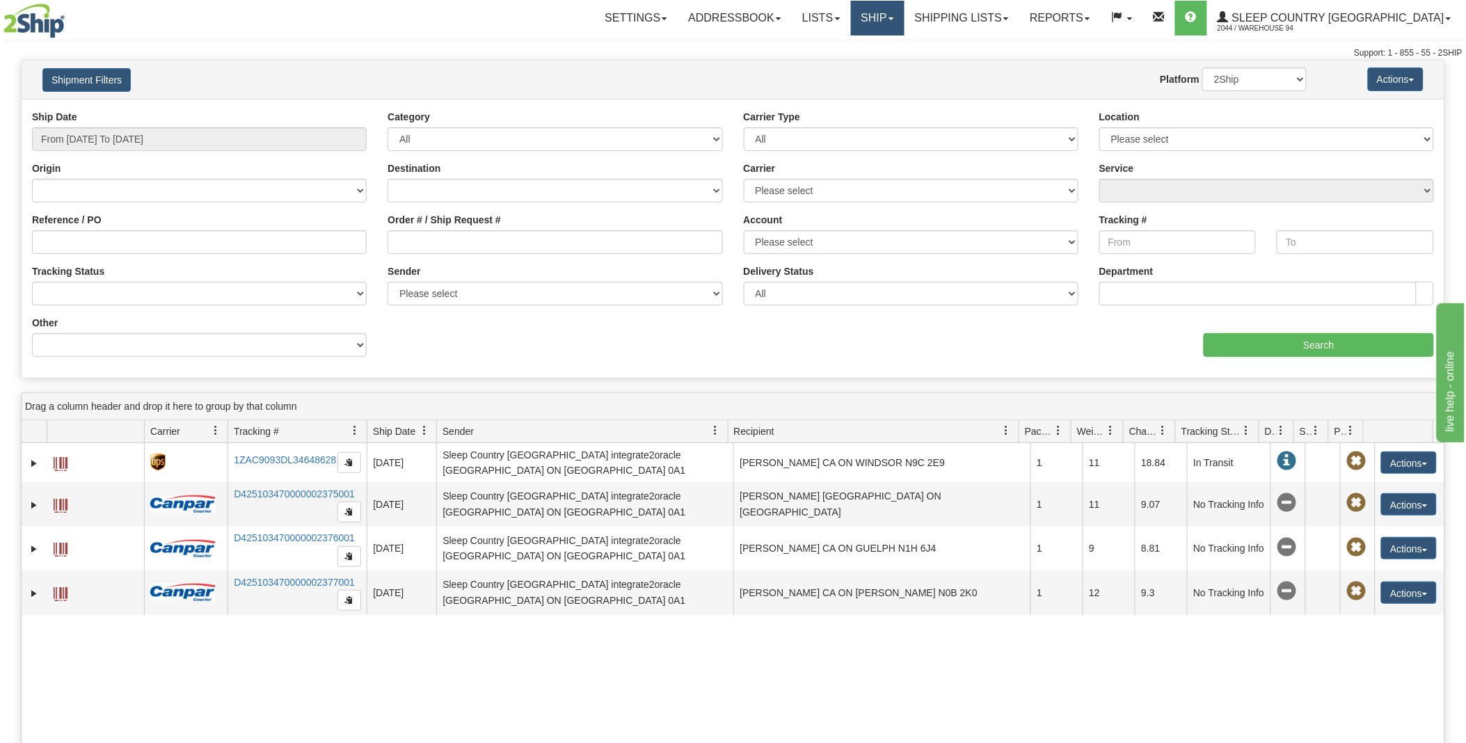
click at [904, 16] on link "Ship" at bounding box center [878, 18] width 54 height 35
click at [1019, 15] on link "Shipping lists" at bounding box center [961, 18] width 115 height 35
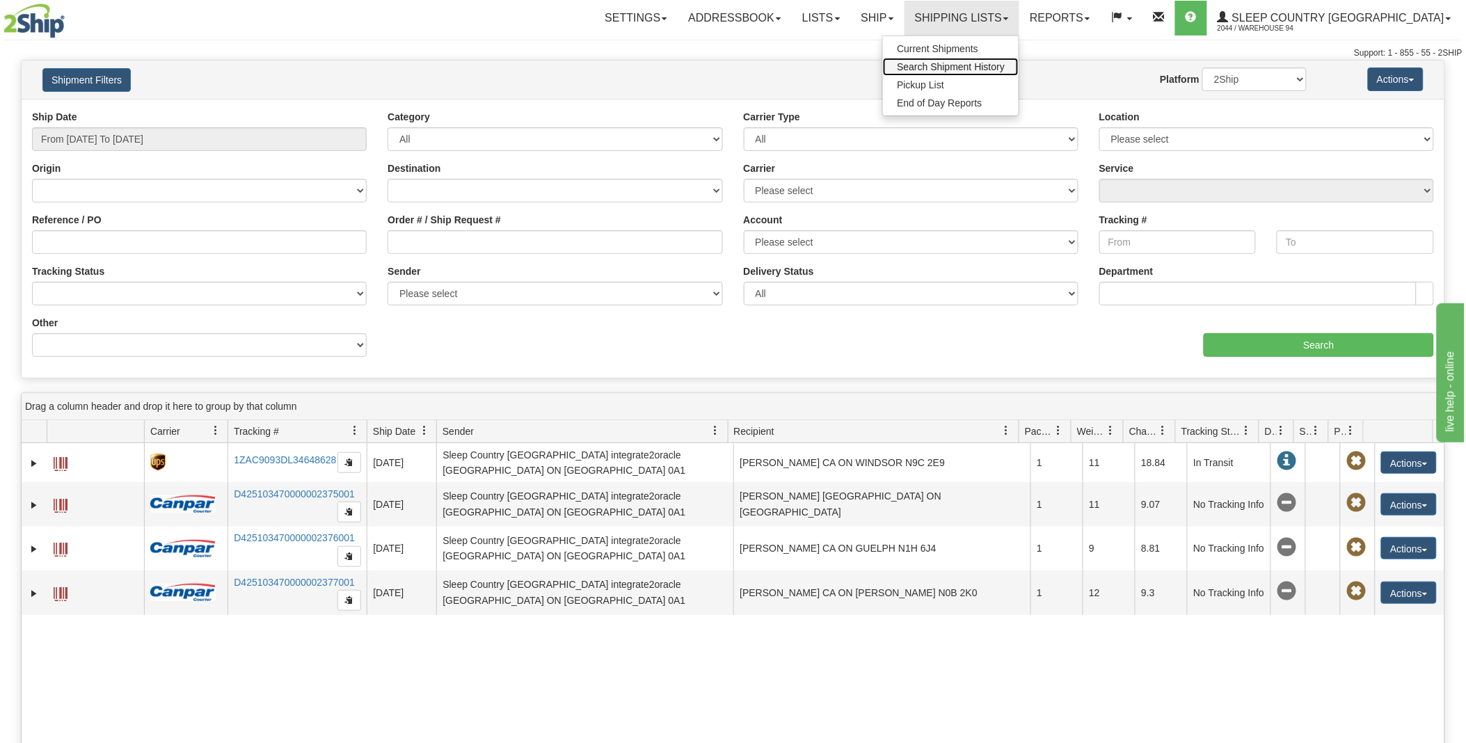
click at [1005, 68] on span "Search Shipment History" at bounding box center [951, 66] width 108 height 11
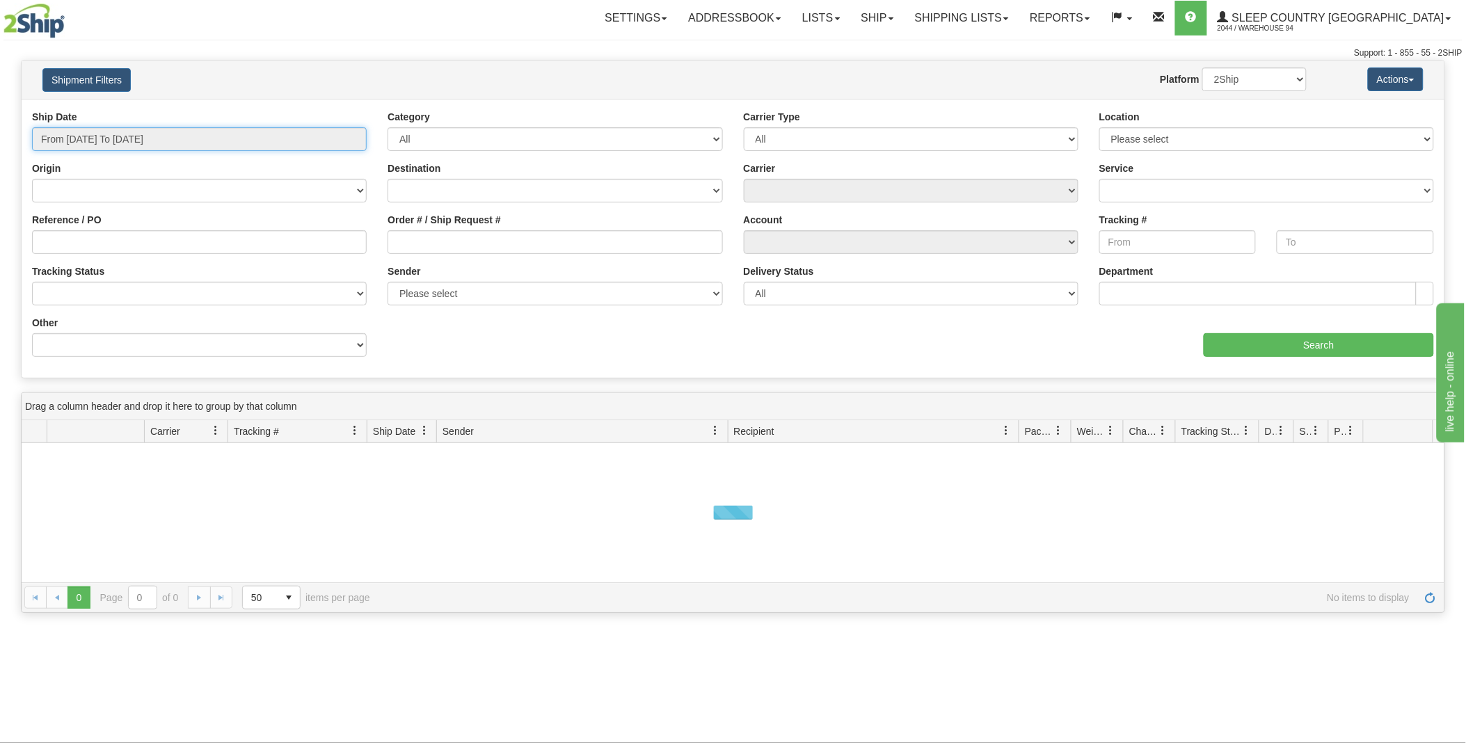
click at [252, 130] on input "From [DATE] To [DATE]" at bounding box center [199, 139] width 335 height 24
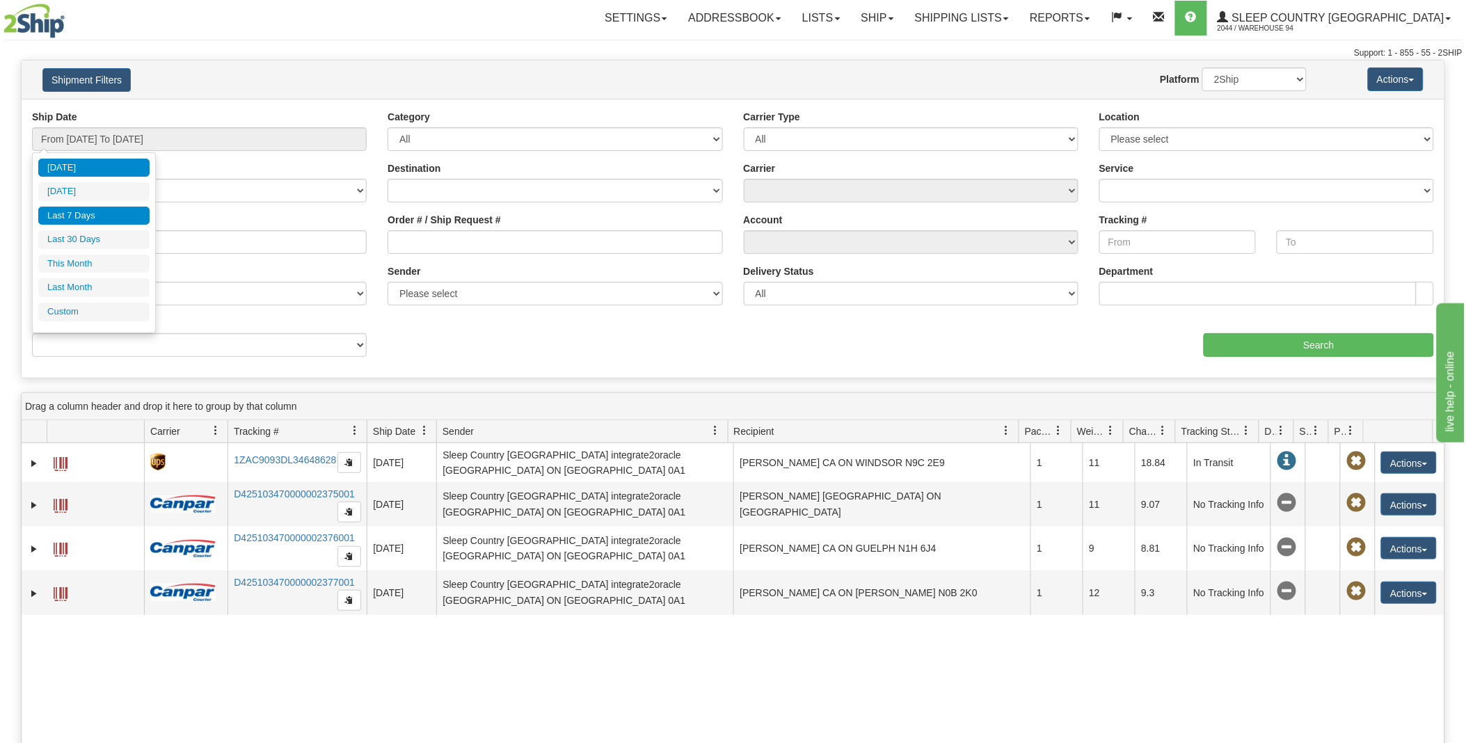
click at [74, 216] on li "Last 7 Days" at bounding box center [93, 216] width 111 height 19
type input "From [DATE] To [DATE]"
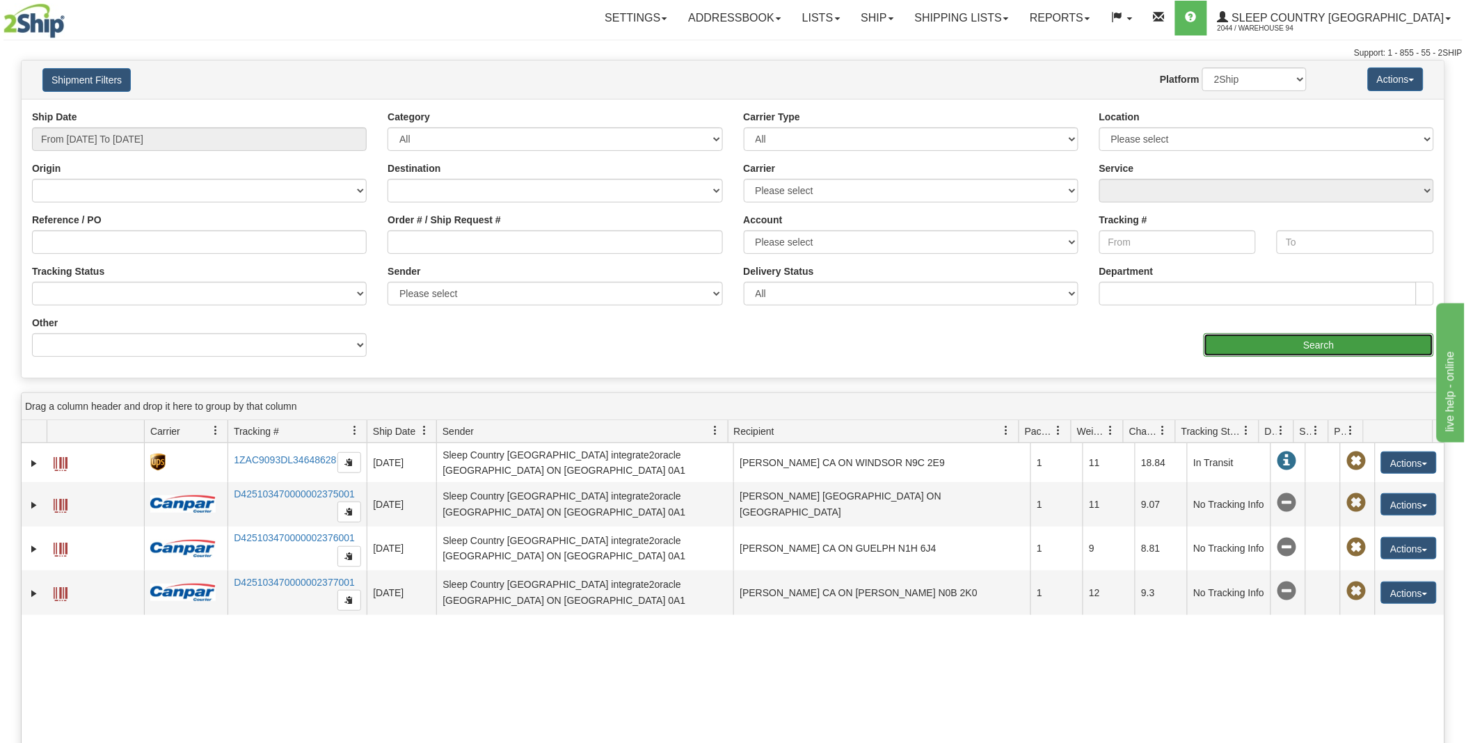
click at [1309, 346] on input "Search" at bounding box center [1319, 345] width 230 height 24
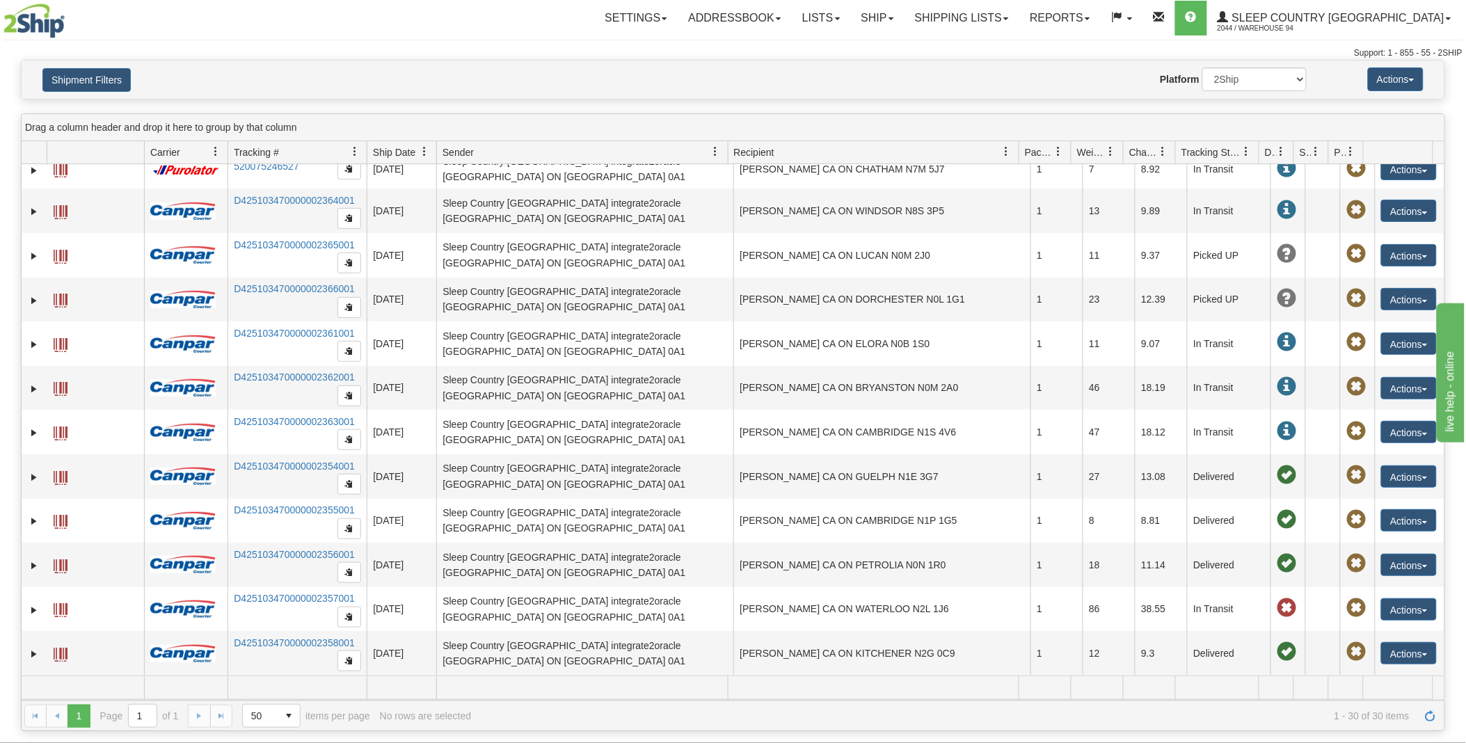
scroll to position [309, 0]
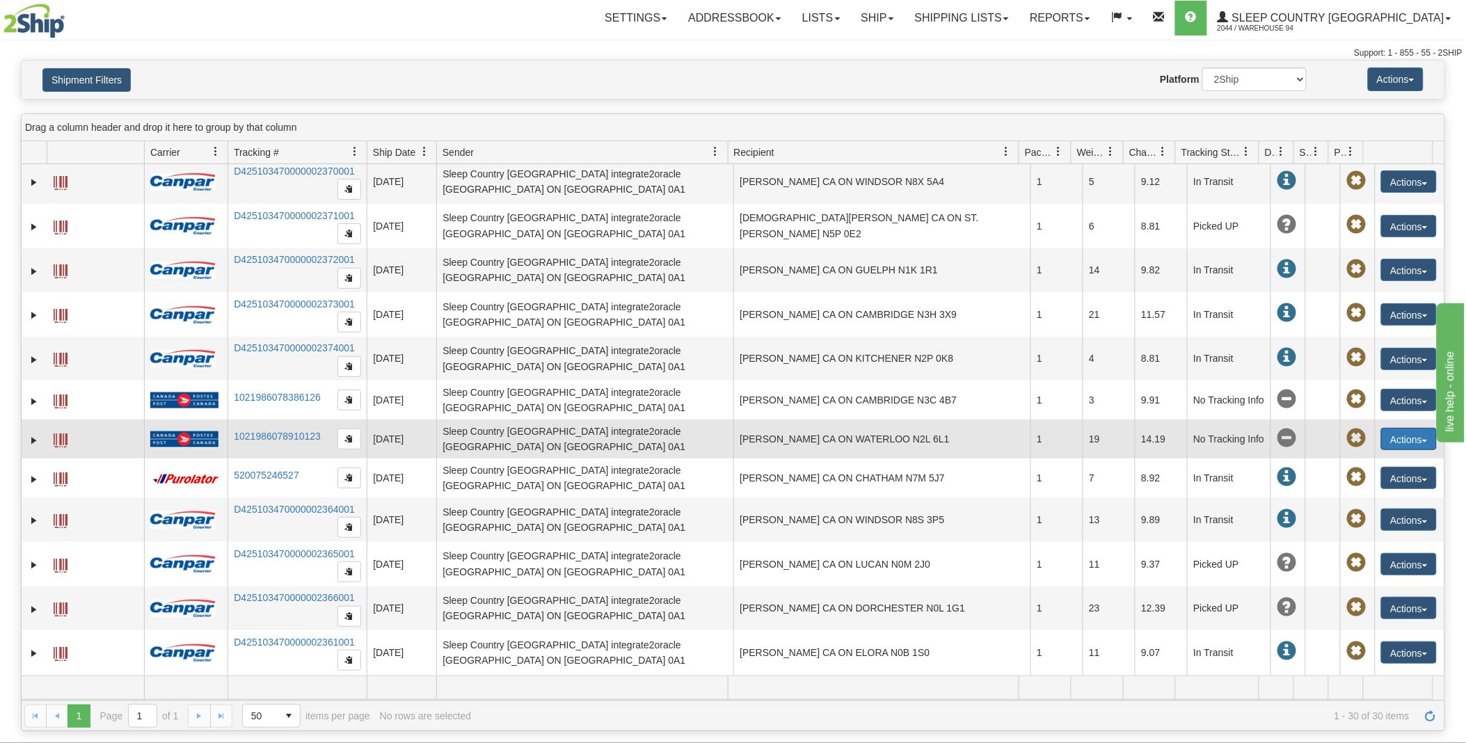
click at [1403, 438] on button "Actions" at bounding box center [1409, 439] width 56 height 22
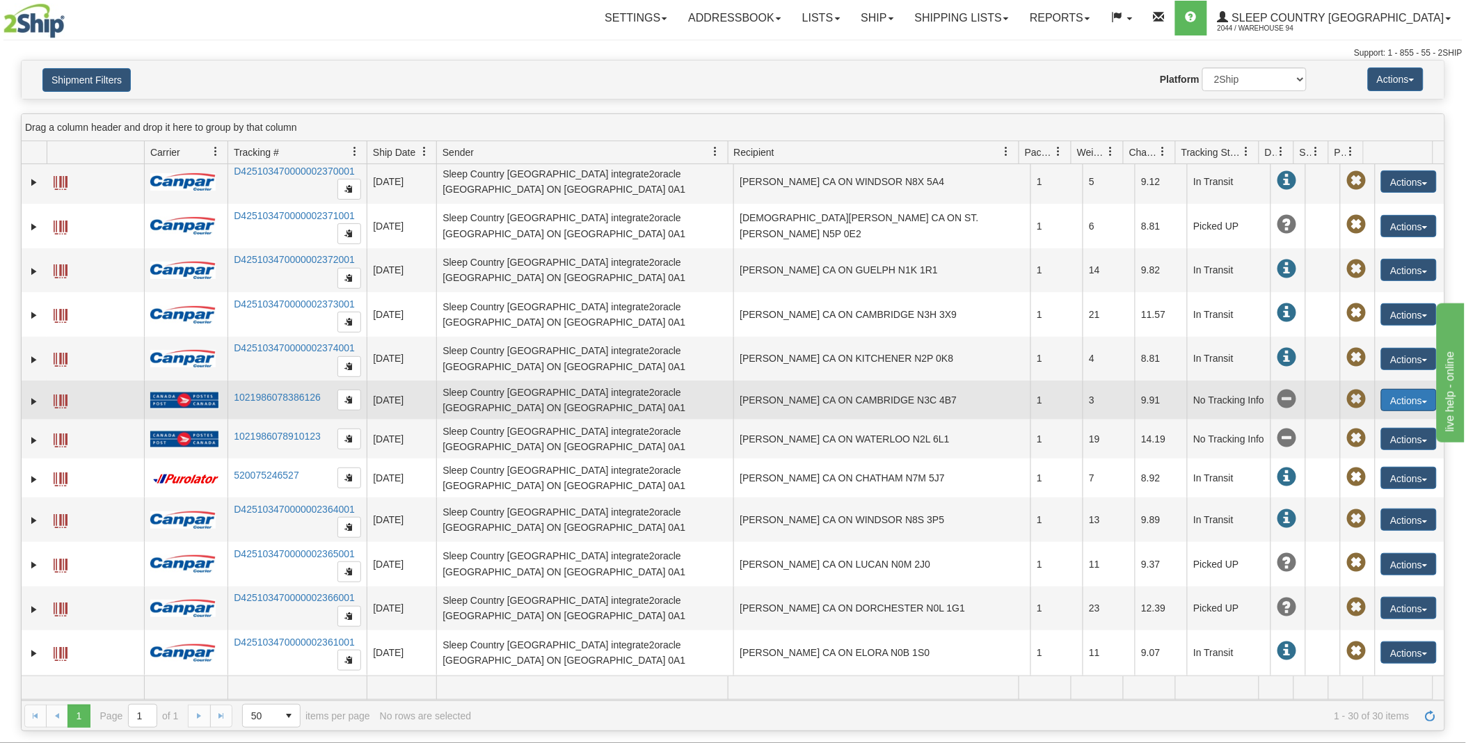
click at [1418, 397] on button "Actions" at bounding box center [1409, 400] width 56 height 22
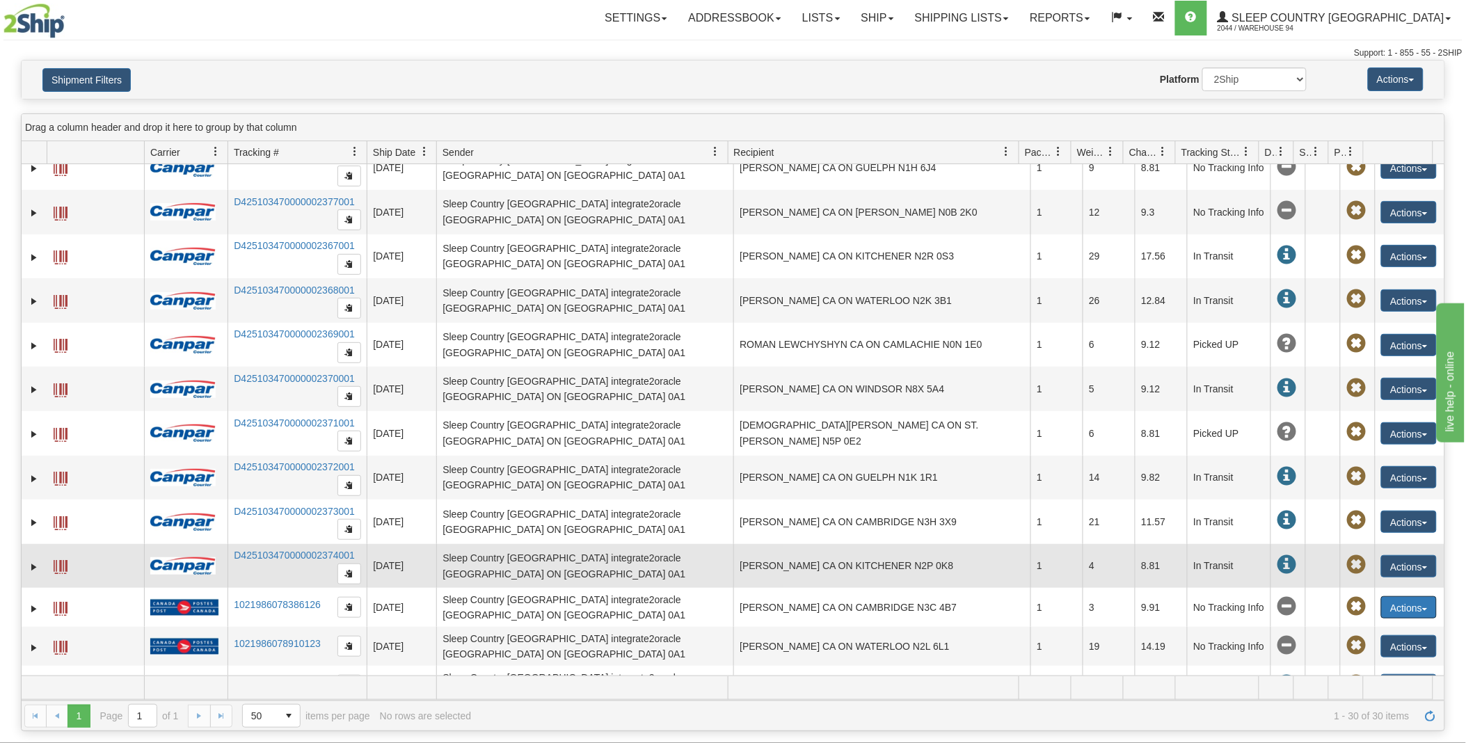
scroll to position [179, 0]
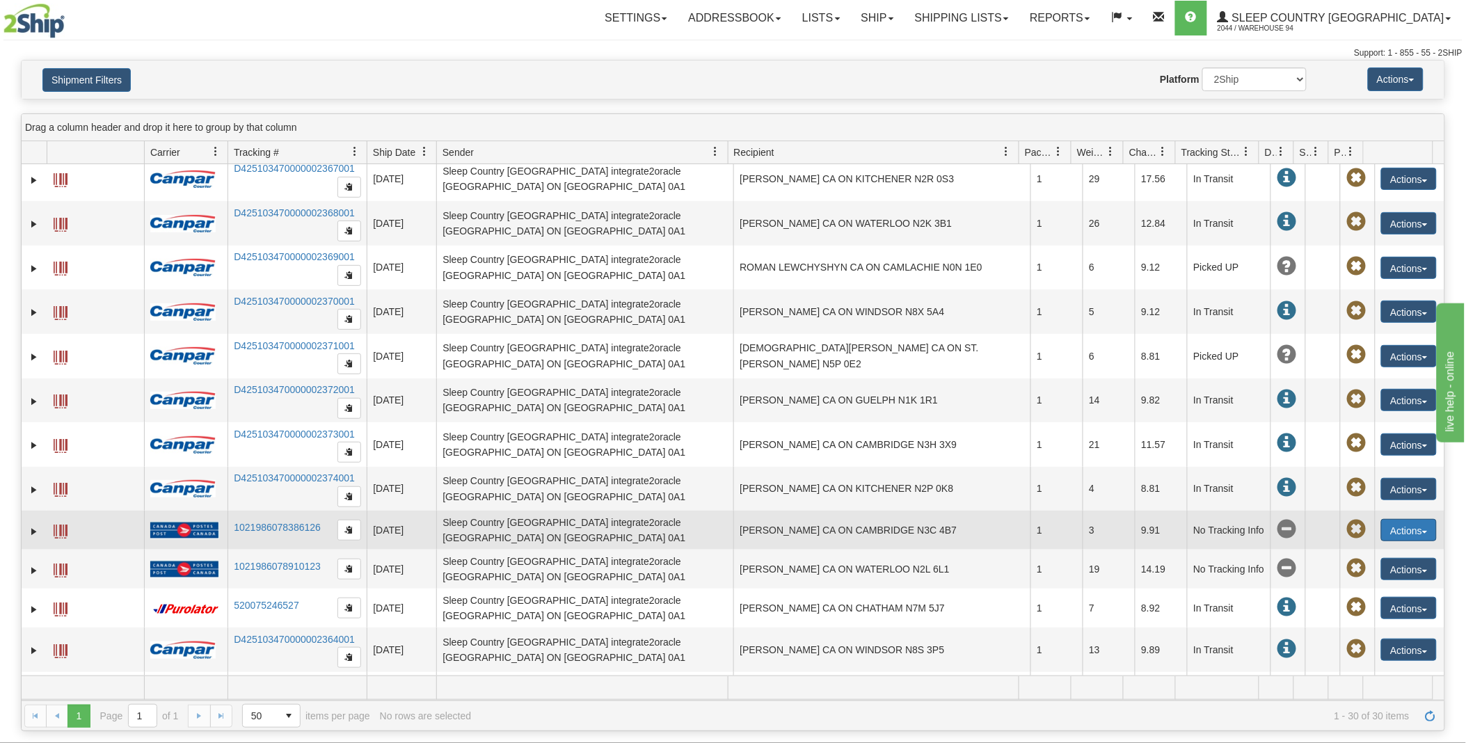
click at [1406, 532] on button "Actions" at bounding box center [1409, 530] width 56 height 22
click at [1387, 631] on link "Shipment Issues" at bounding box center [1380, 628] width 111 height 18
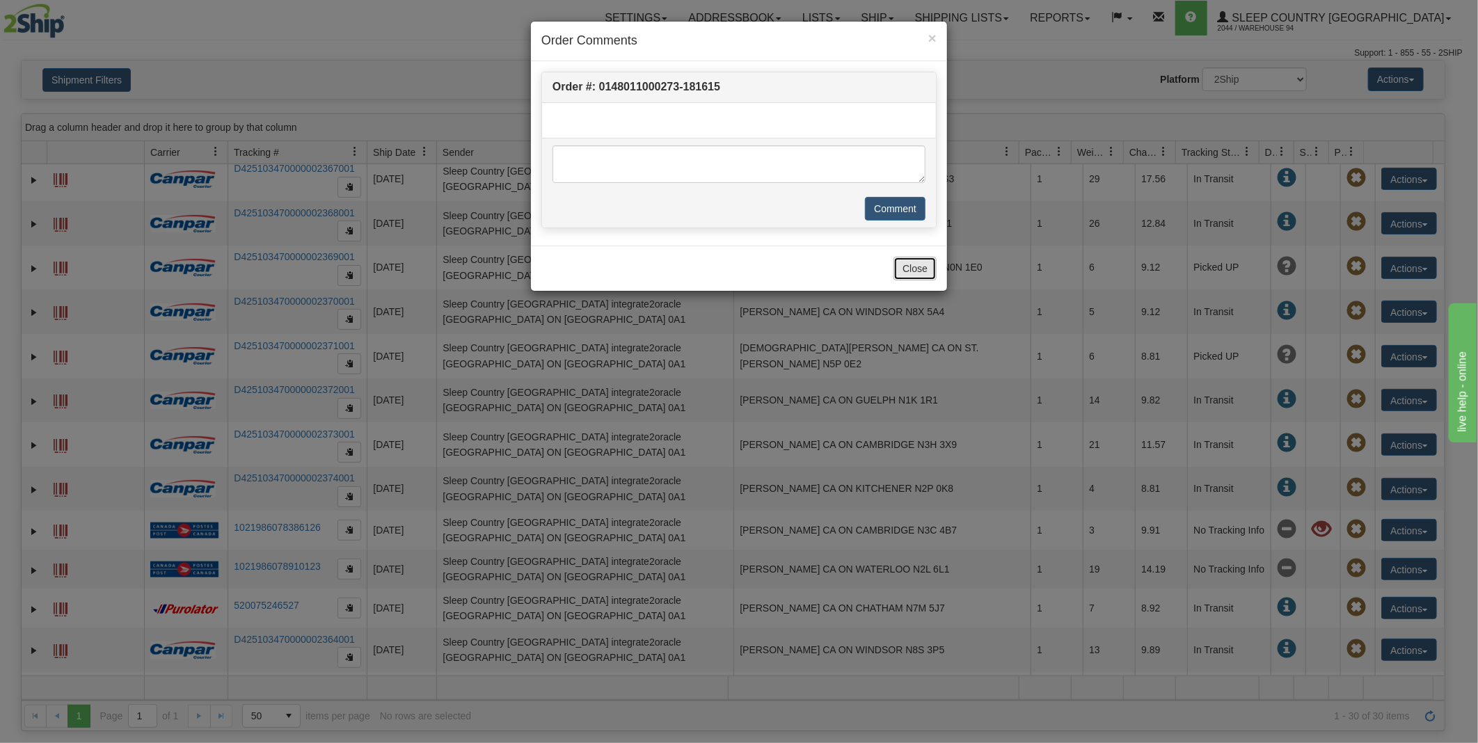
click at [929, 268] on button "Close" at bounding box center [914, 269] width 43 height 24
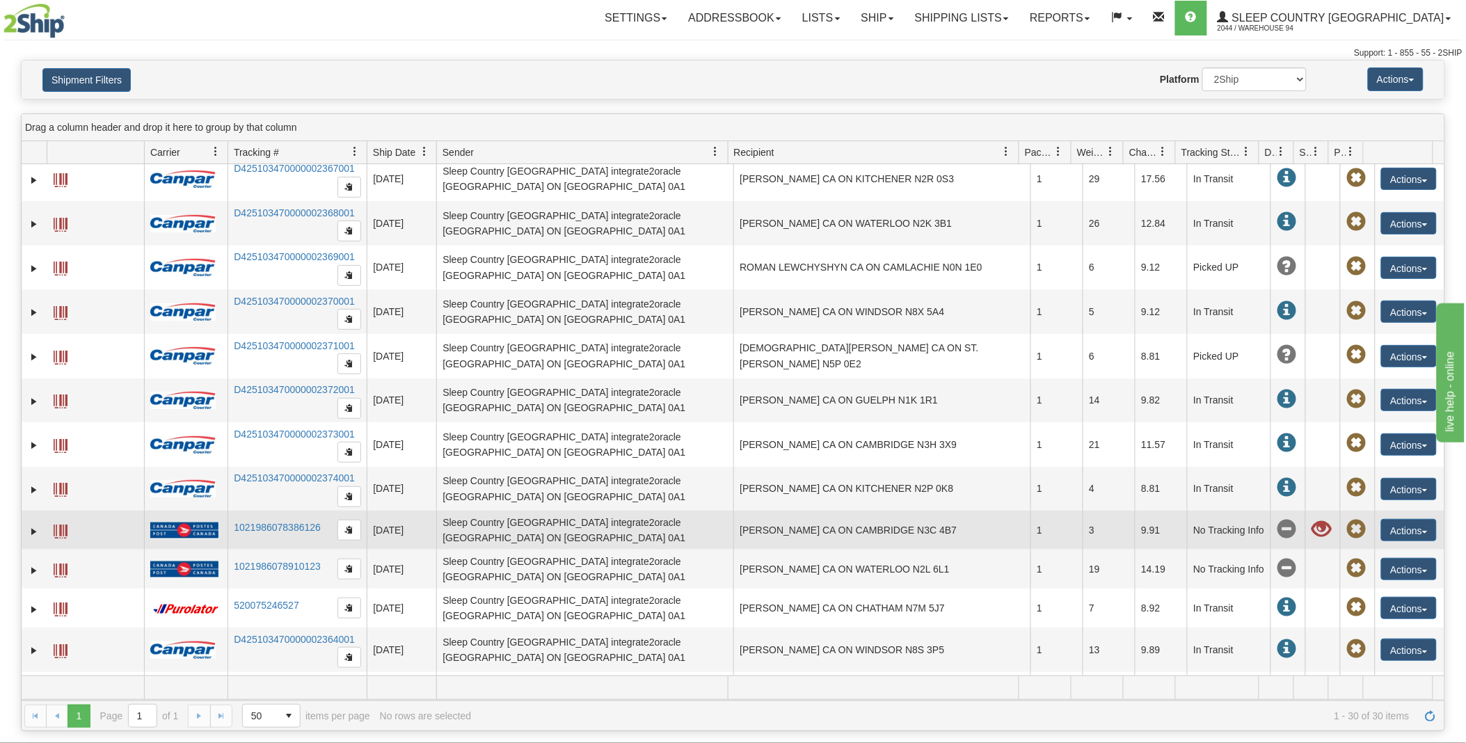
click at [1311, 532] on span at bounding box center [1320, 529] width 19 height 19
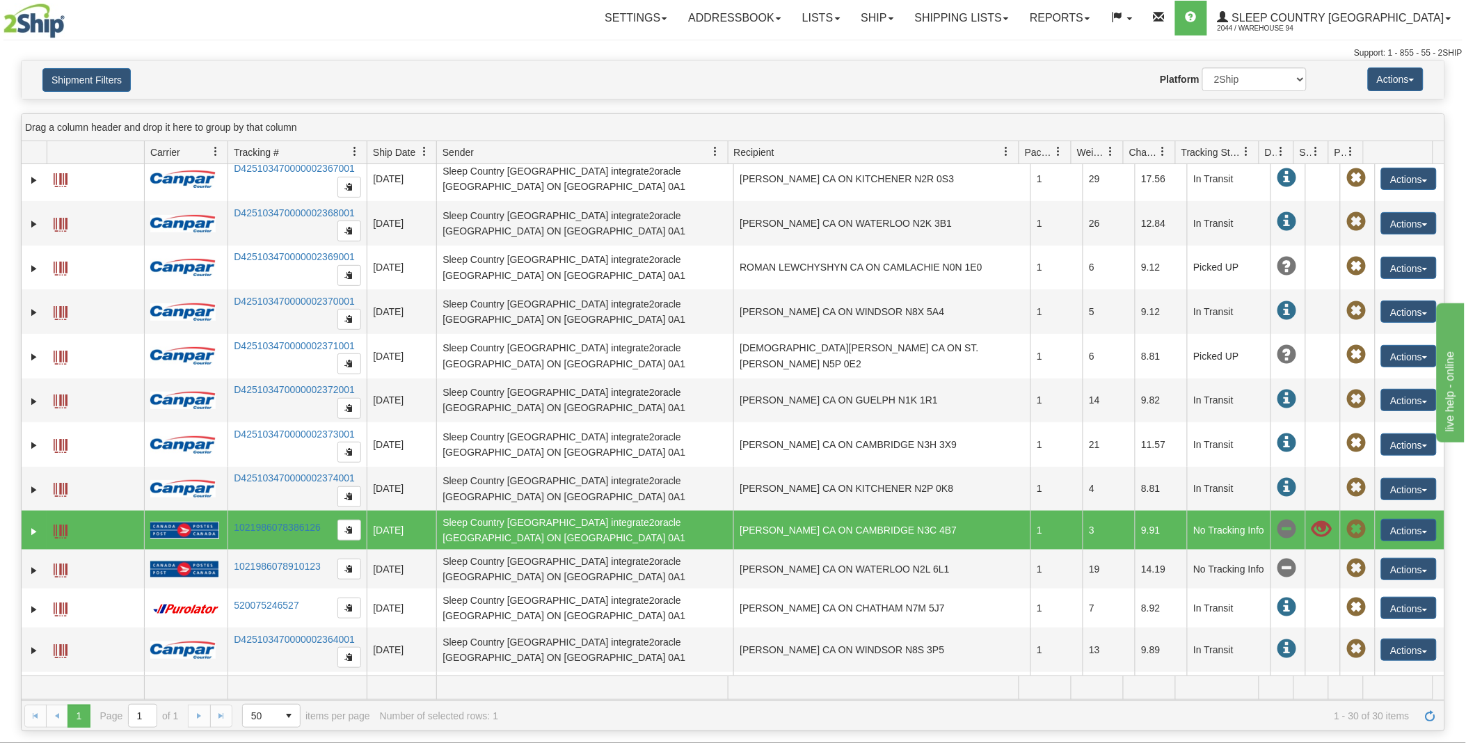
click at [1314, 532] on span at bounding box center [1320, 529] width 19 height 19
click at [1403, 532] on button "Actions" at bounding box center [1409, 530] width 56 height 22
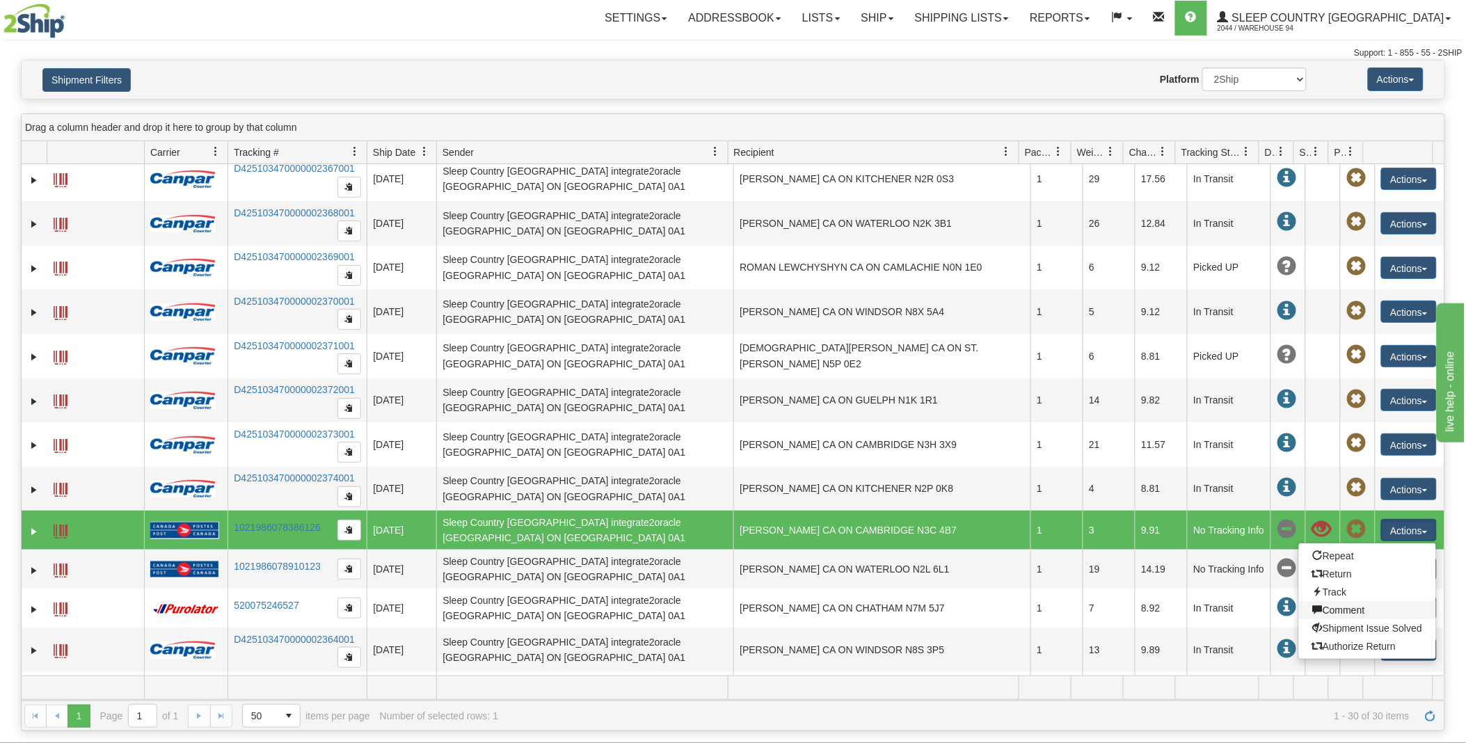
click at [1351, 610] on link "Comment" at bounding box center [1367, 610] width 137 height 18
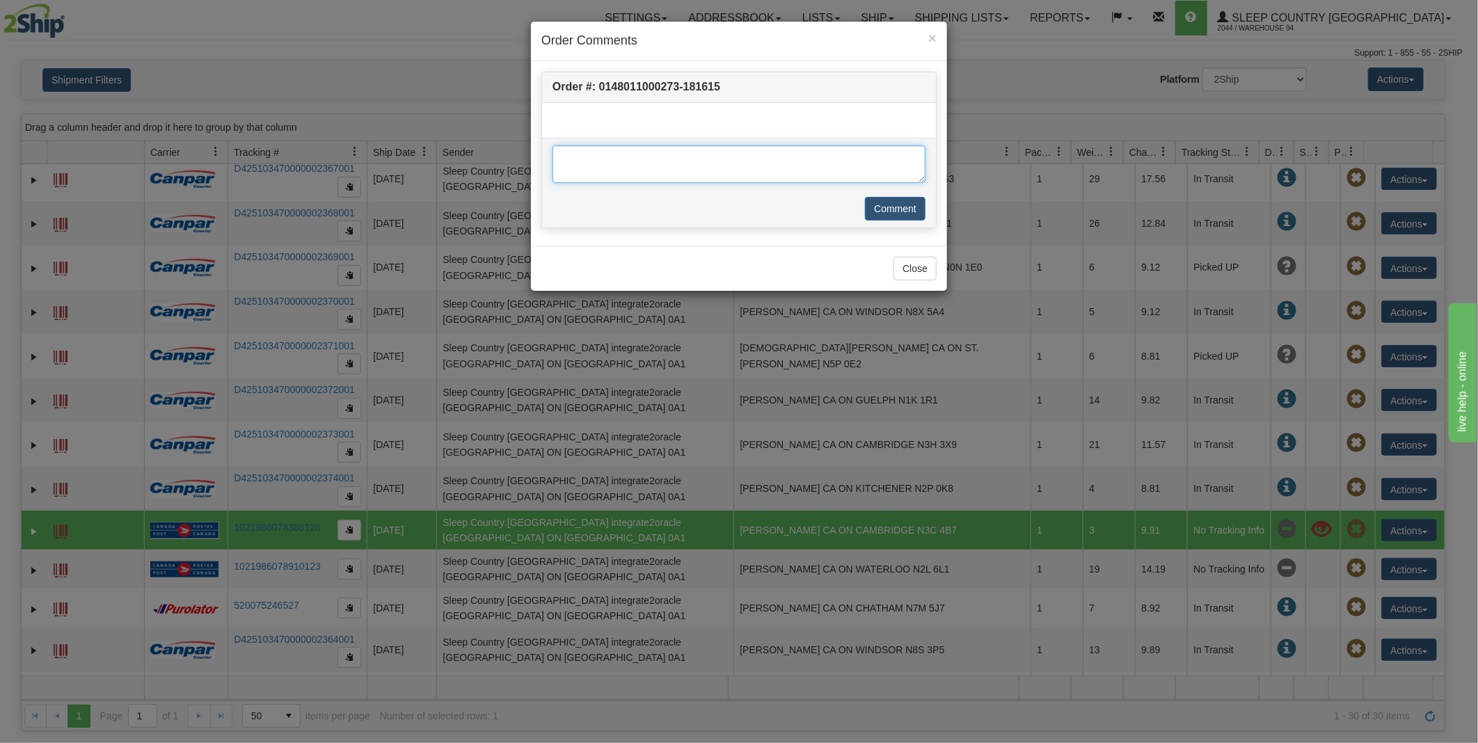
click at [599, 165] on textarea at bounding box center [738, 164] width 373 height 38
type textarea "c"
type textarea "Changed to Canpar"
click at [897, 205] on button "Comment" at bounding box center [895, 209] width 61 height 24
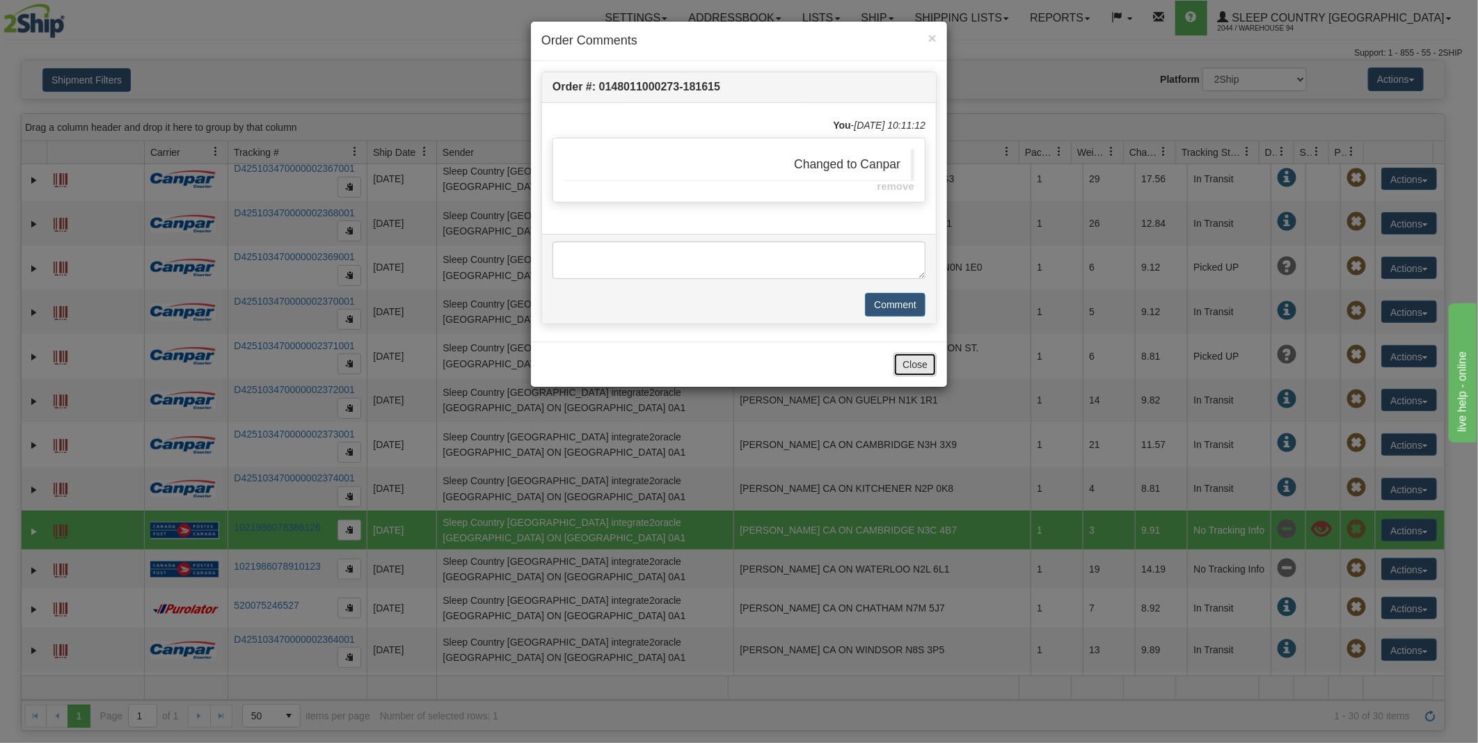
click at [911, 369] on button "Close" at bounding box center [914, 365] width 43 height 24
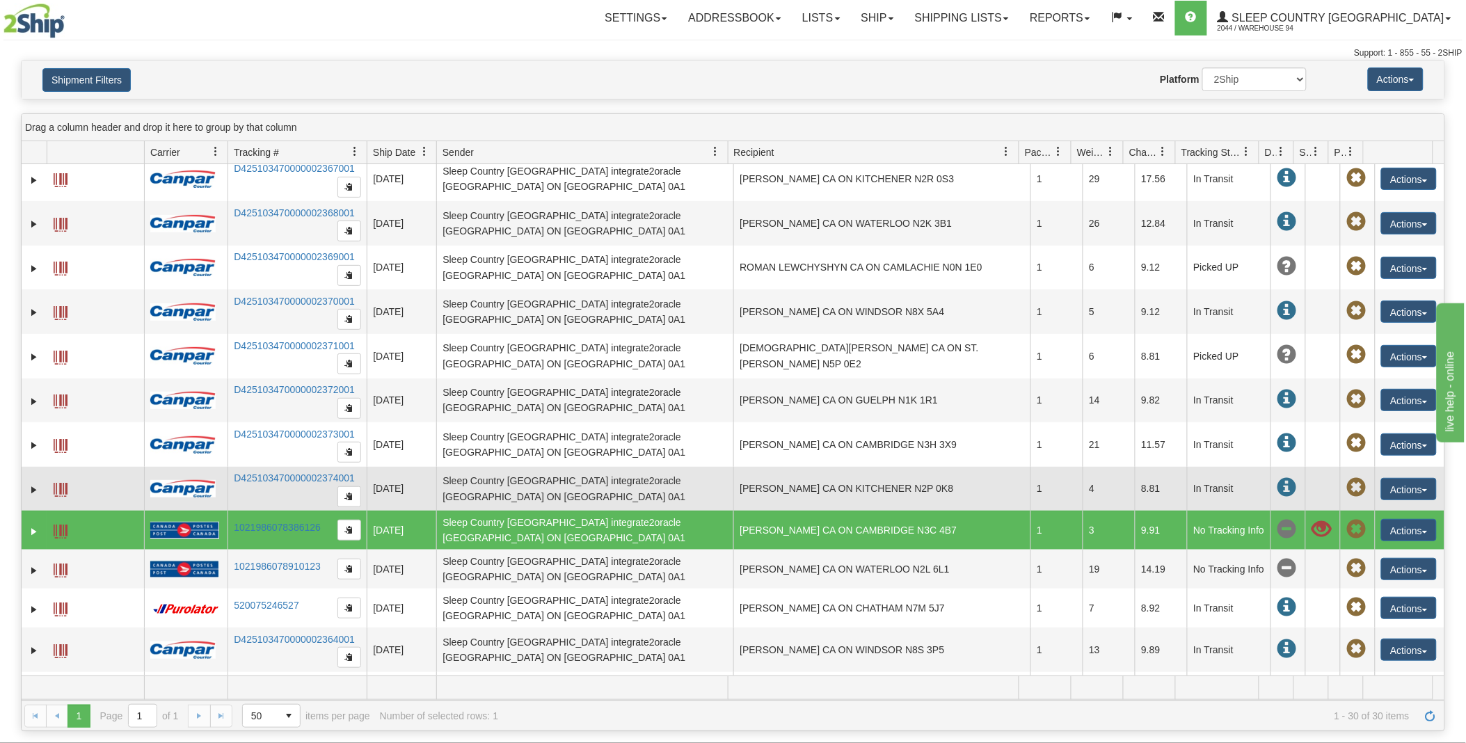
click at [1317, 491] on td at bounding box center [1322, 489] width 35 height 45
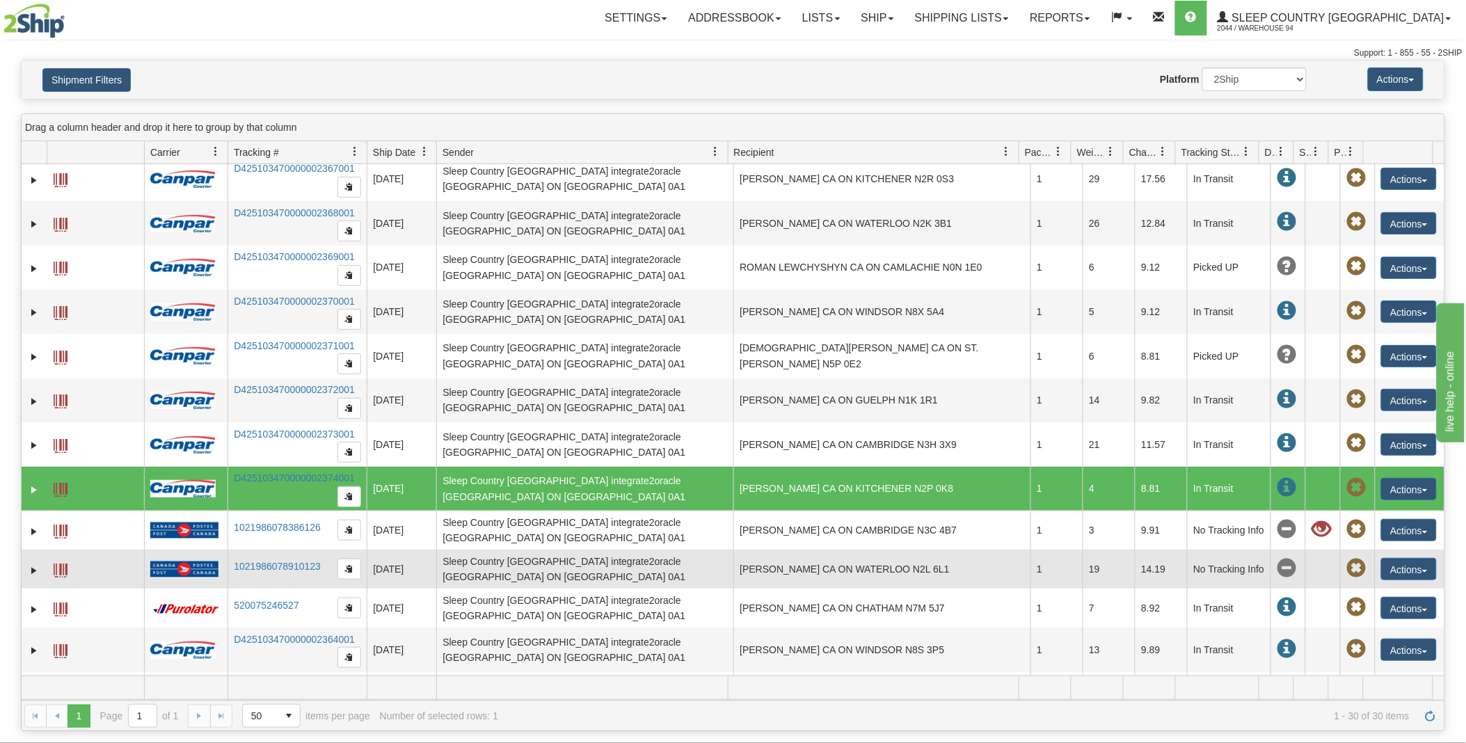
click at [1309, 562] on td at bounding box center [1322, 569] width 35 height 39
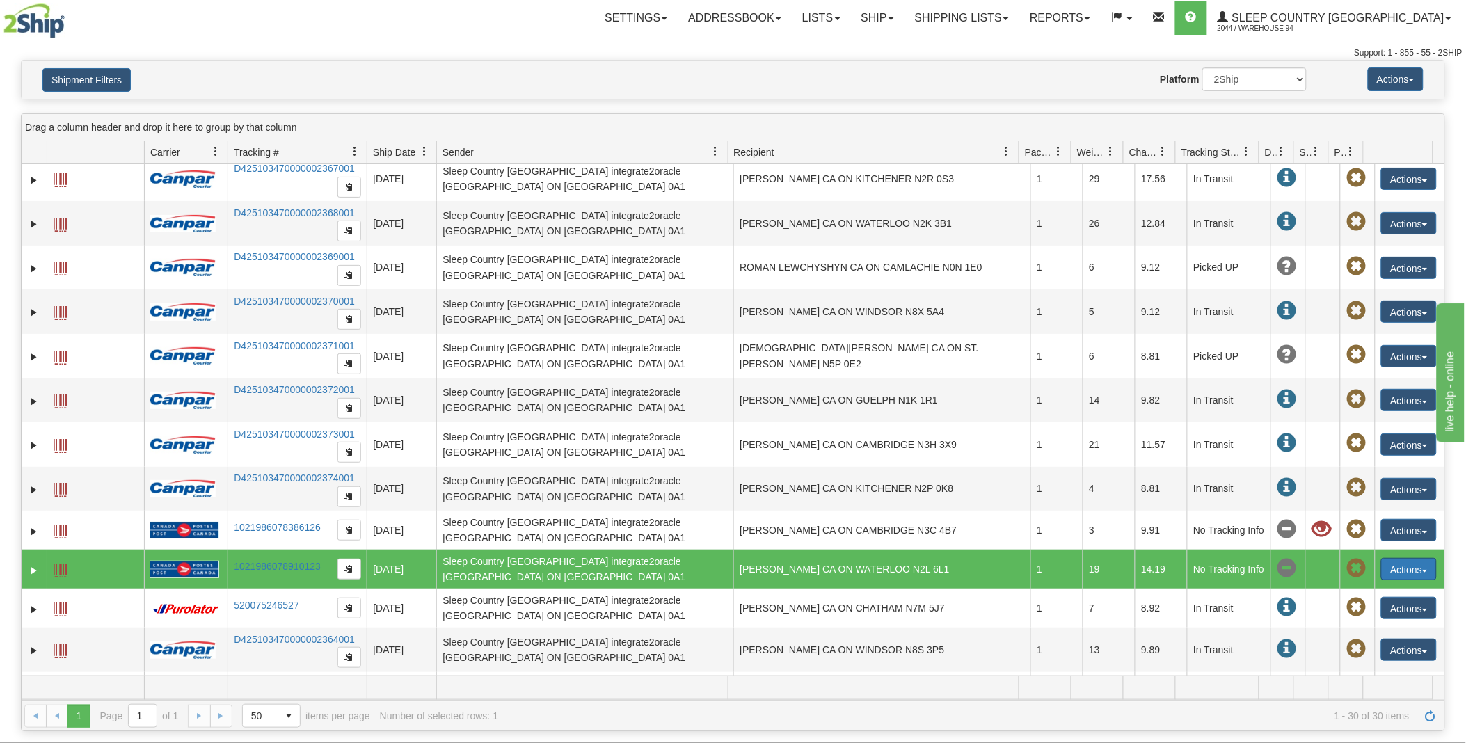
click at [1395, 570] on button "Actions" at bounding box center [1409, 569] width 56 height 22
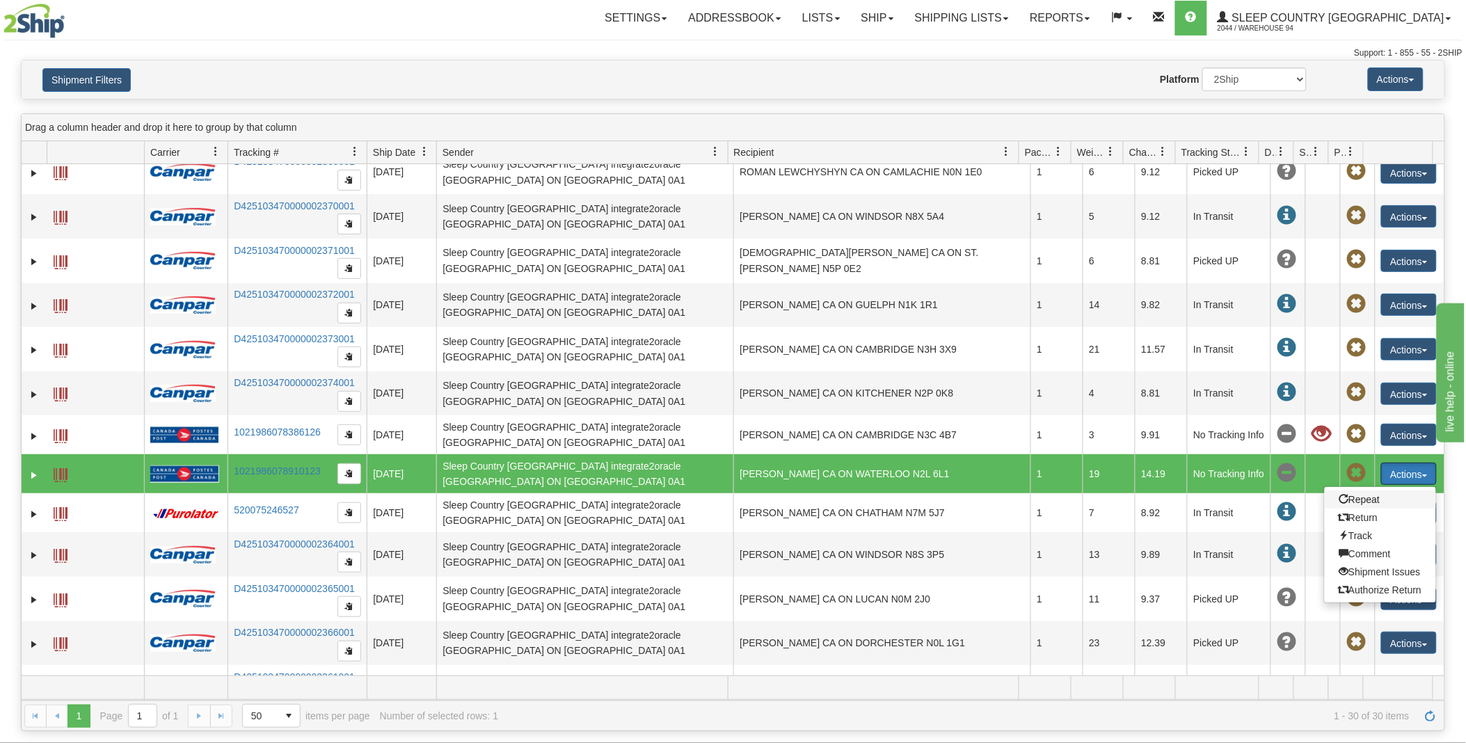
scroll to position [334, 0]
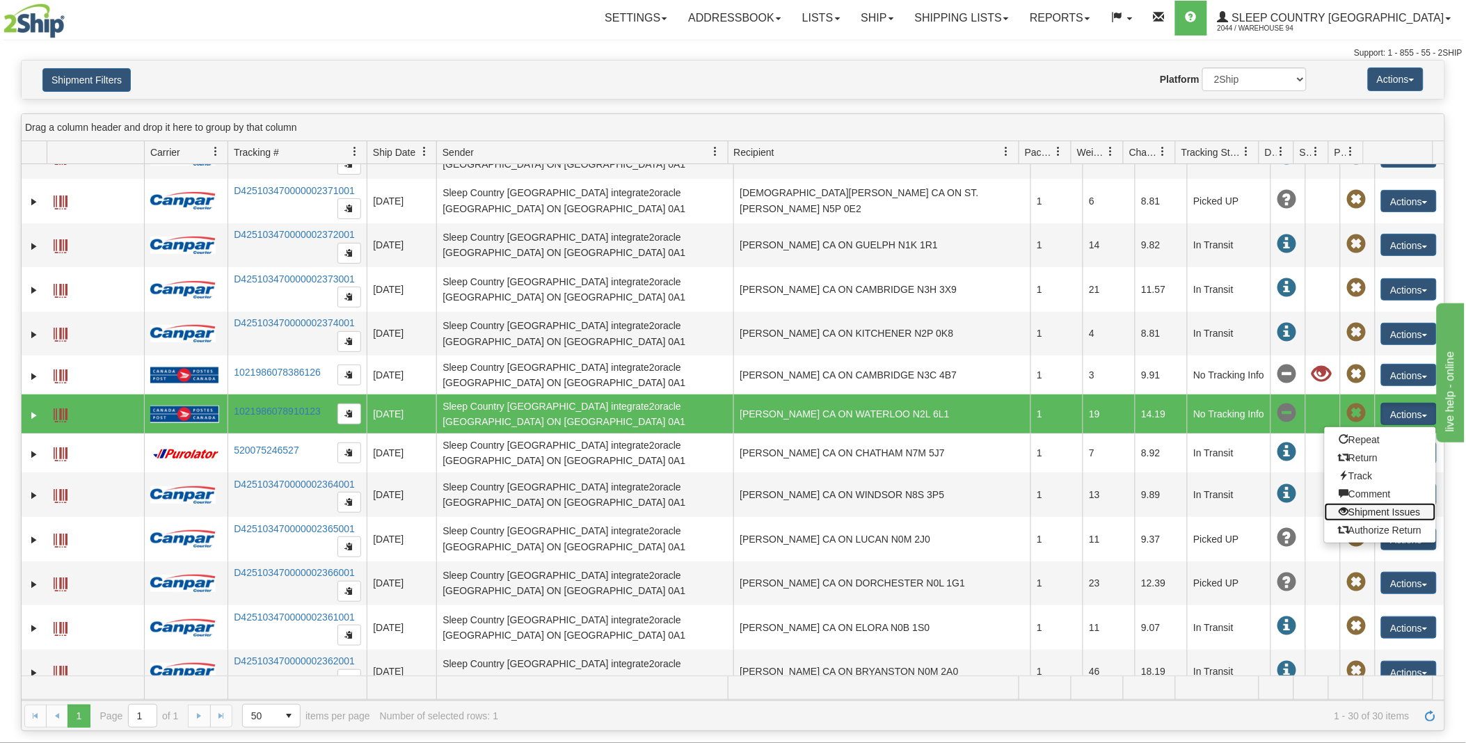
click at [1364, 510] on link "Shipment Issues" at bounding box center [1380, 512] width 111 height 18
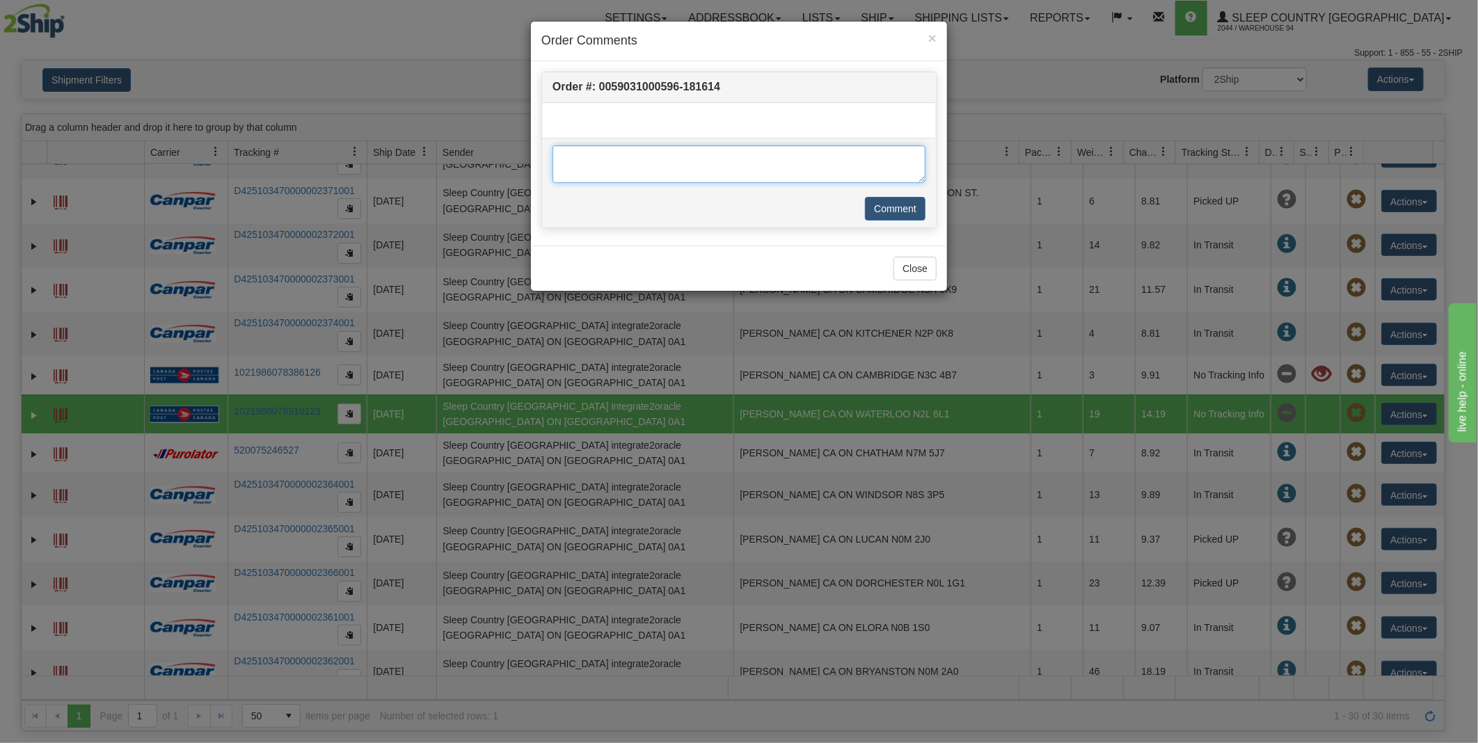
click at [588, 163] on textarea at bounding box center [738, 164] width 373 height 38
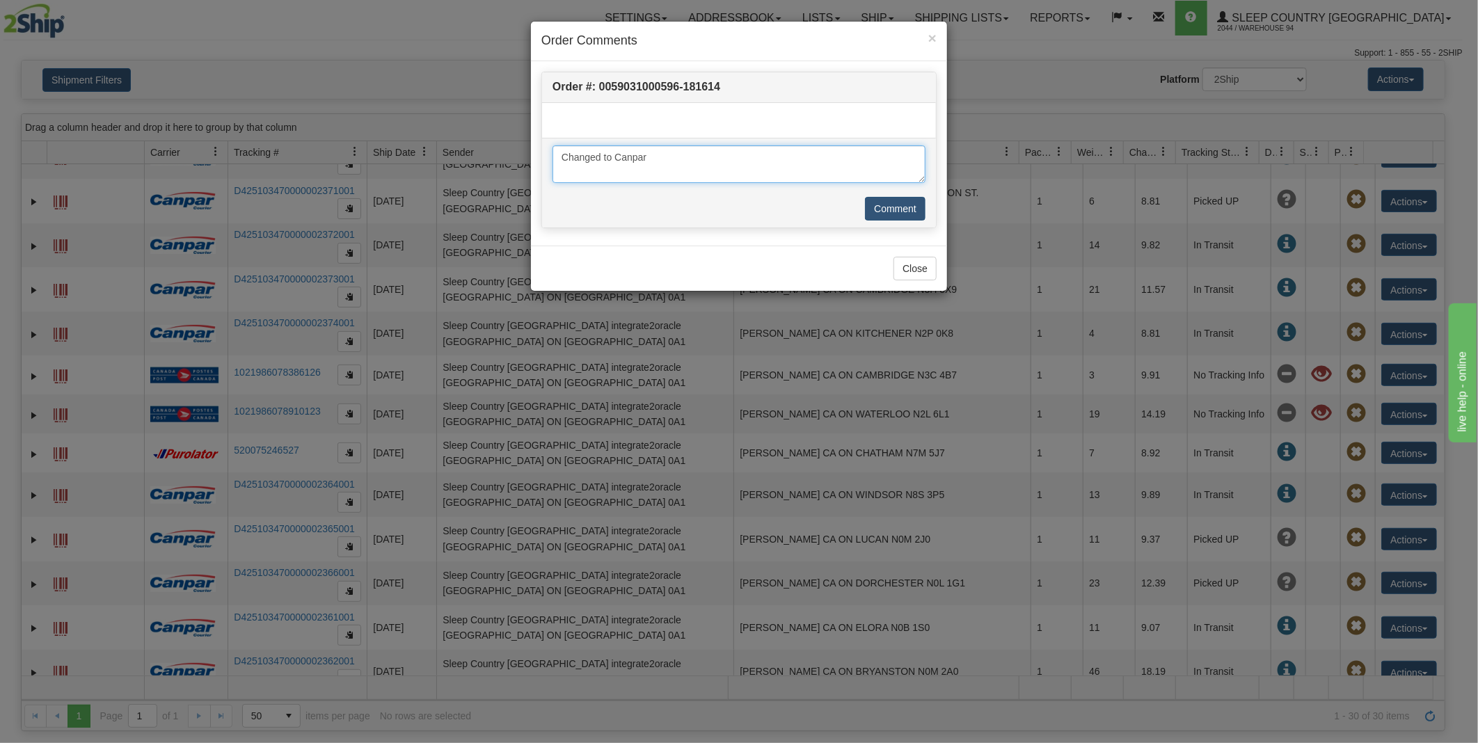
type textarea "Changed to Canpar"
click at [909, 207] on button "Comment" at bounding box center [895, 209] width 61 height 24
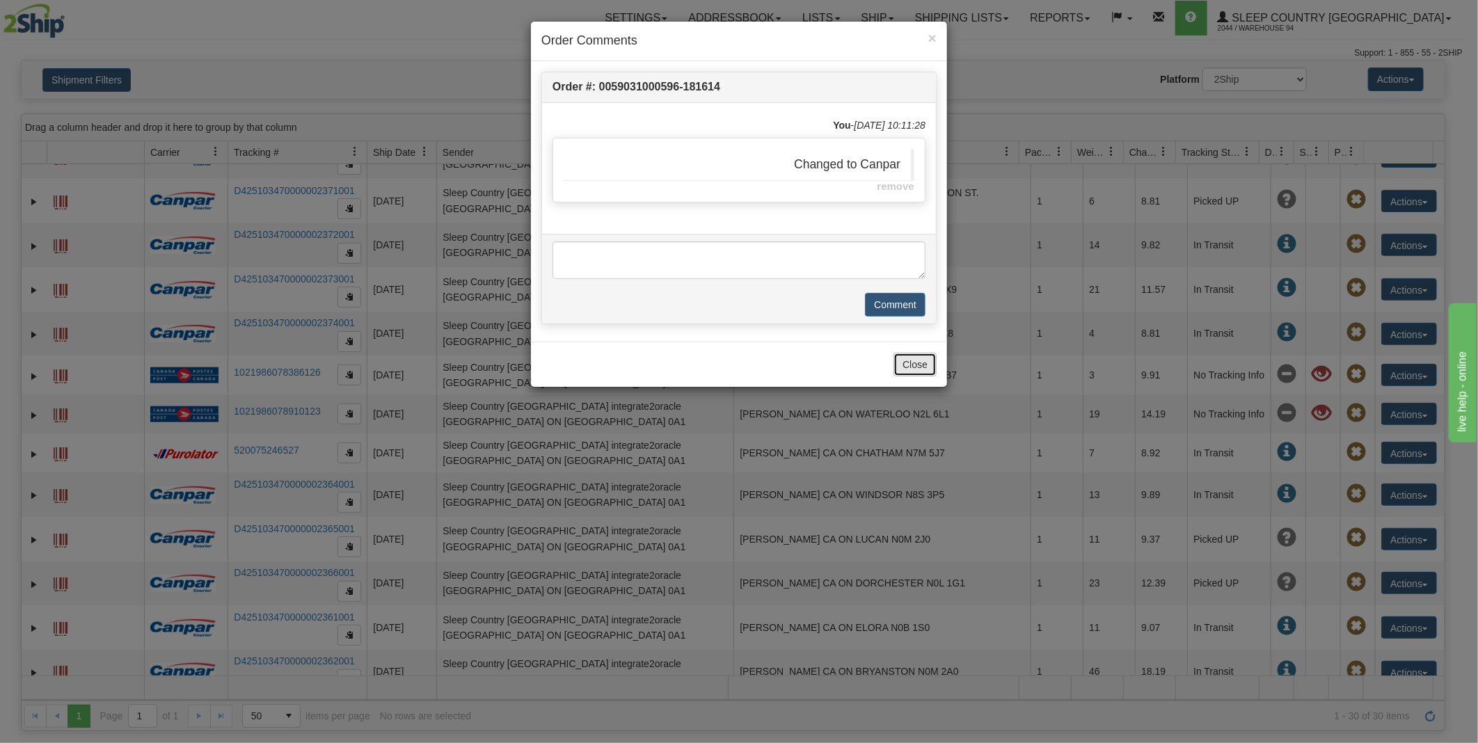
click at [913, 367] on button "Close" at bounding box center [914, 365] width 43 height 24
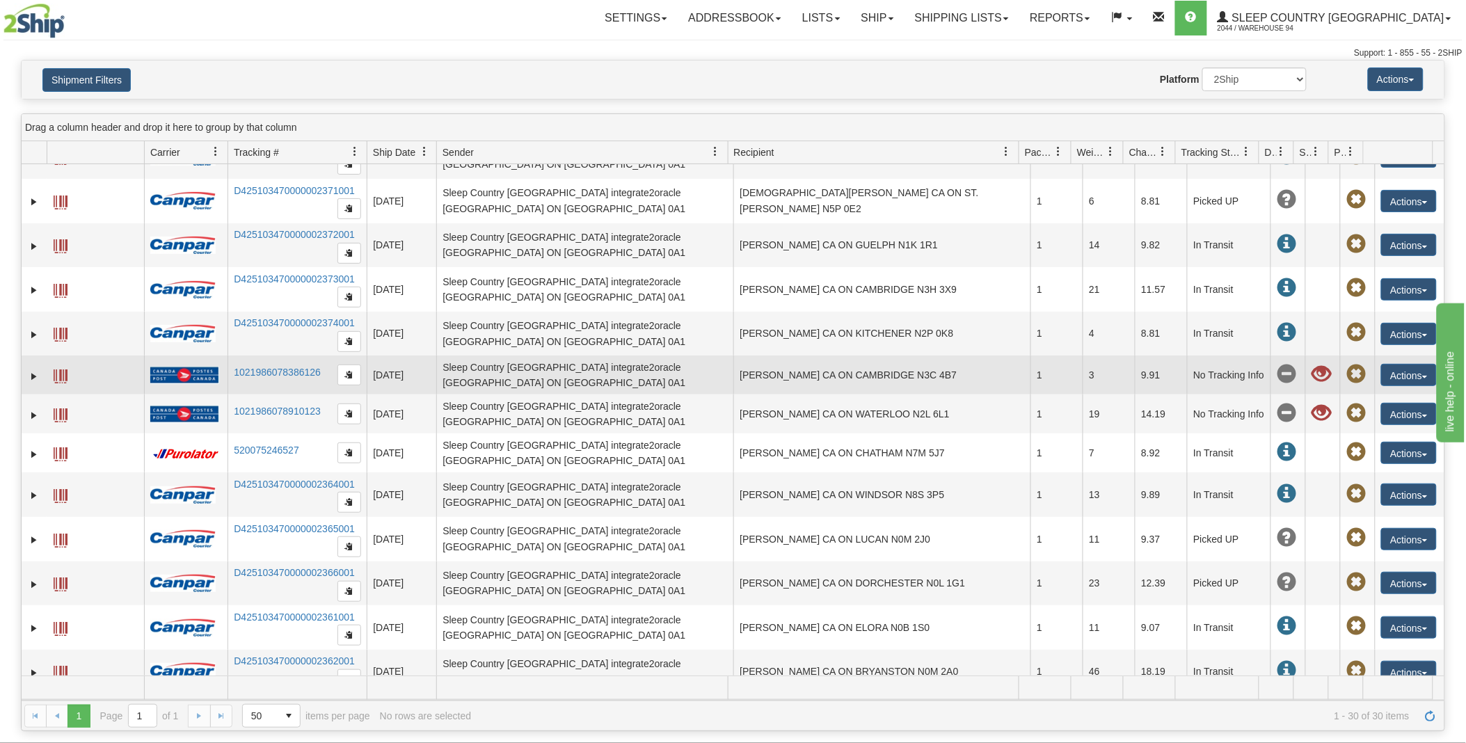
click at [1311, 378] on span at bounding box center [1320, 374] width 19 height 19
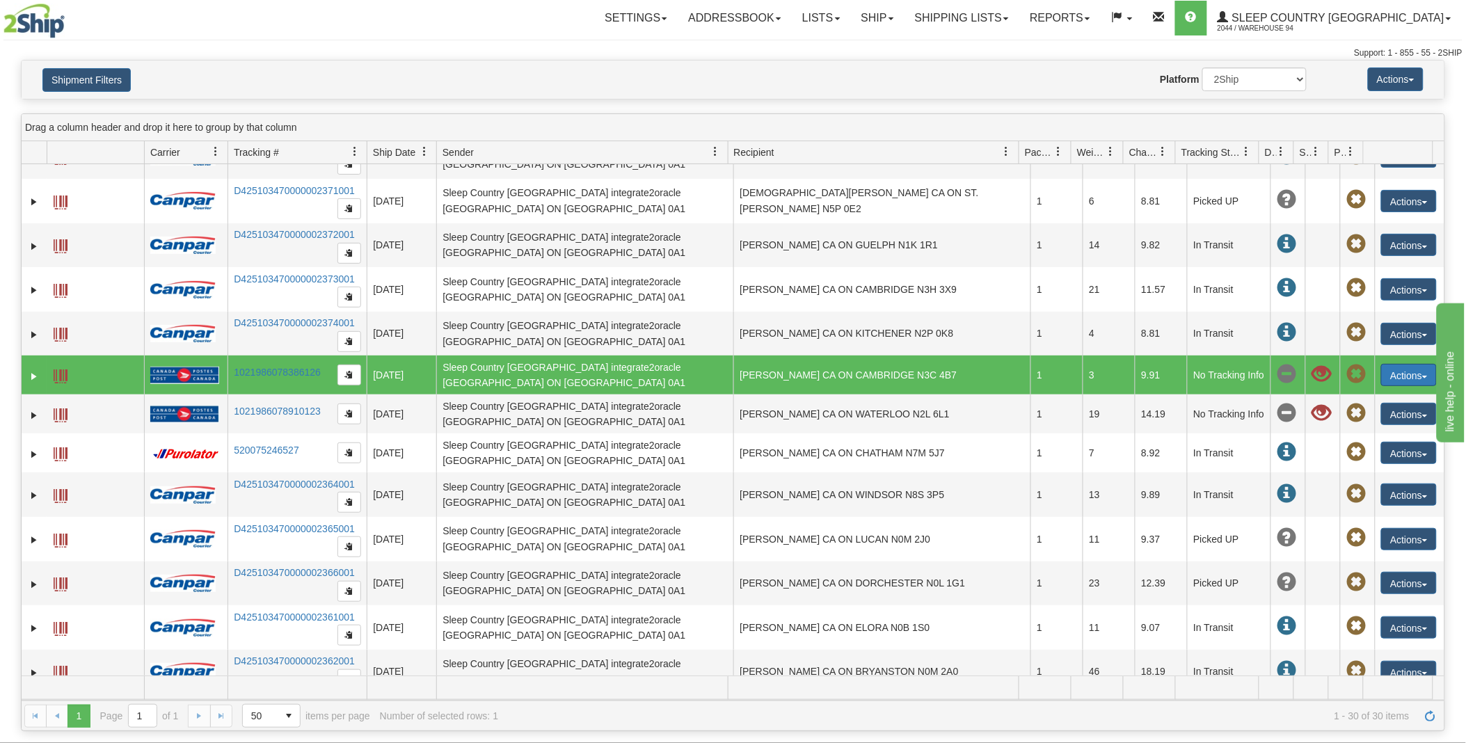
click at [1394, 380] on button "Actions" at bounding box center [1409, 375] width 56 height 22
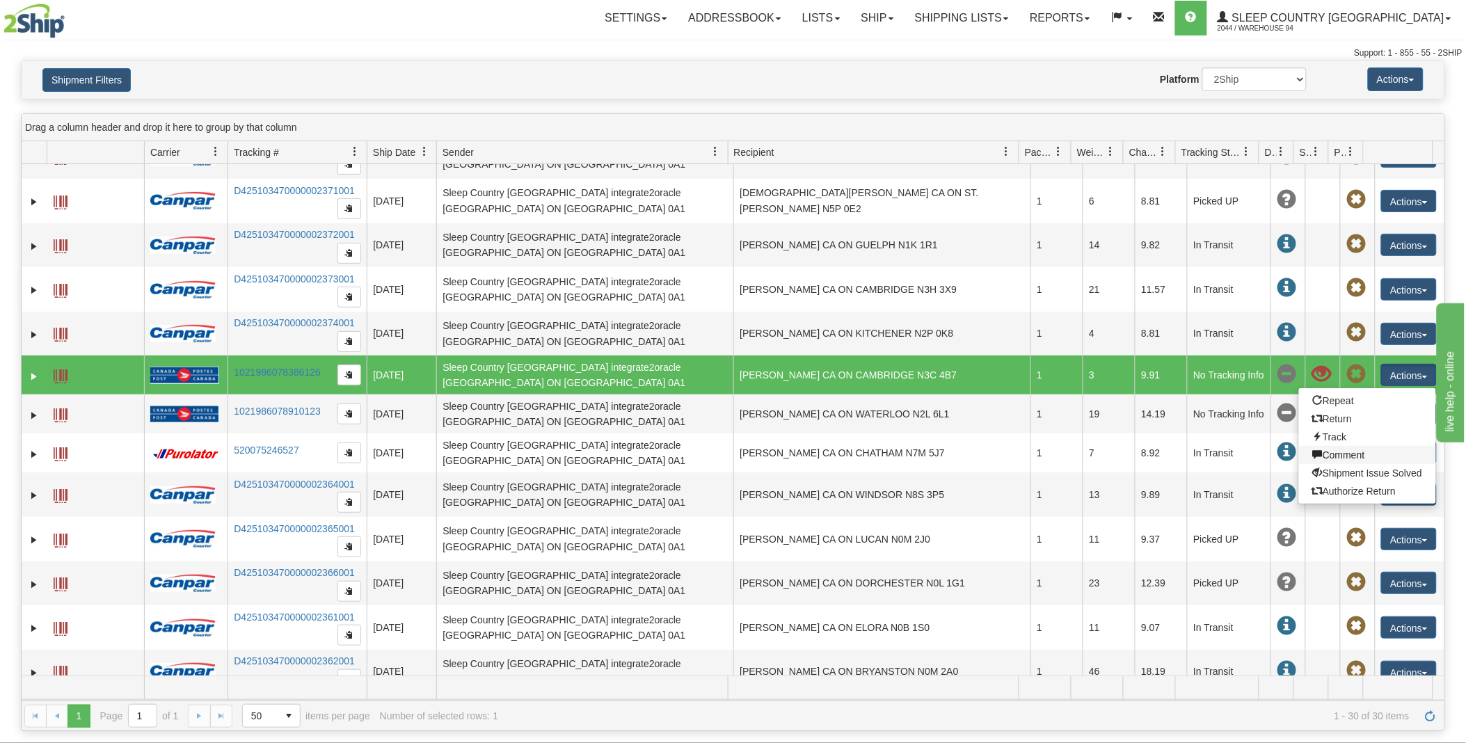
click at [1343, 458] on link "Comment" at bounding box center [1367, 455] width 137 height 18
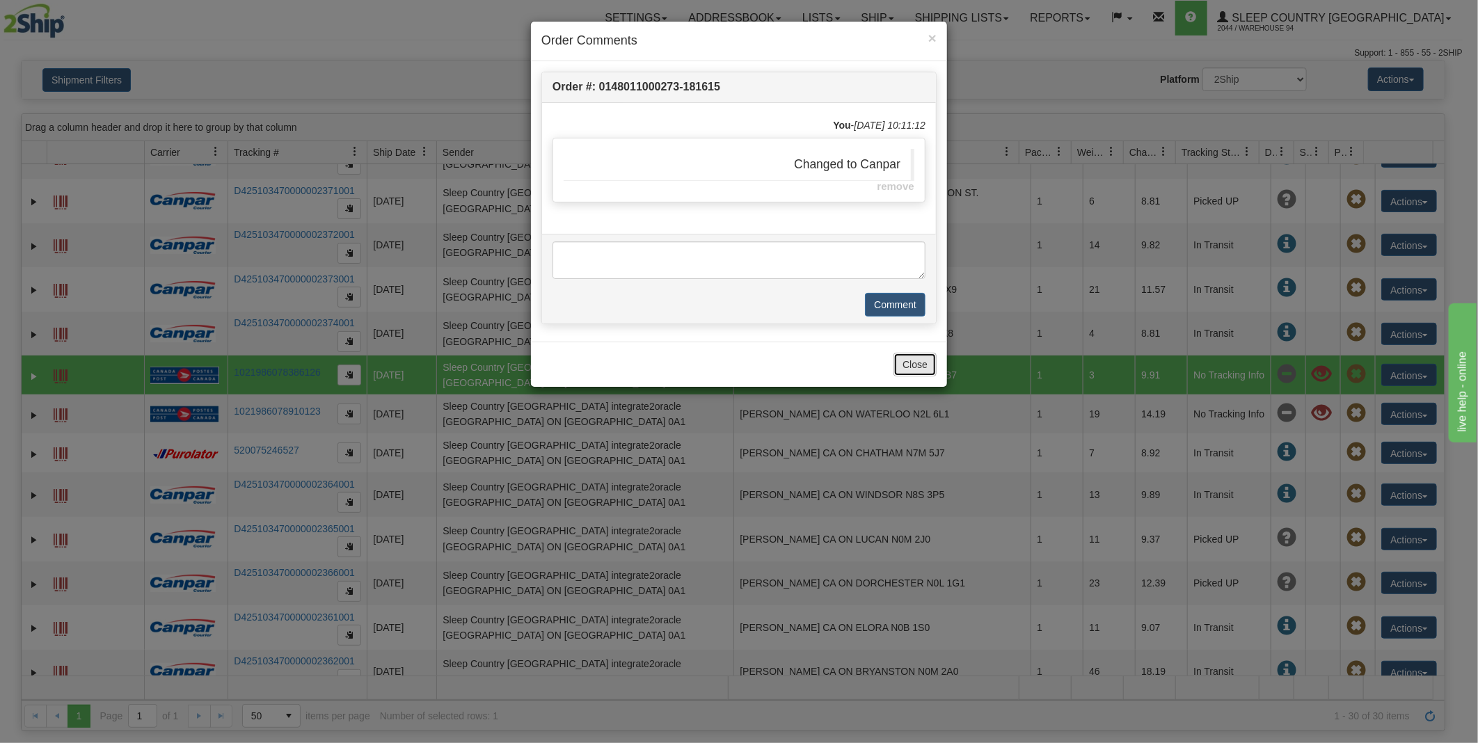
click at [920, 360] on button "Close" at bounding box center [914, 365] width 43 height 24
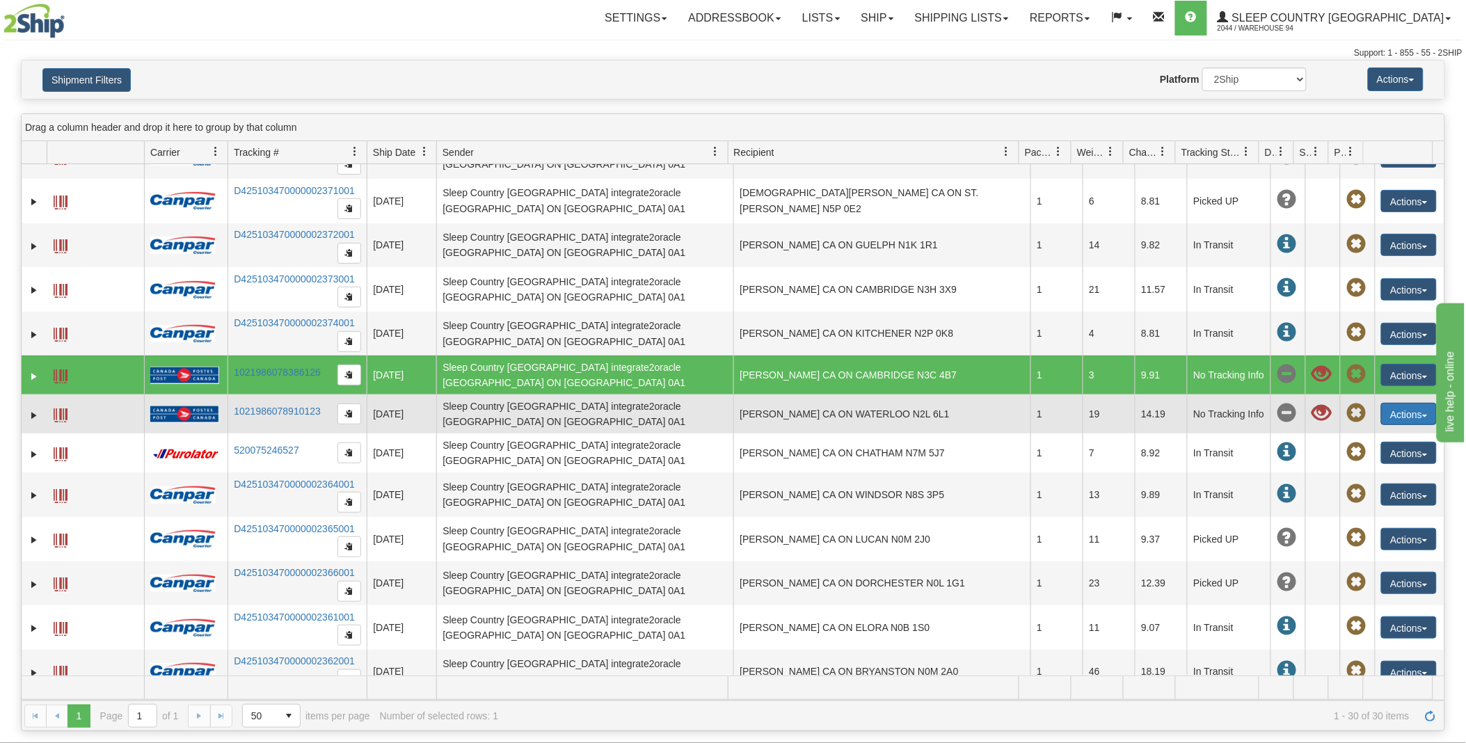
click at [1407, 421] on button "Actions" at bounding box center [1409, 414] width 56 height 22
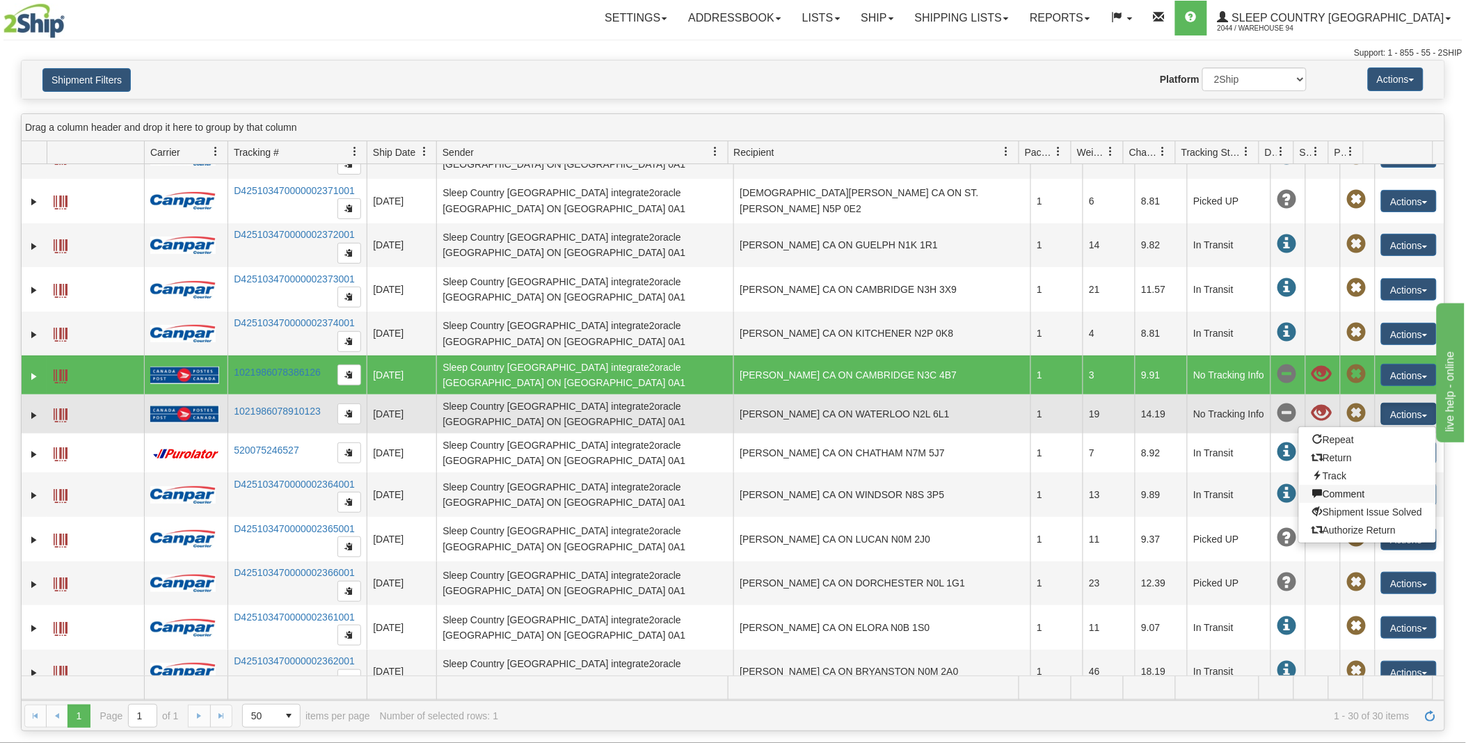
click at [1355, 497] on link "Comment" at bounding box center [1367, 494] width 137 height 18
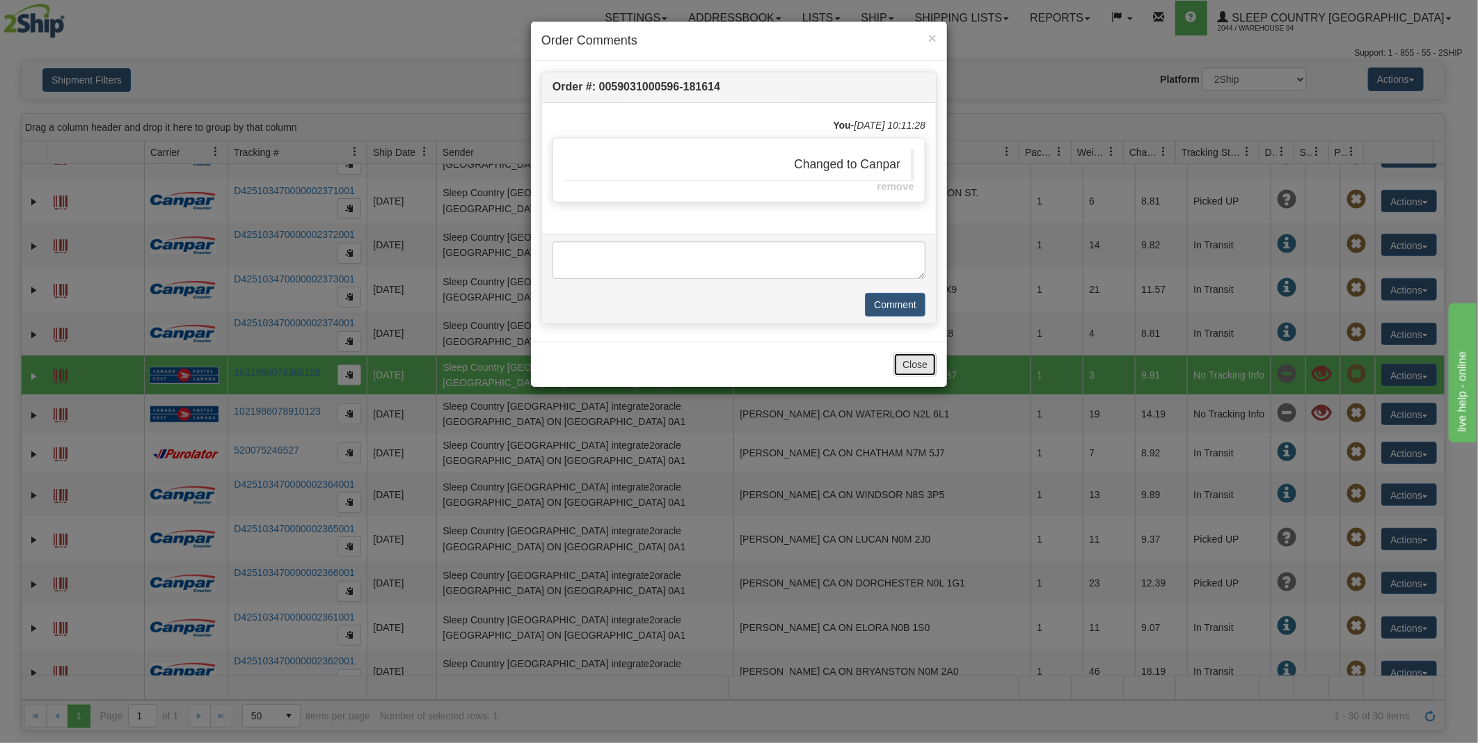
click at [915, 367] on button "Close" at bounding box center [914, 365] width 43 height 24
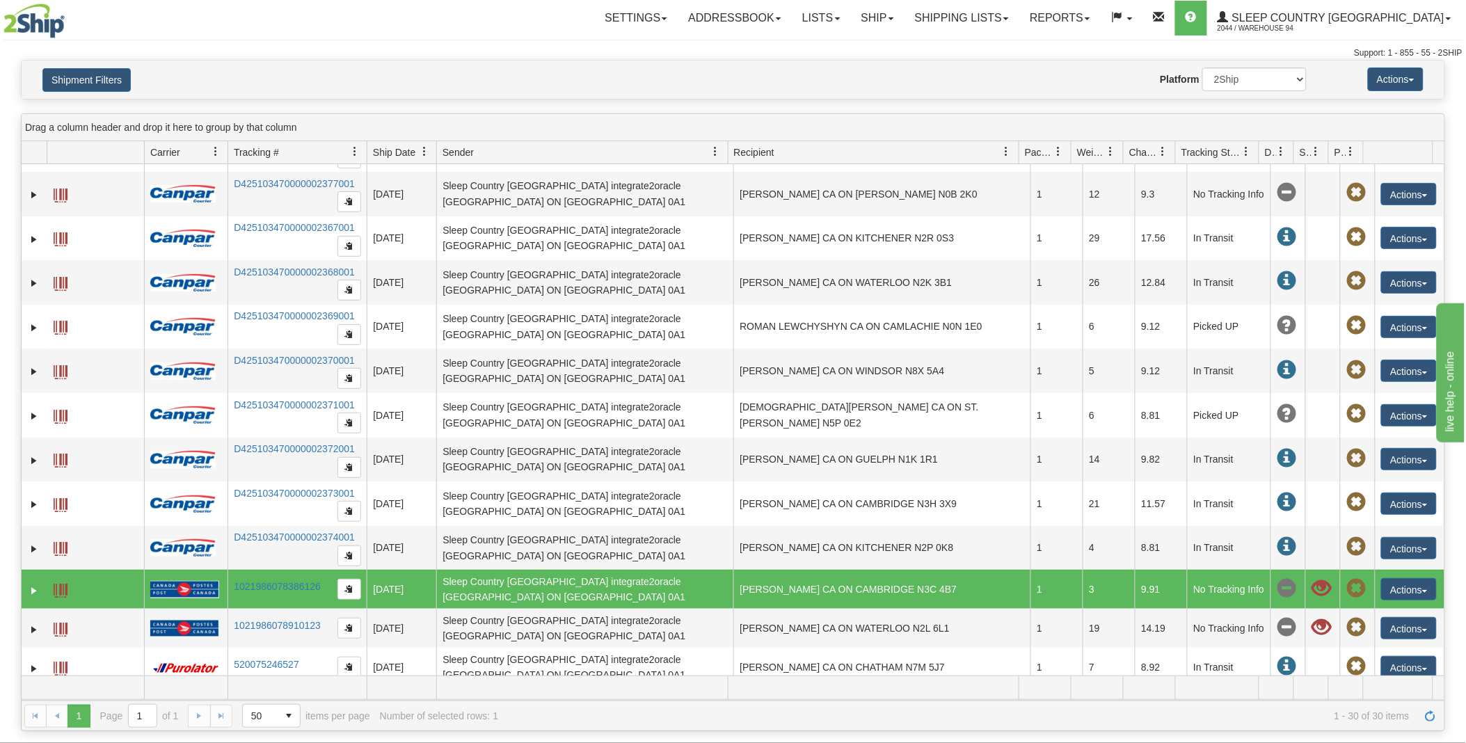
scroll to position [256, 0]
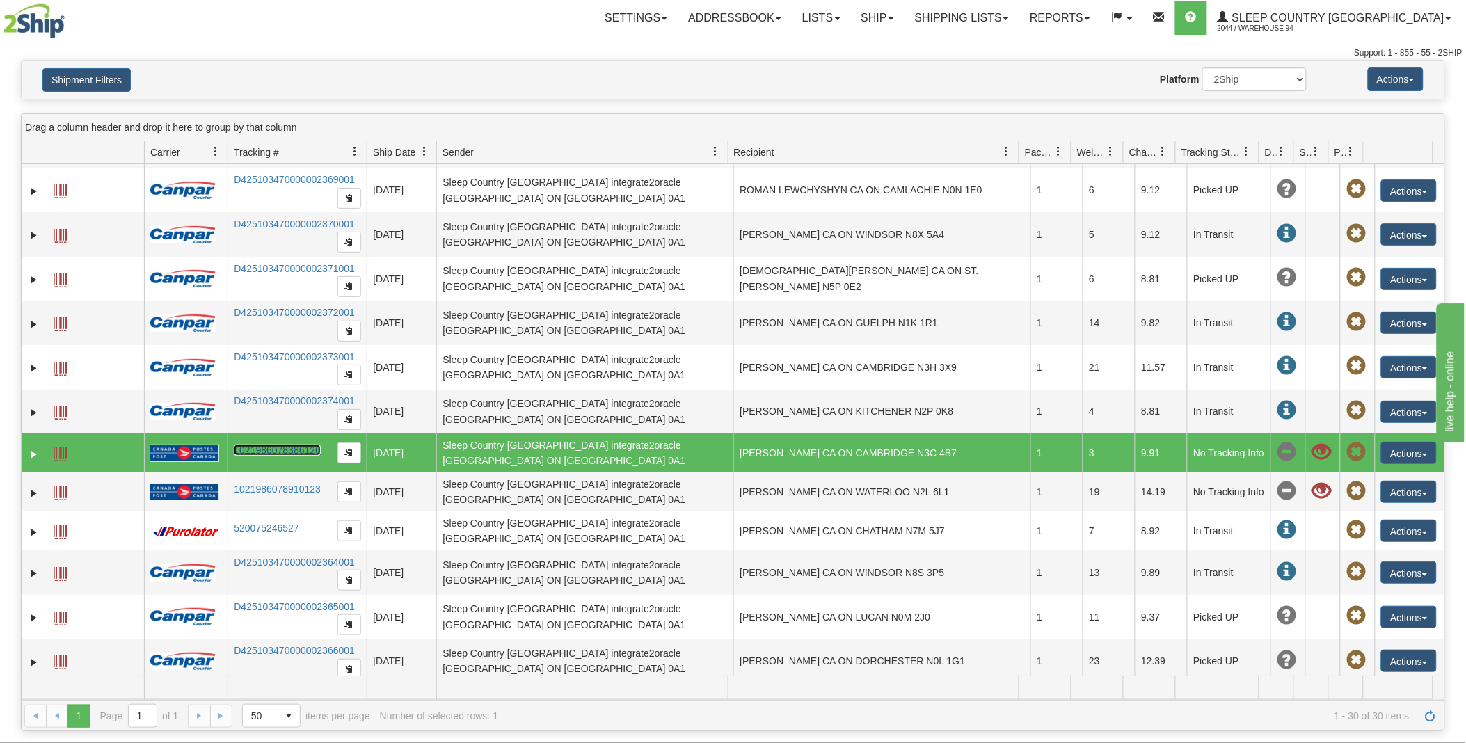
click at [283, 447] on link "1021986078386126" at bounding box center [277, 450] width 87 height 11
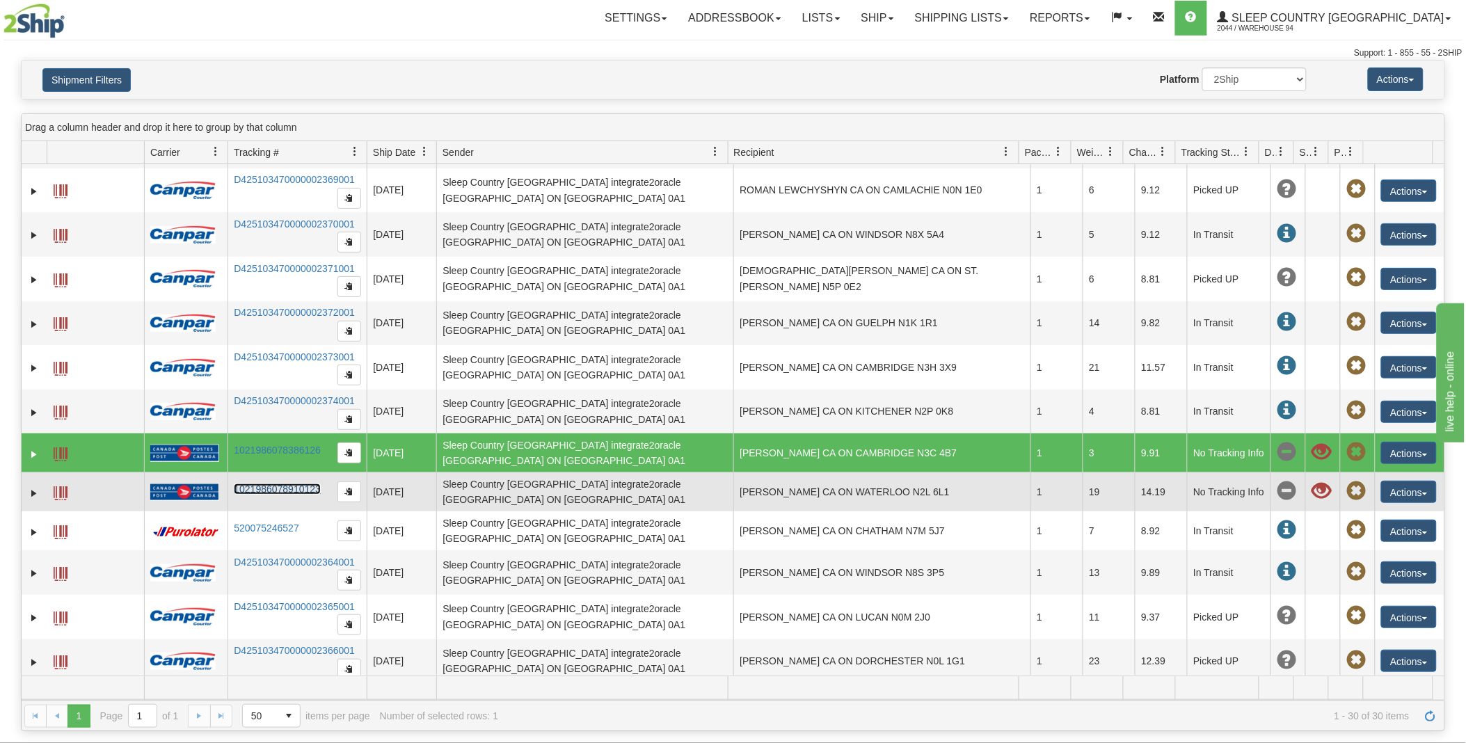
click at [301, 490] on link "1021986078910123" at bounding box center [277, 489] width 87 height 11
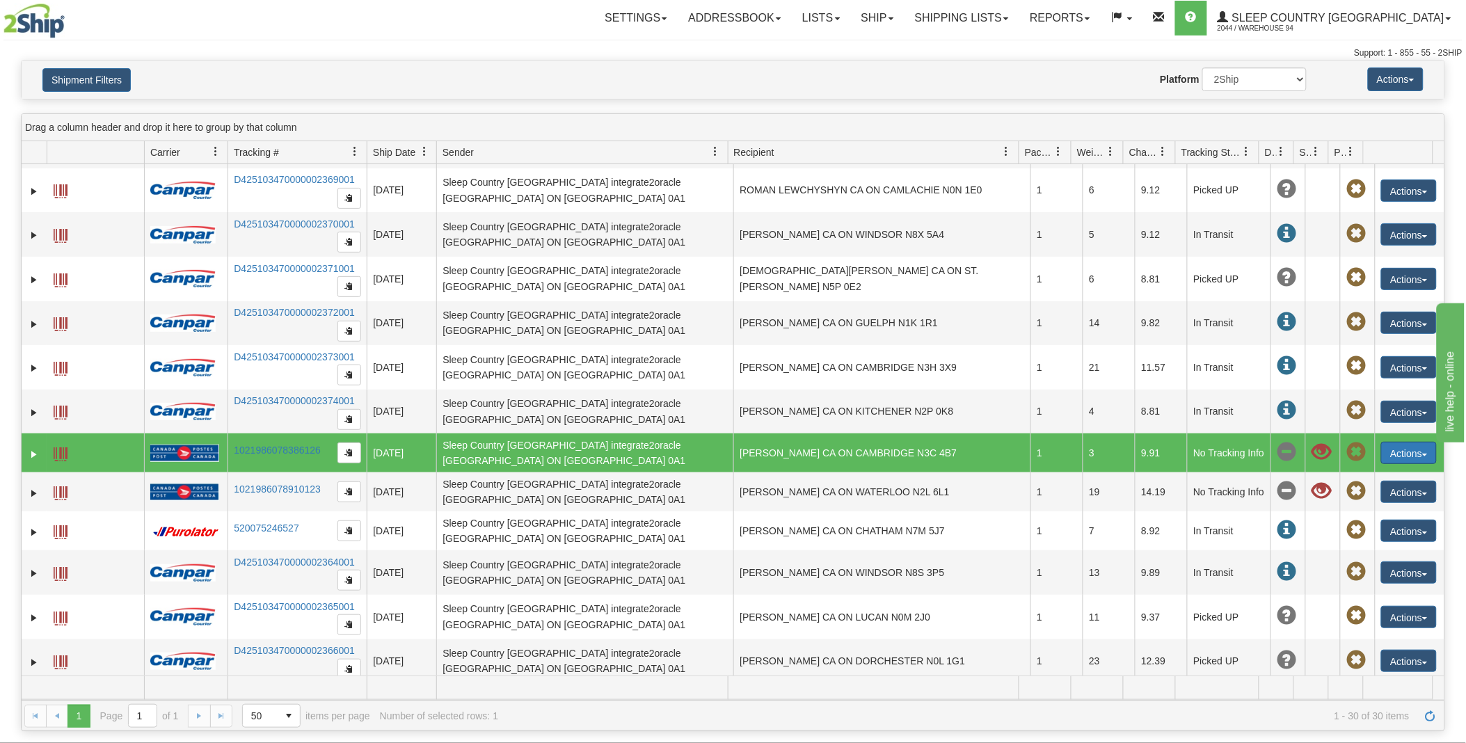
click at [1419, 455] on button "Actions" at bounding box center [1409, 453] width 56 height 22
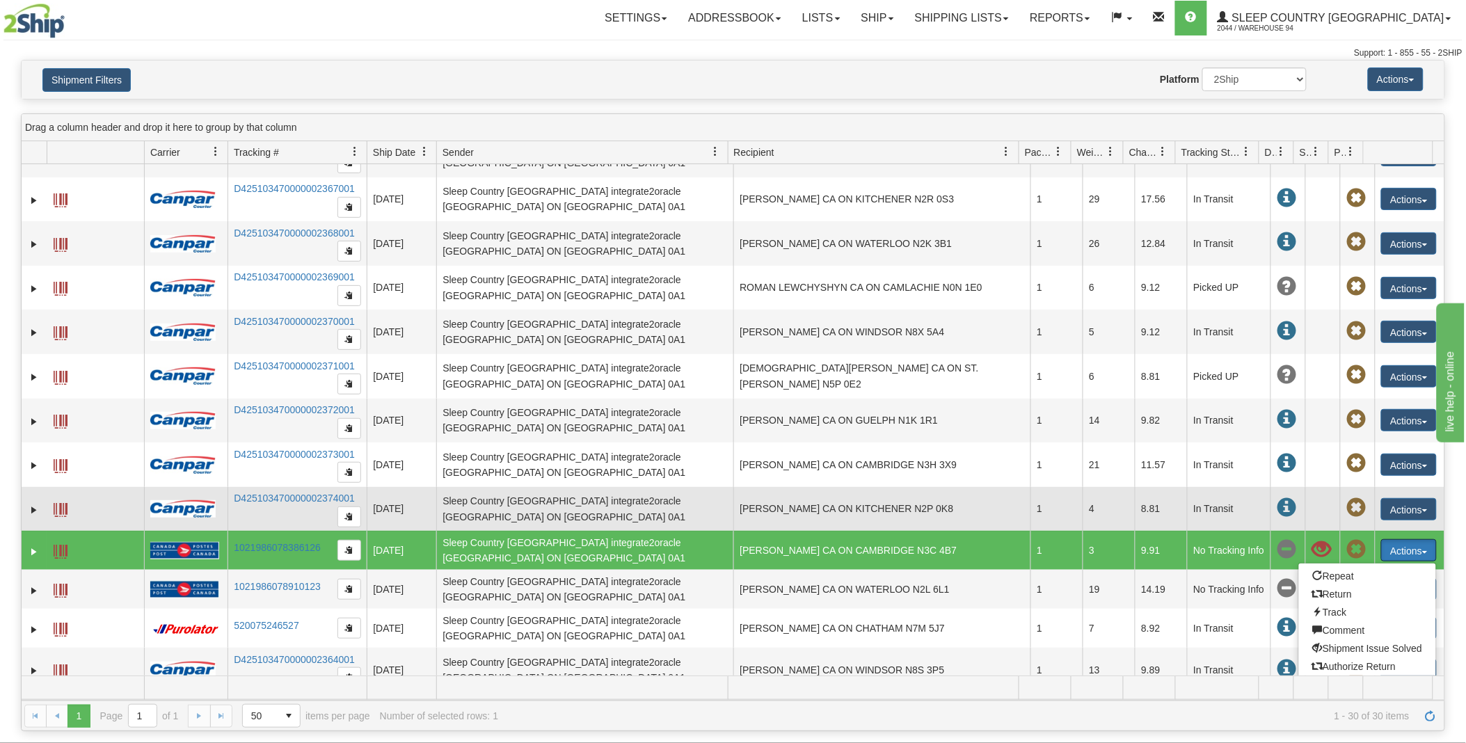
scroll to position [0, 0]
